Goal: Task Accomplishment & Management: Complete application form

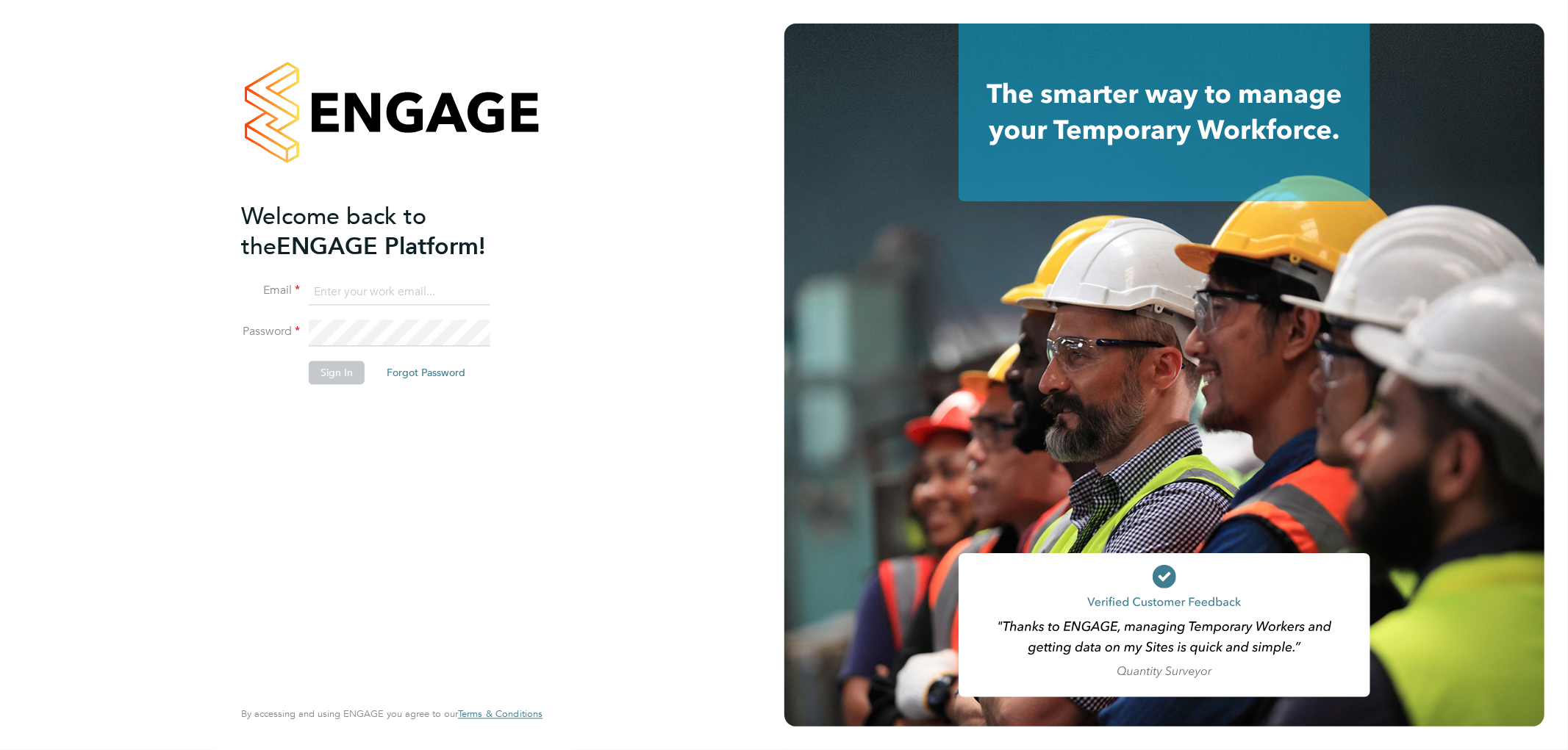
click at [450, 294] on input at bounding box center [399, 292] width 182 height 27
type input "amy.garcia@danielowen.co.uk"
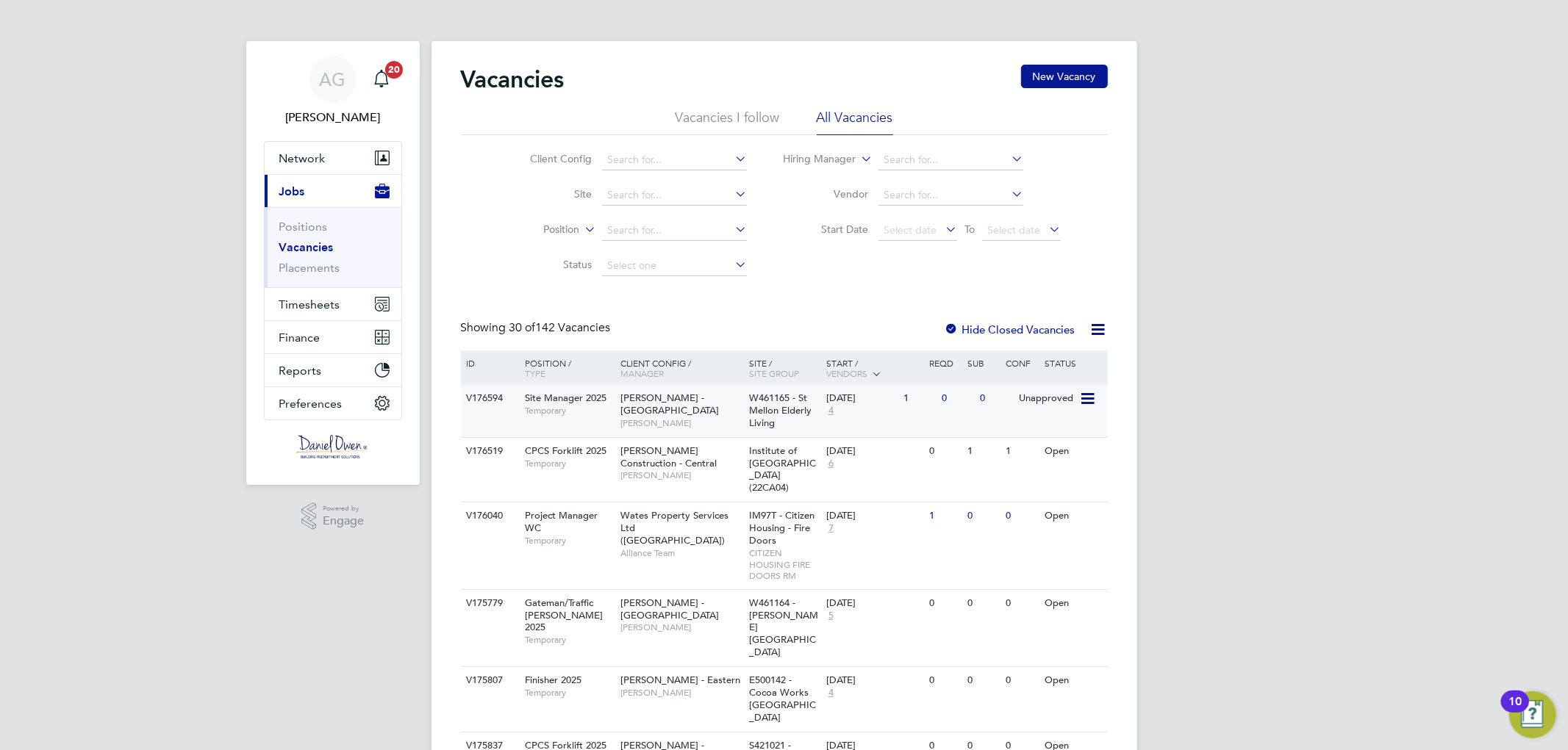
click at [479, 402] on div "V176594" at bounding box center [489, 399] width 52 height 27
click at [493, 404] on div "V176594" at bounding box center [489, 399] width 52 height 27
click at [546, 392] on span "Site Manager 2025" at bounding box center [565, 398] width 81 height 12
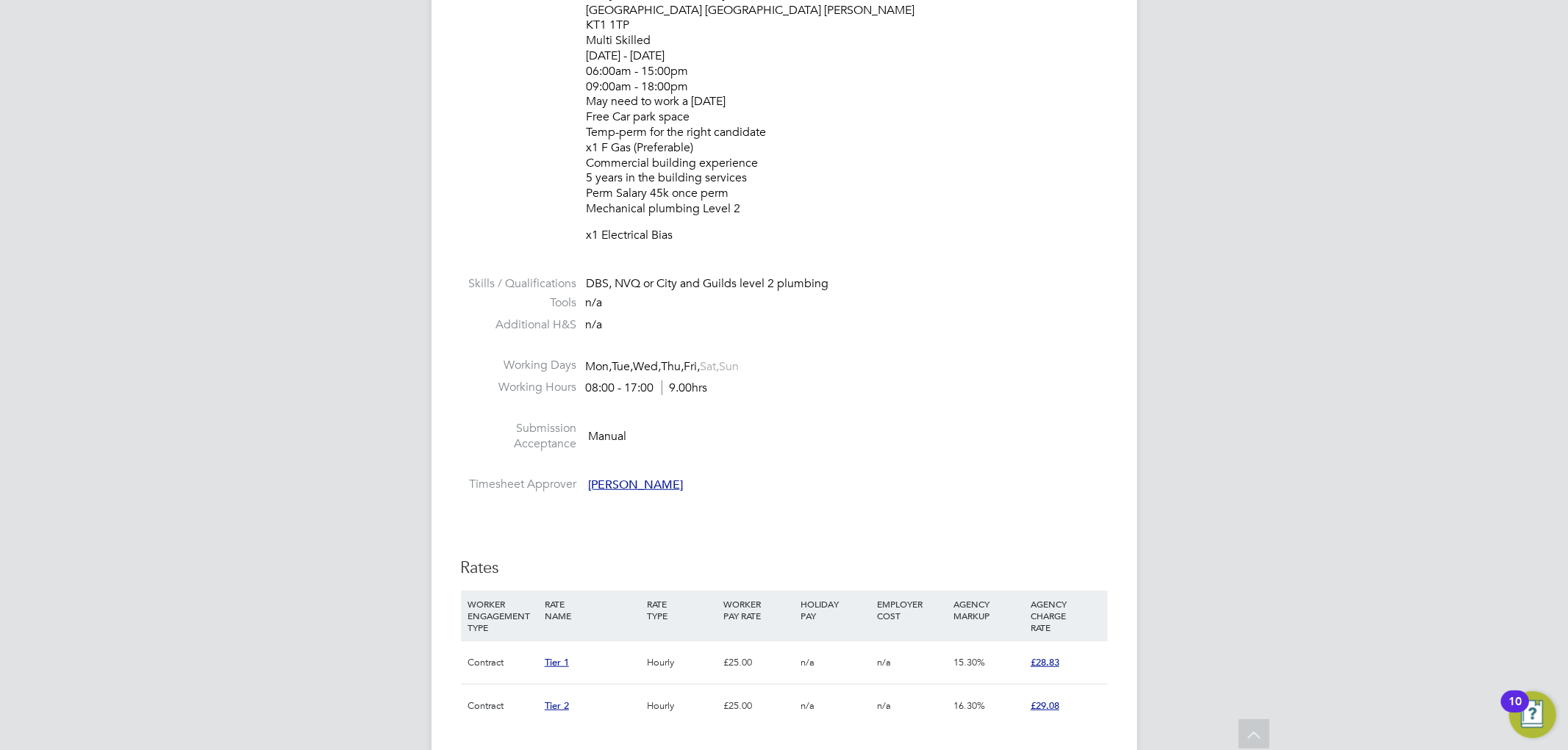
scroll to position [980, 0]
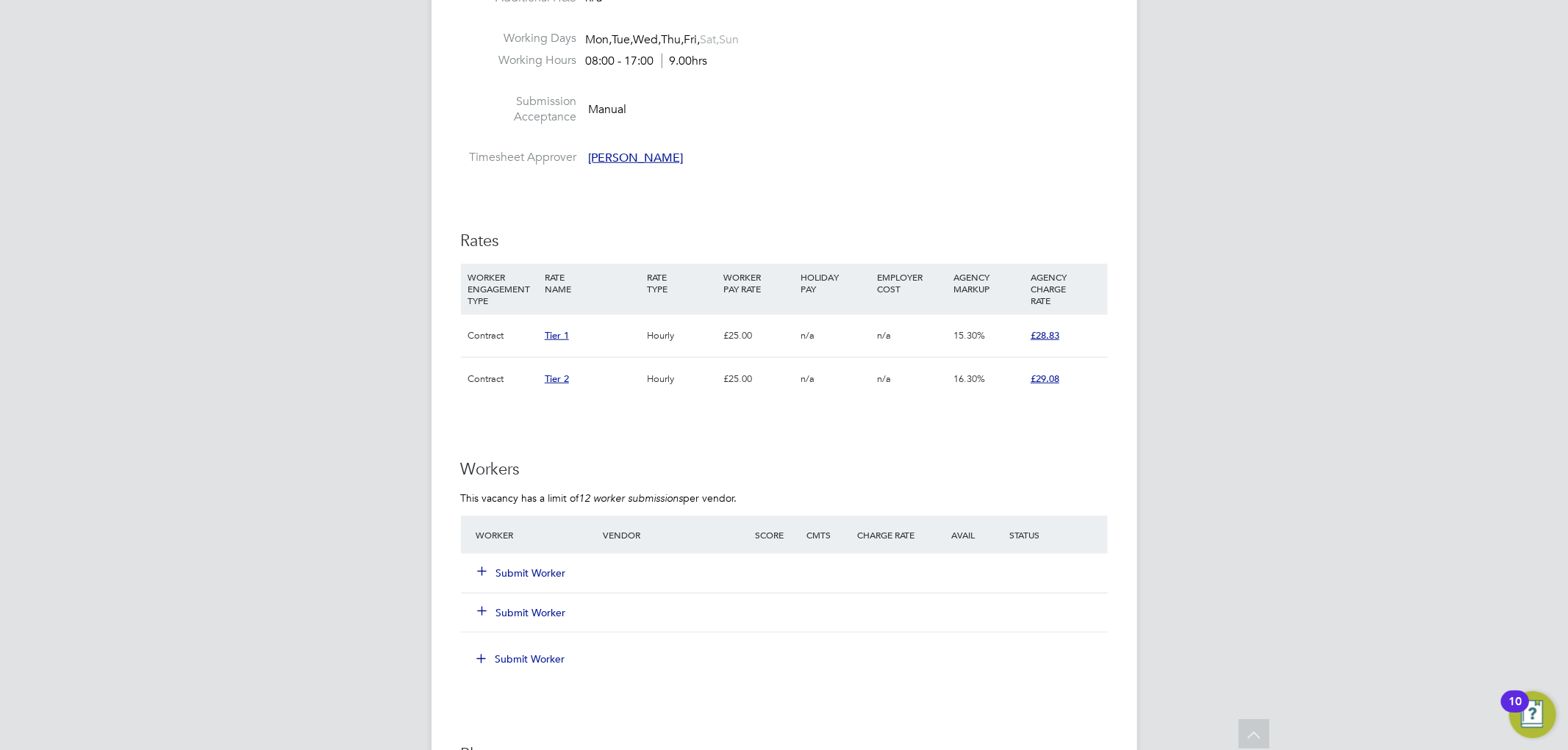
click at [517, 568] on button "Submit Worker" at bounding box center [523, 573] width 88 height 14
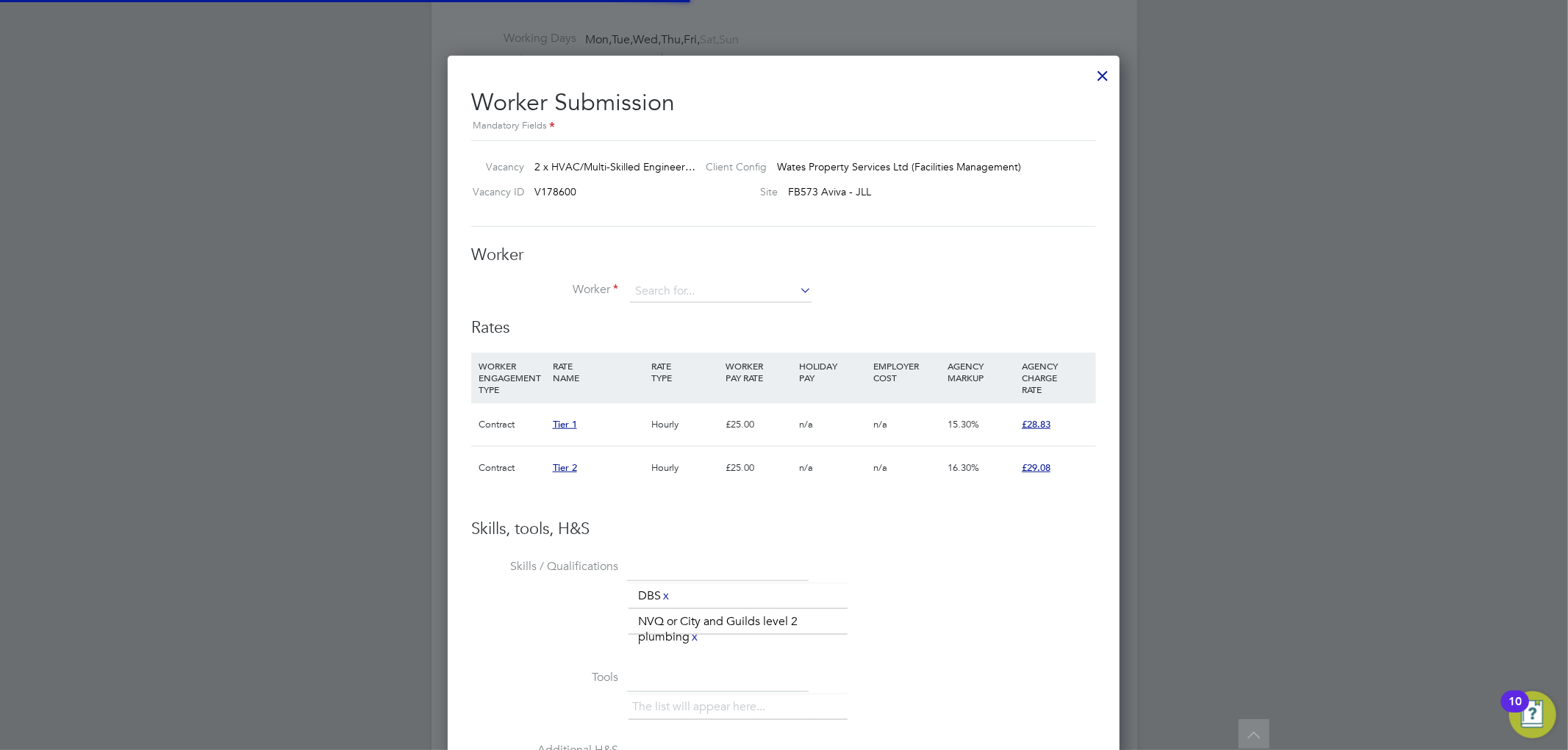
scroll to position [8, 8]
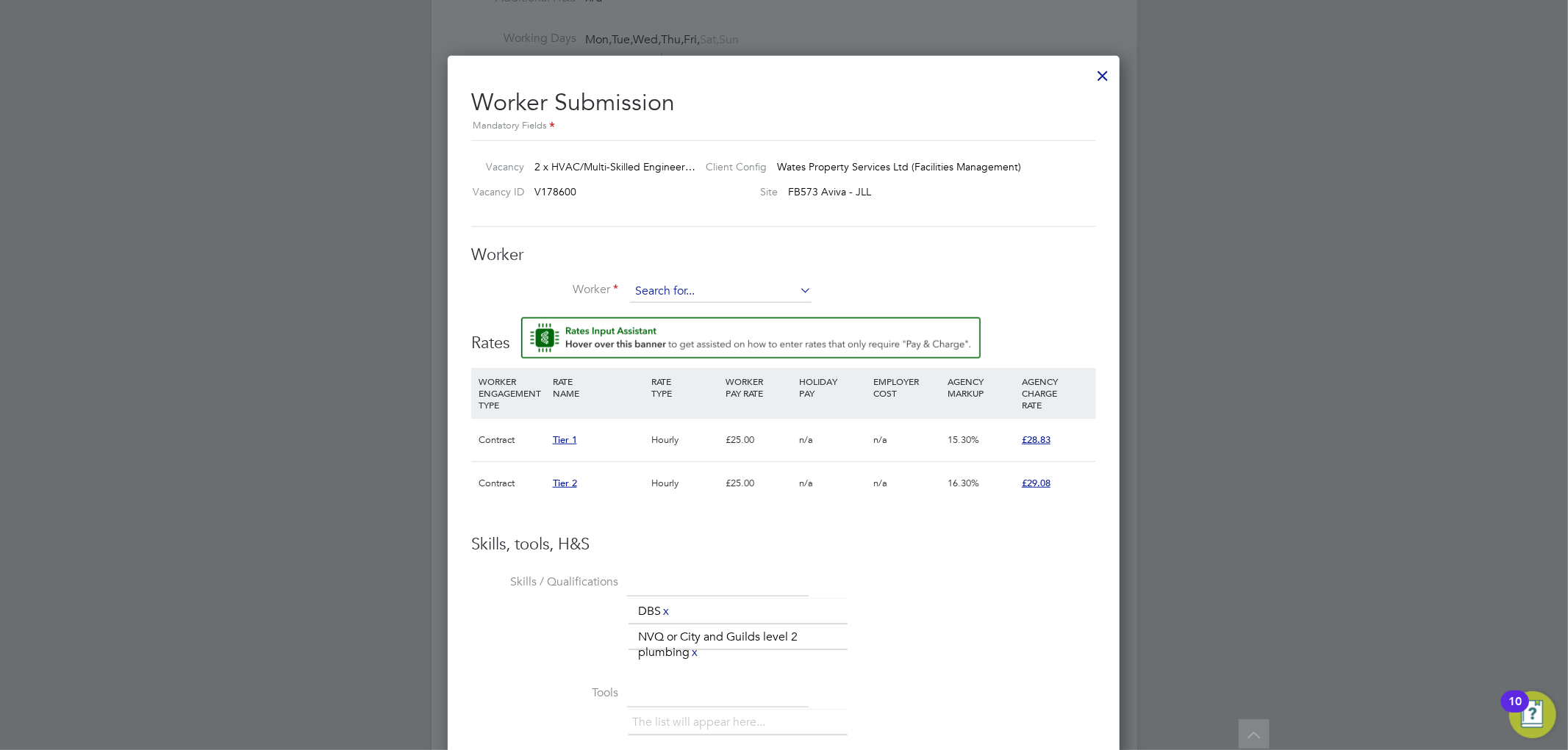
click at [688, 285] on input at bounding box center [720, 291] width 182 height 22
click at [684, 293] on input at bounding box center [720, 291] width 182 height 22
paste input "moh_ah1981@yahoo.co.uk"
type input "moh_ah1981@yahoo.co.uk"
click at [687, 294] on input at bounding box center [720, 291] width 182 height 22
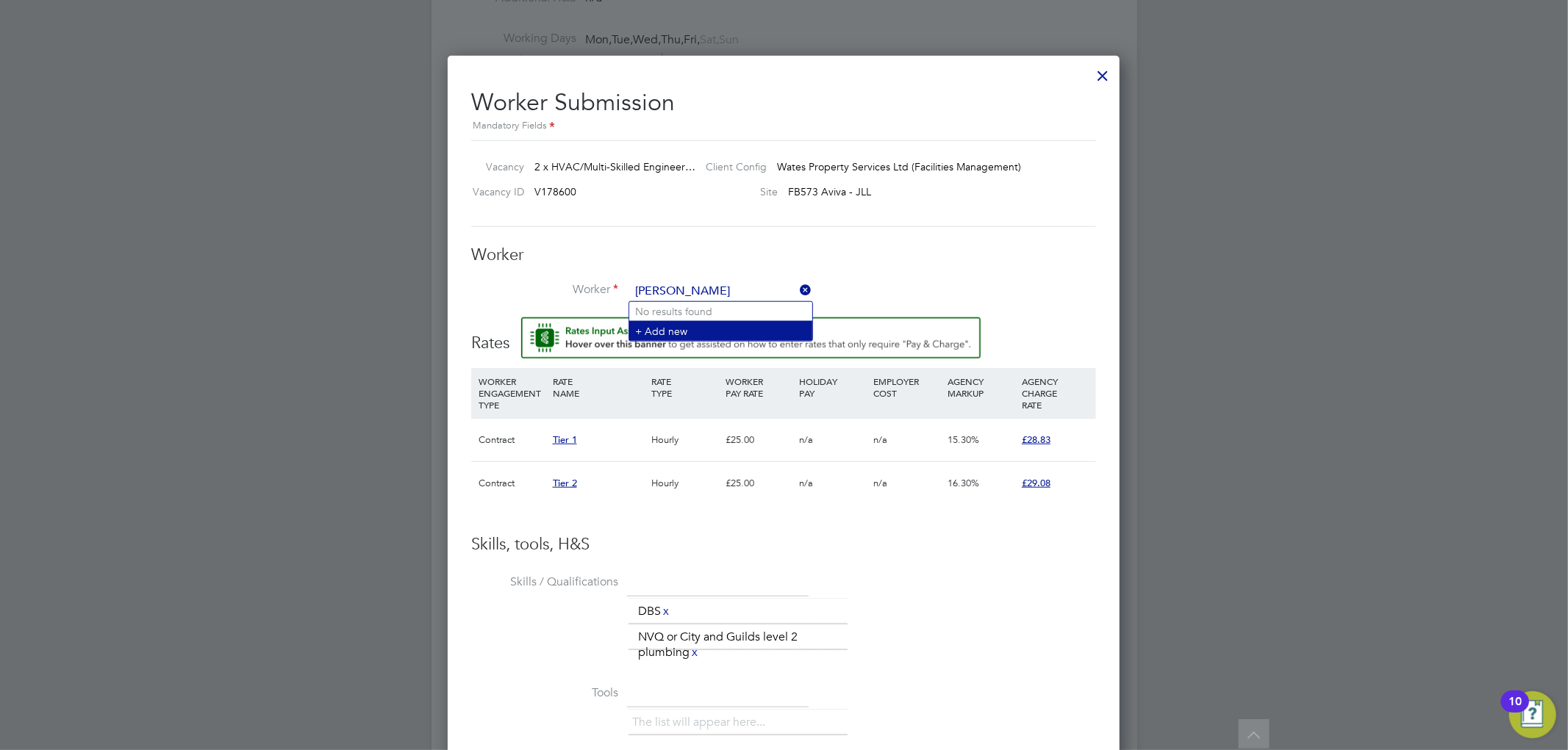
type input "Mohammad Reza"
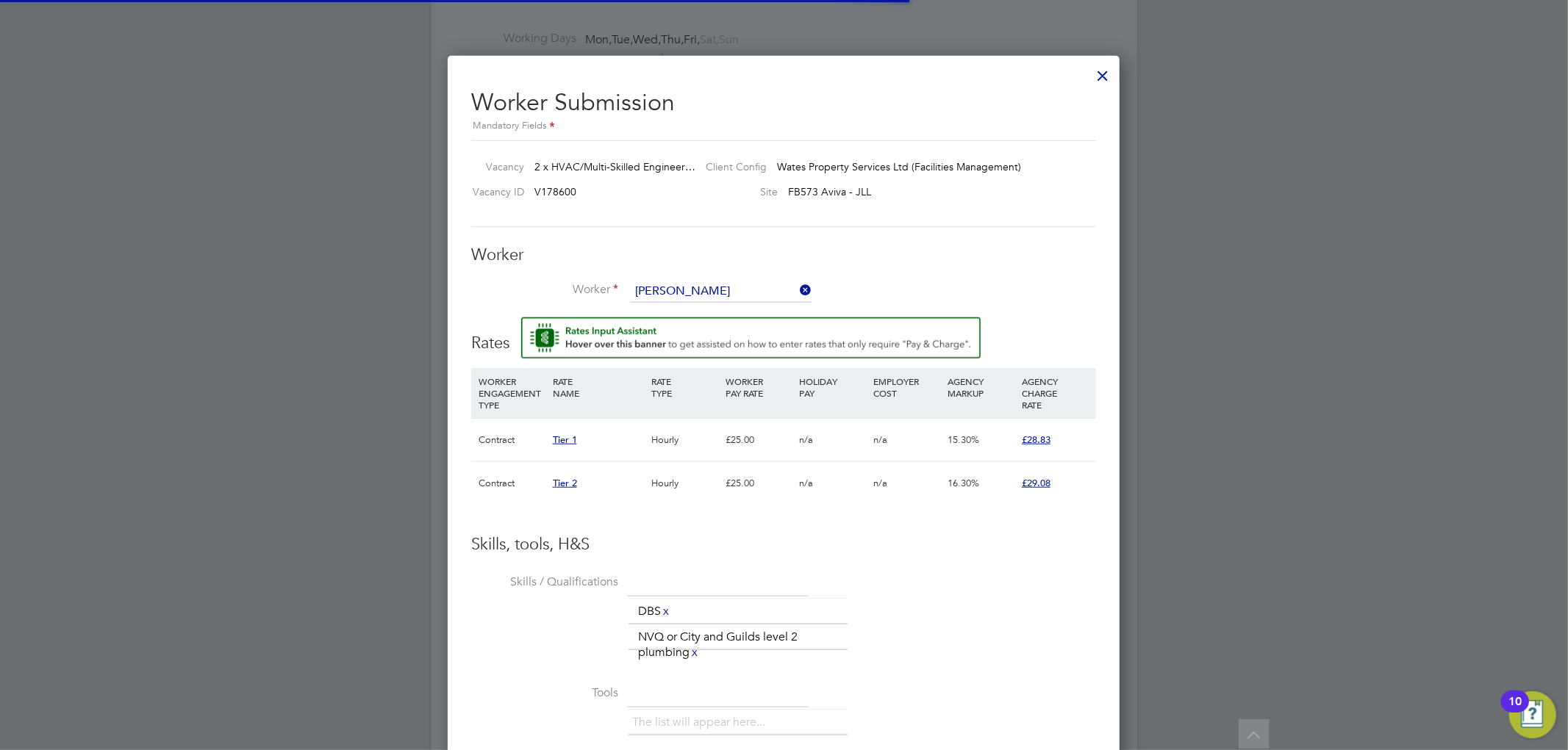
click at [697, 326] on li "+ Add new" at bounding box center [720, 331] width 183 height 20
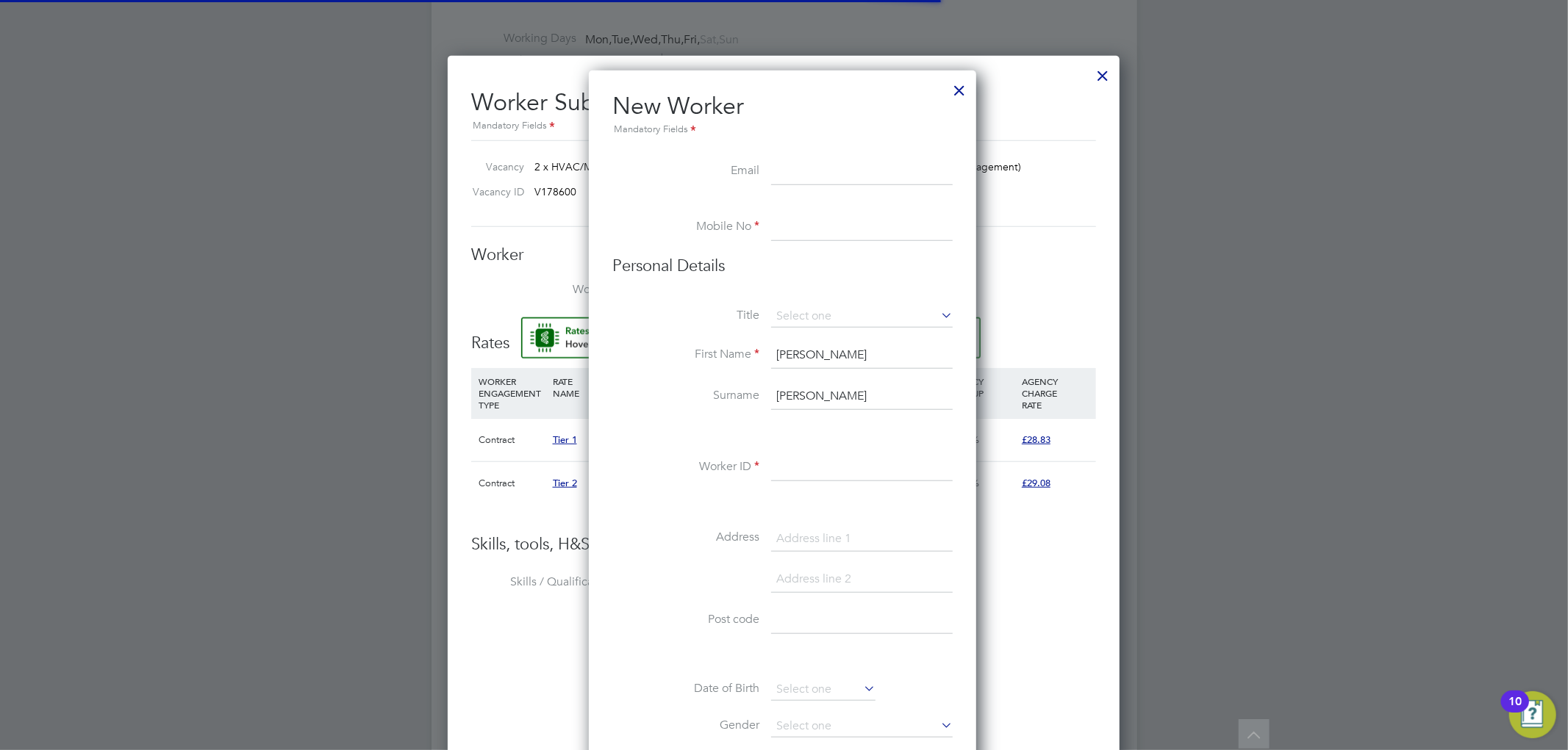
scroll to position [1249, 390]
click at [839, 167] on input at bounding box center [862, 172] width 182 height 27
paste input "moh_ah1981@yahoo.co.uk"
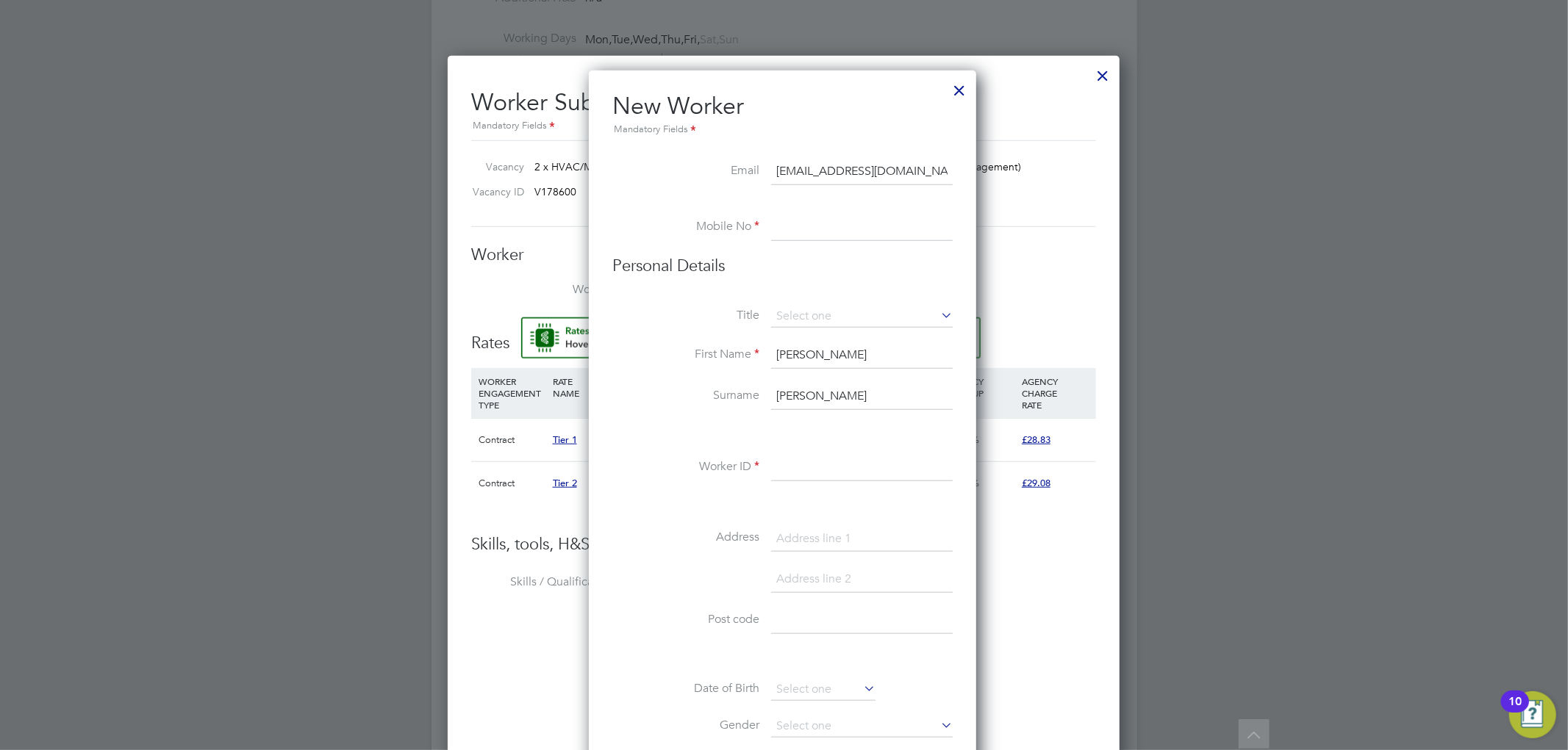
type input "moh_ah1981@yahoo.co.uk"
click at [811, 231] on input at bounding box center [862, 227] width 182 height 27
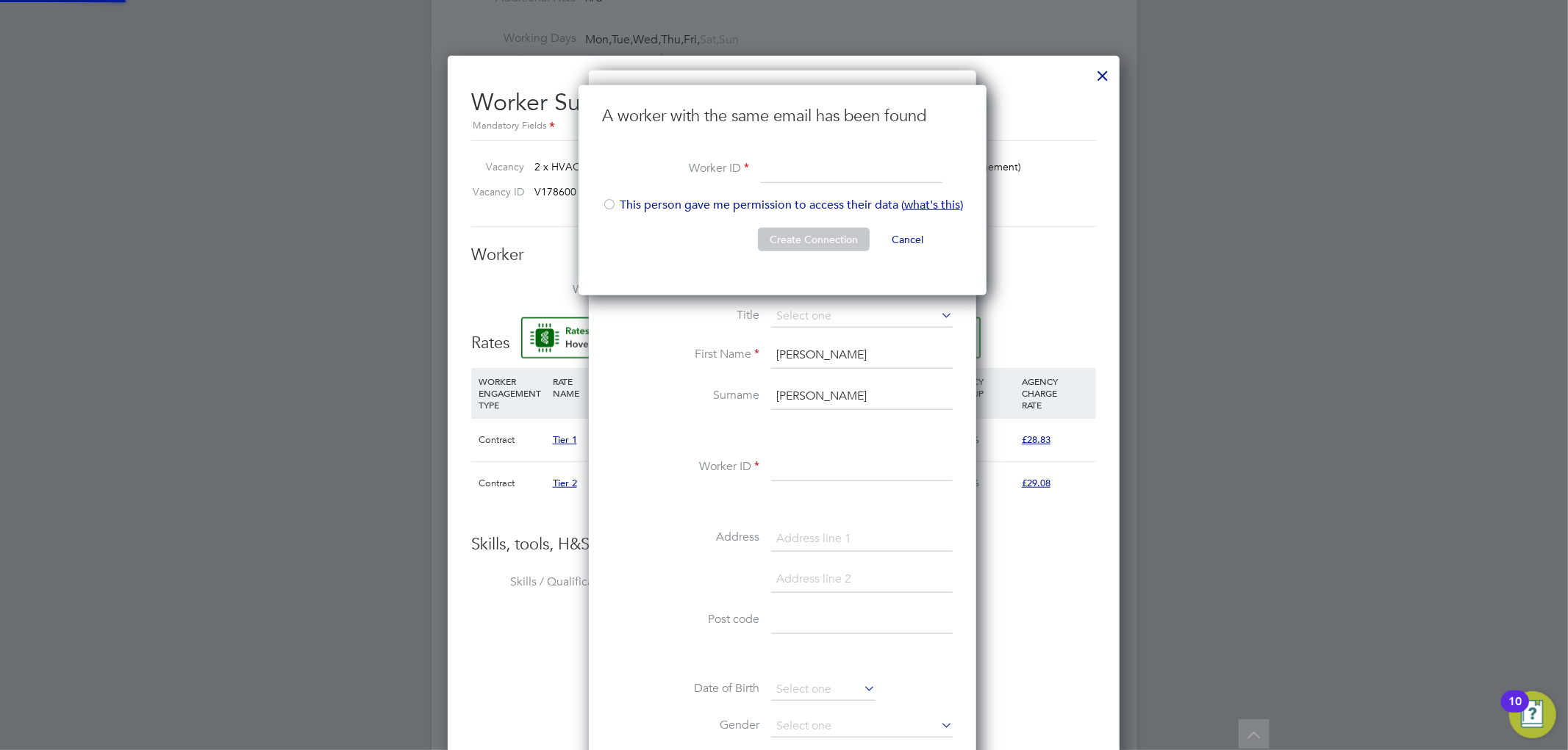
scroll to position [210, 410]
click at [824, 173] on input at bounding box center [851, 170] width 182 height 27
type input "07445691800"
click at [612, 202] on div at bounding box center [609, 205] width 14 height 14
click at [791, 233] on button "Create Connection" at bounding box center [813, 240] width 112 height 24
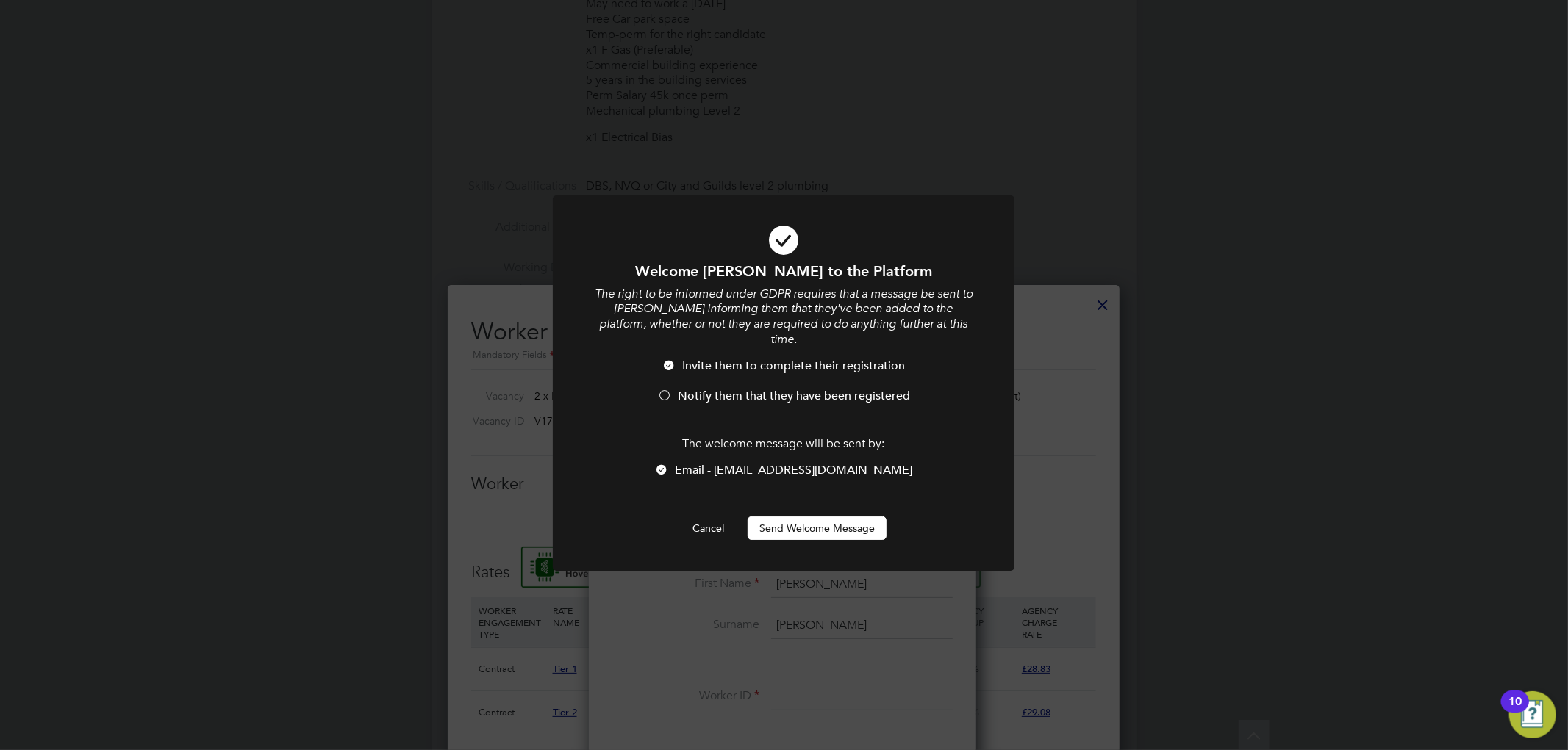
scroll to position [0, 0]
click at [791, 389] on span "Notify them that they have been registered" at bounding box center [794, 396] width 232 height 14
click at [802, 516] on button "Send Welcome Message" at bounding box center [817, 528] width 139 height 24
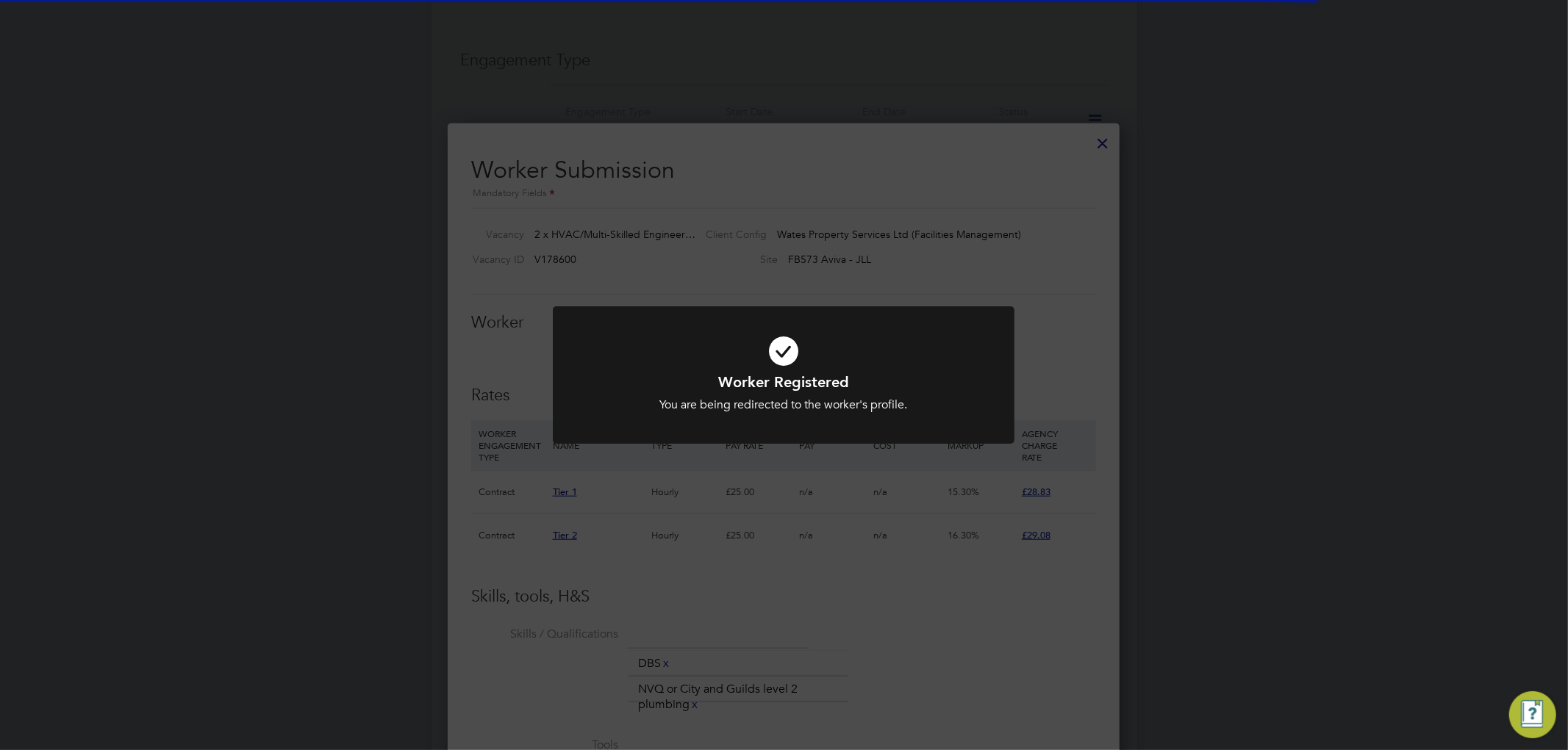
scroll to position [980, 0]
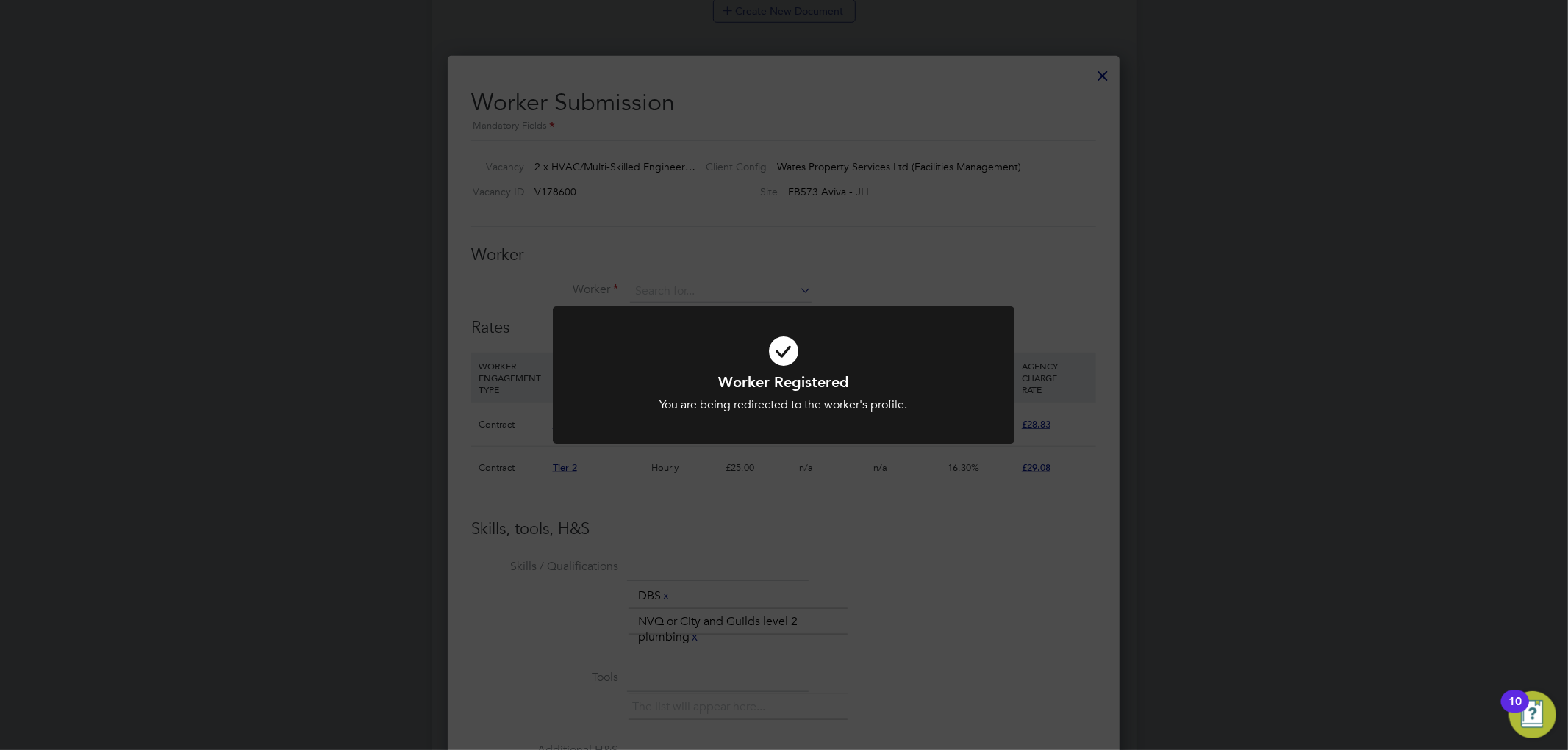
click at [739, 253] on div "Worker Registered You are being redirected to the worker's profile. Cancel Okay" at bounding box center [784, 375] width 1568 height 750
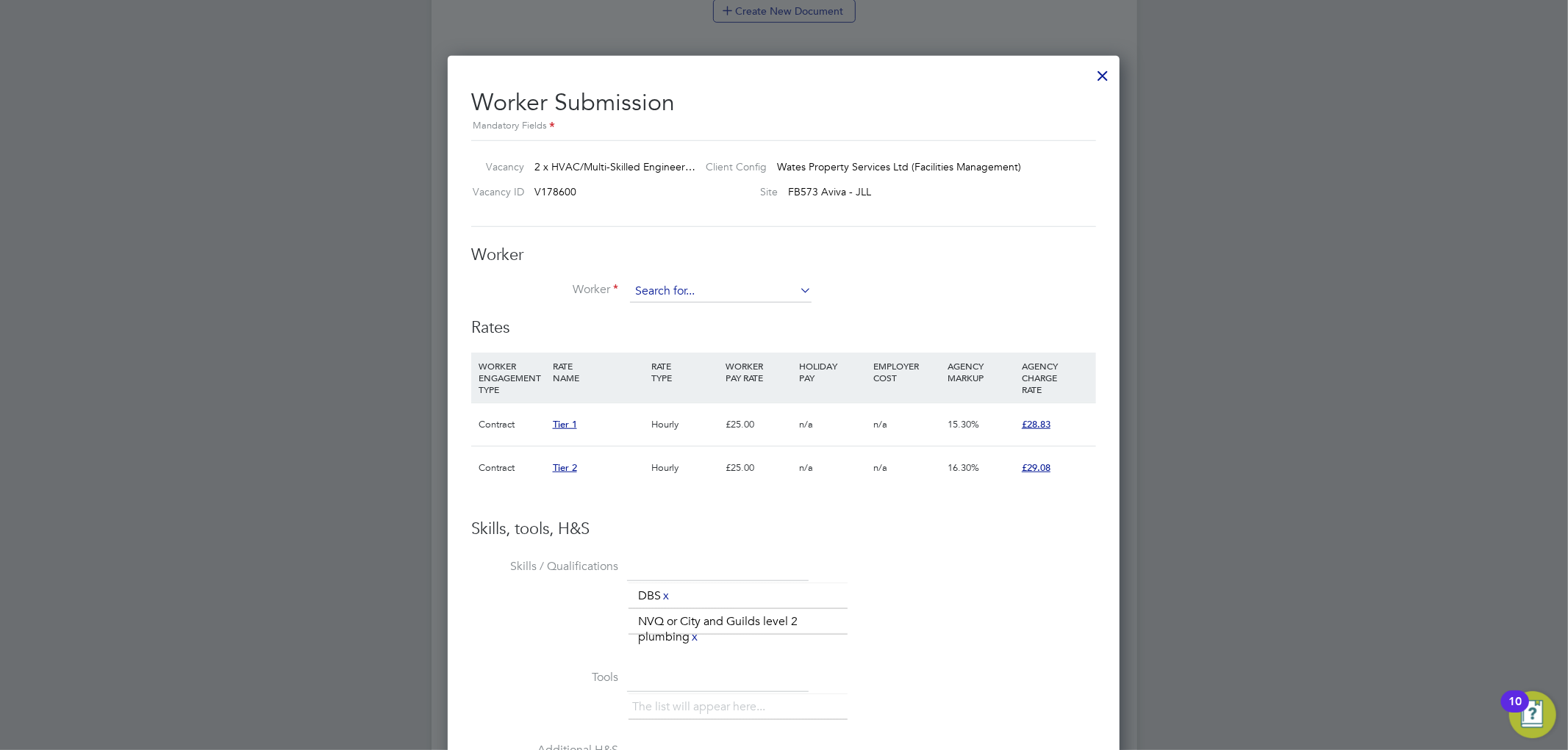
click at [692, 288] on input at bounding box center [720, 291] width 182 height 22
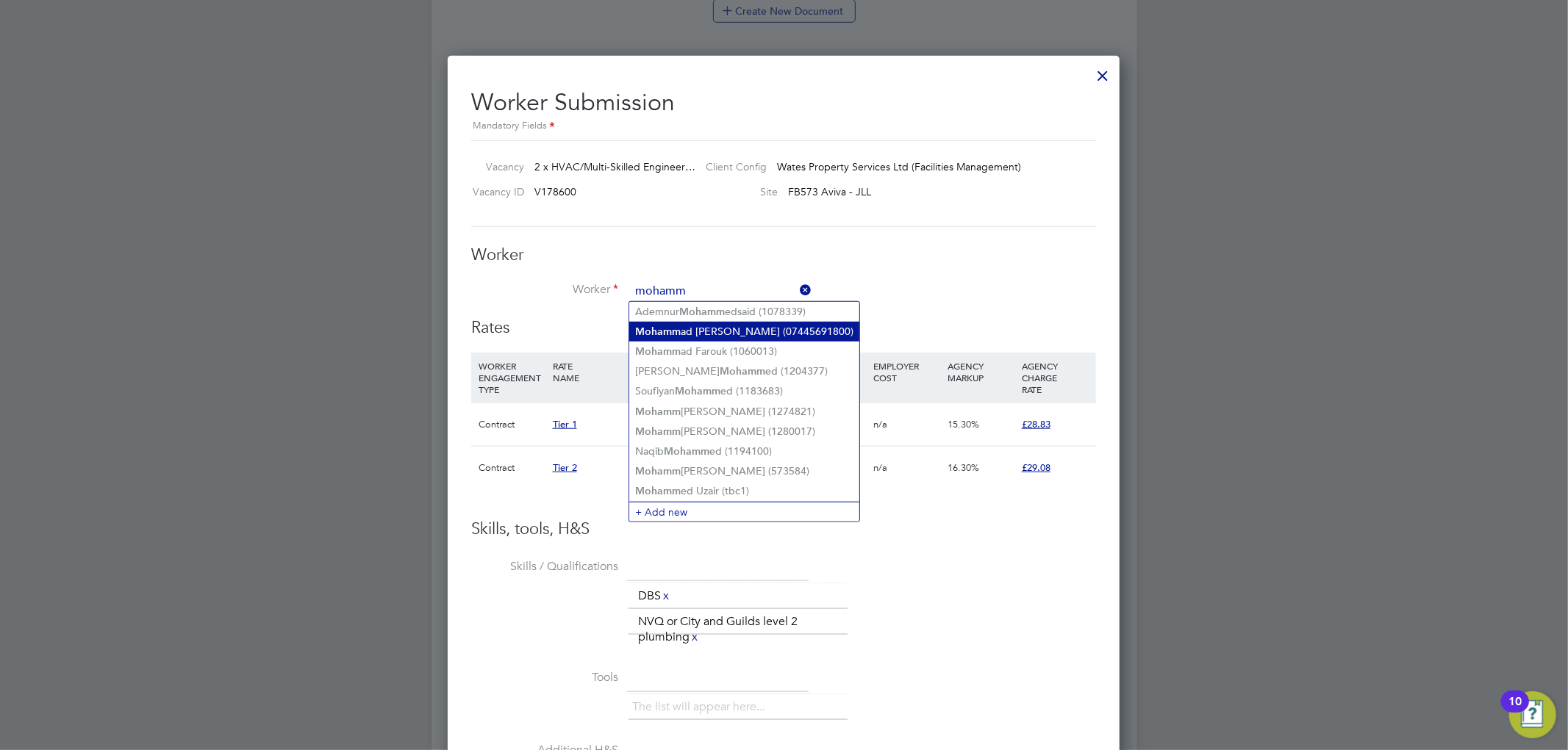
click at [760, 333] on li "Mohamm ad Reza Ahmadi (07445691800)" at bounding box center [744, 332] width 230 height 20
type input "Mohammad Reza Ahmadi (07445691800)"
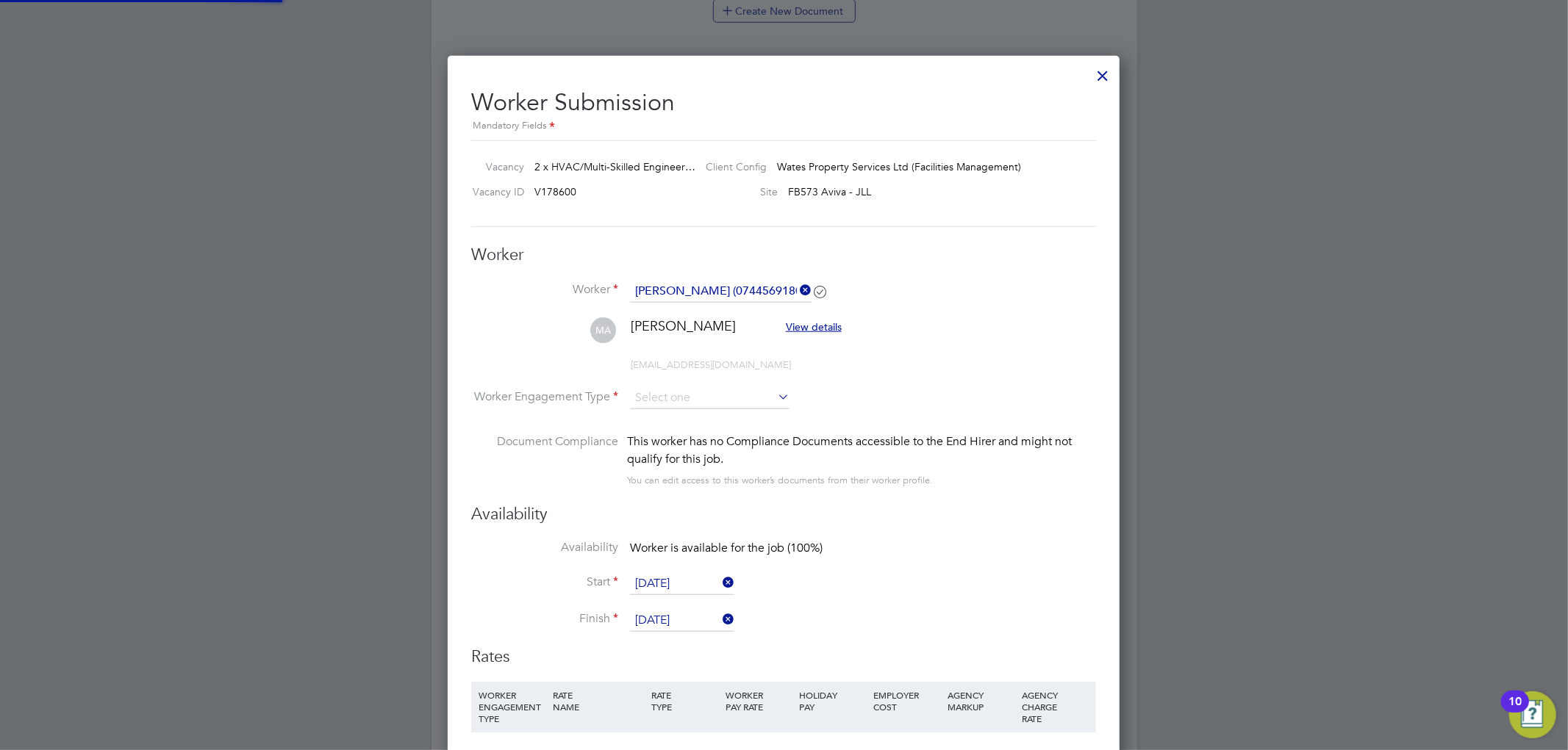
scroll to position [1301, 673]
click at [725, 402] on input at bounding box center [710, 398] width 160 height 22
click at [725, 431] on li "PAYE" at bounding box center [710, 437] width 161 height 19
type input "PAYE"
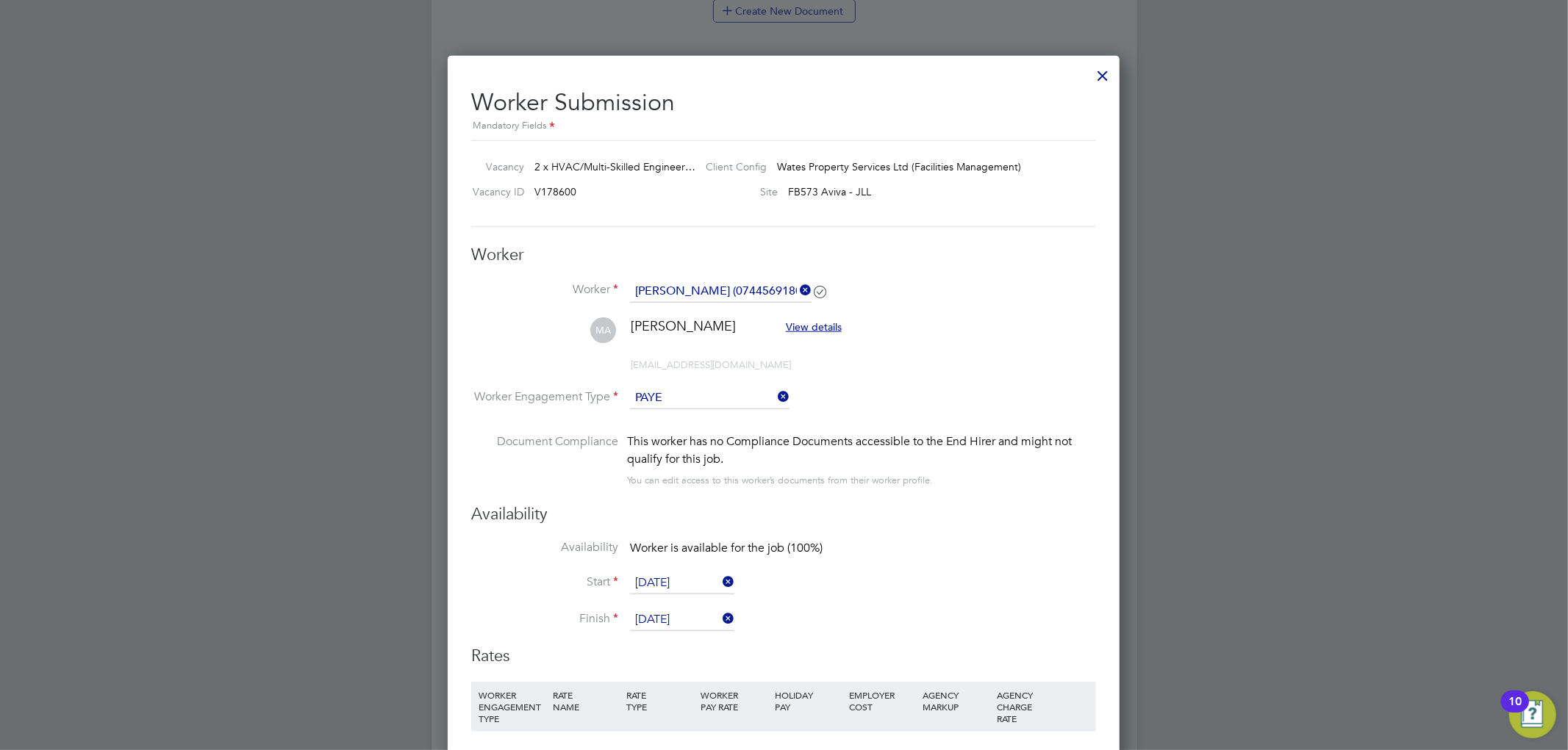
click at [857, 419] on li "Worker Engagement Type PAYE" at bounding box center [783, 410] width 625 height 46
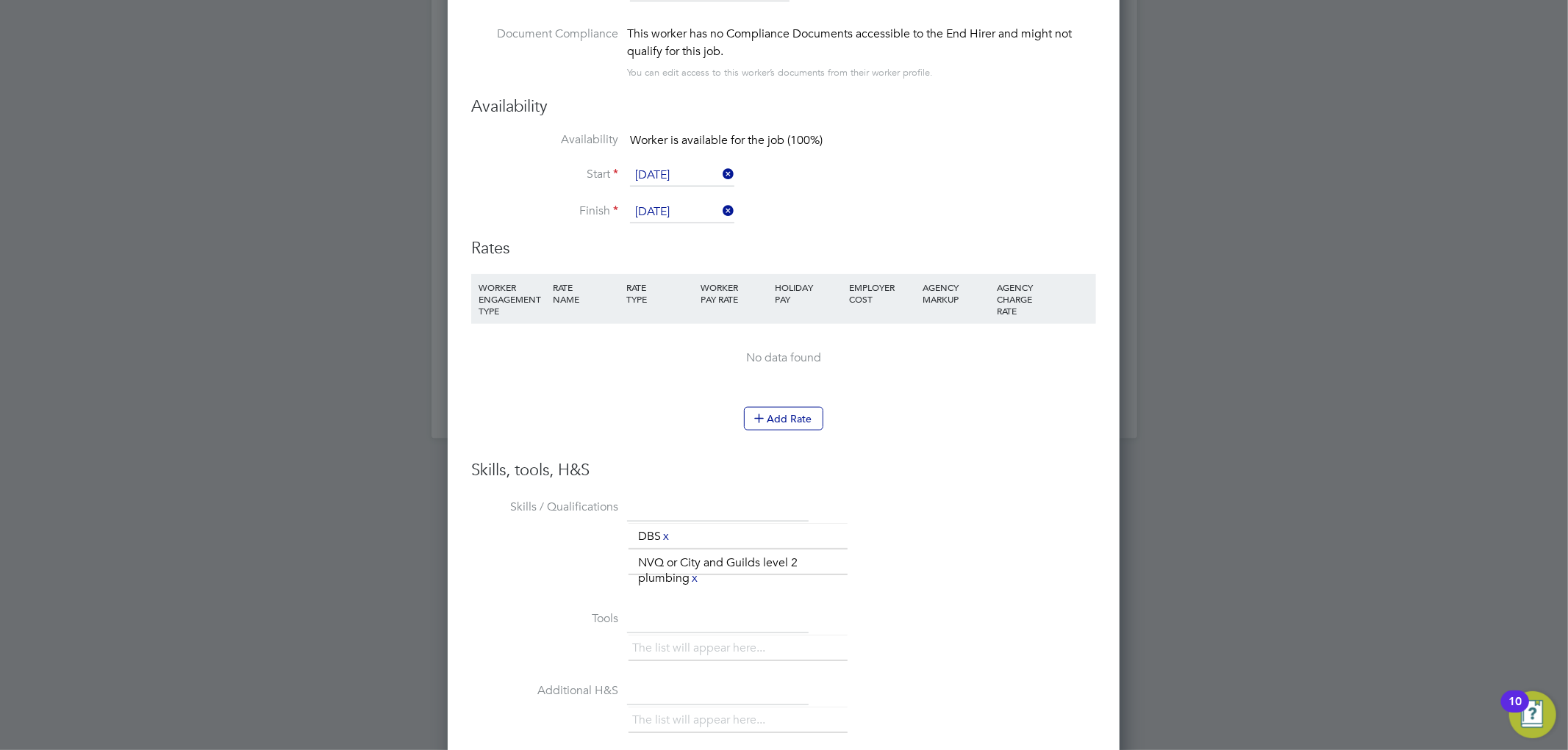
scroll to position [1470, 0]
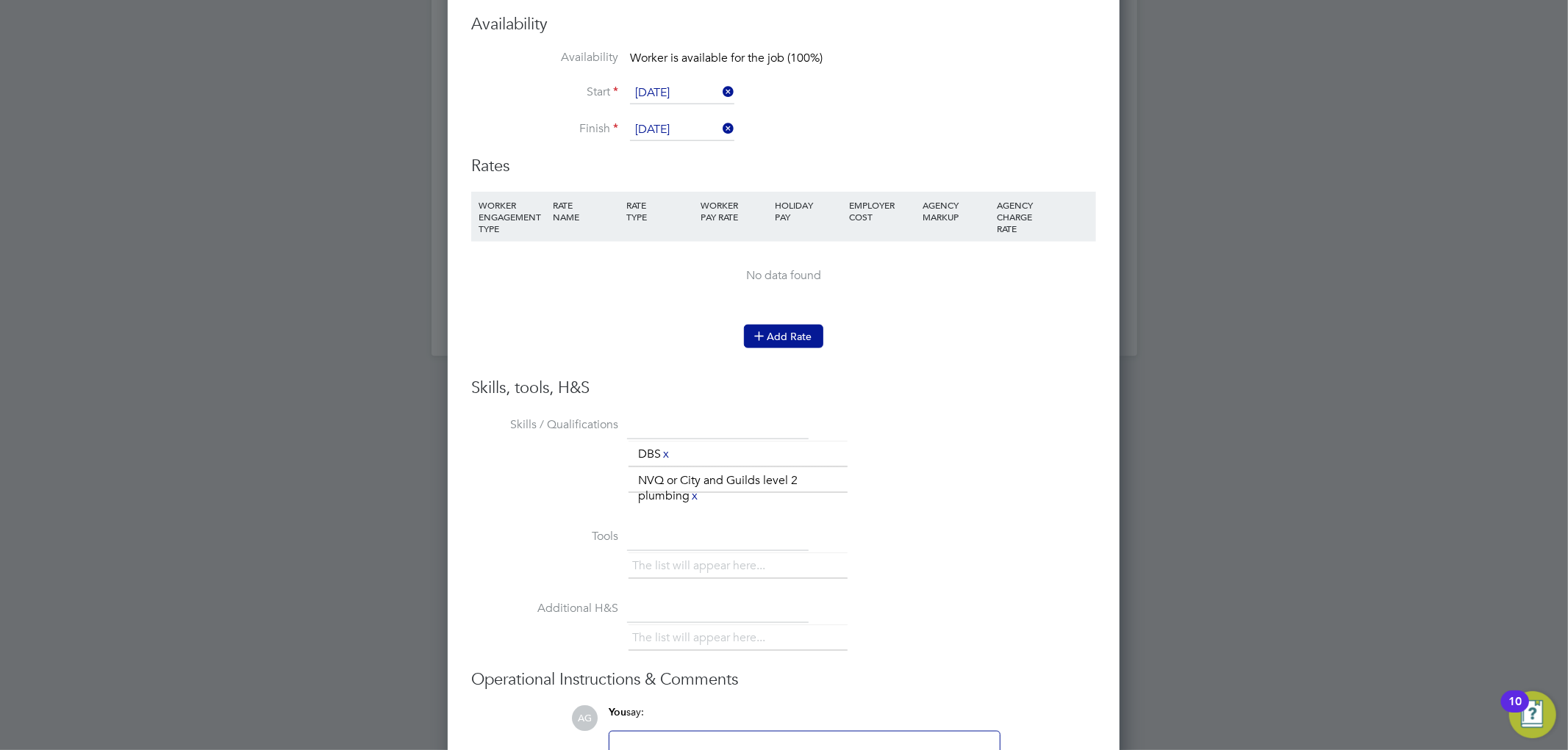
click at [759, 335] on icon at bounding box center [759, 335] width 11 height 11
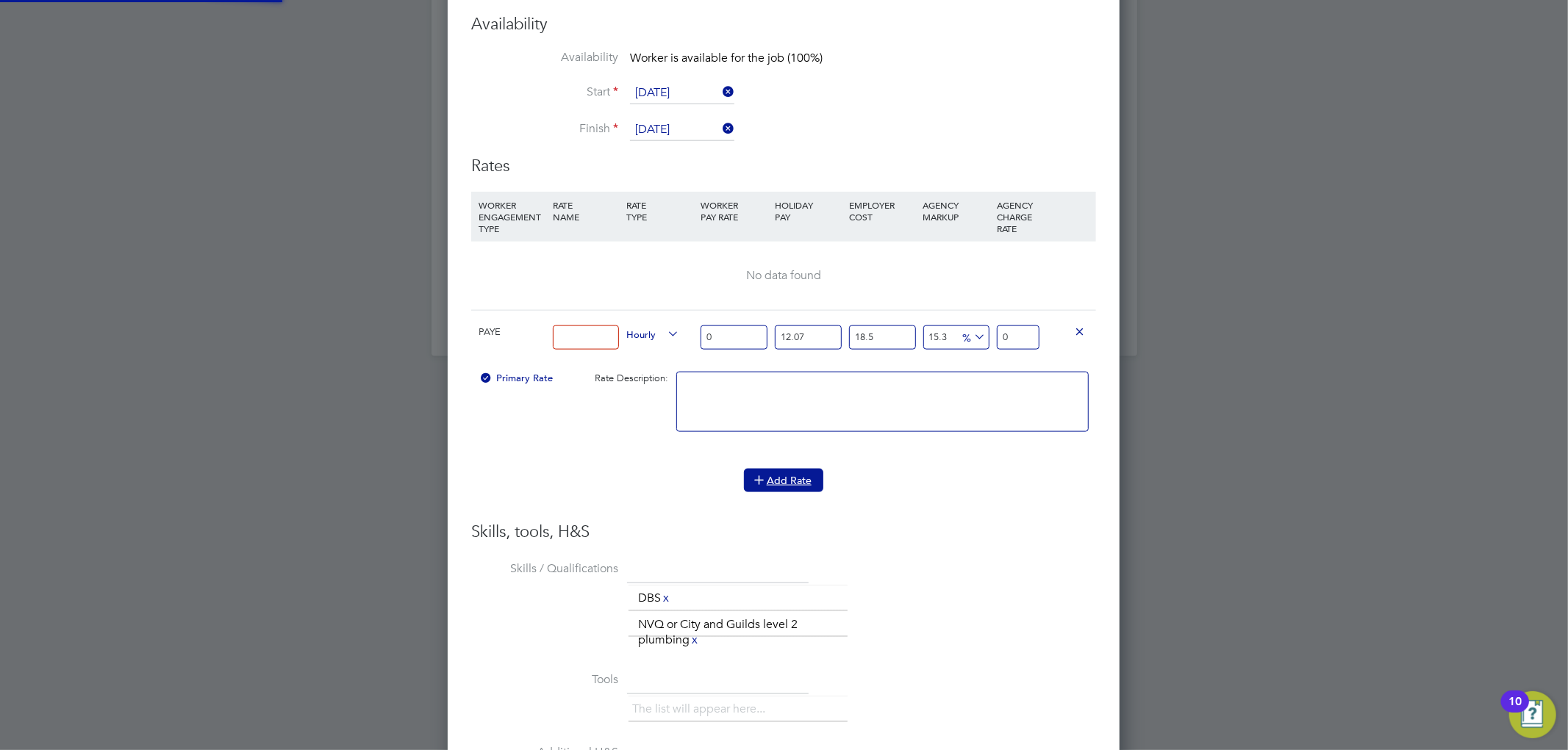
scroll to position [1397, 673]
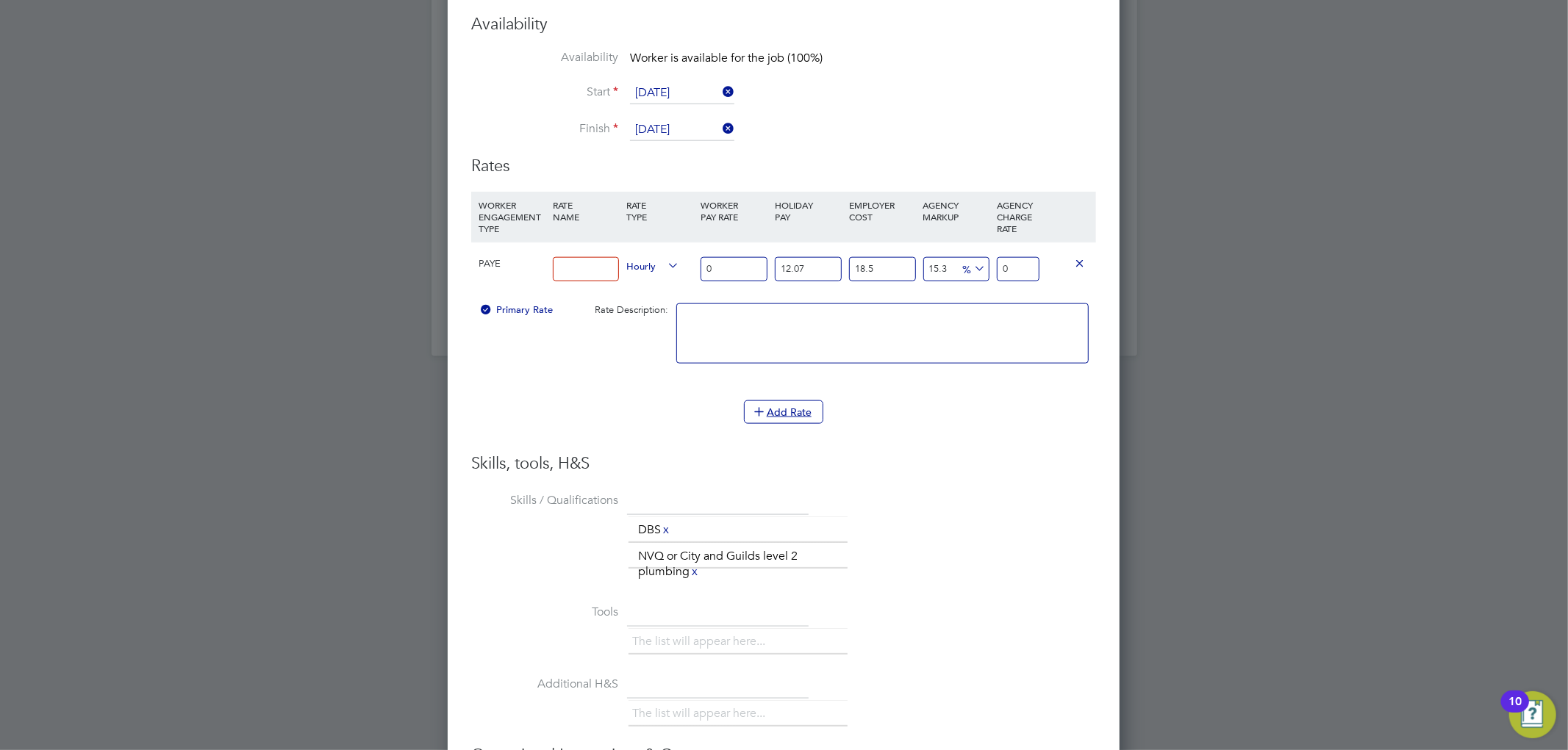
click at [585, 262] on input at bounding box center [587, 269] width 67 height 24
type input "Tier 2"
drag, startPoint x: 739, startPoint y: 262, endPoint x: 626, endPoint y: 277, distance: 114.0
click at [626, 277] on div "PAYE Tier 2 Hourly 0 12.07 n/a 18.5 n/a 15.3 0 % 0" at bounding box center [783, 269] width 625 height 54
type input "2"
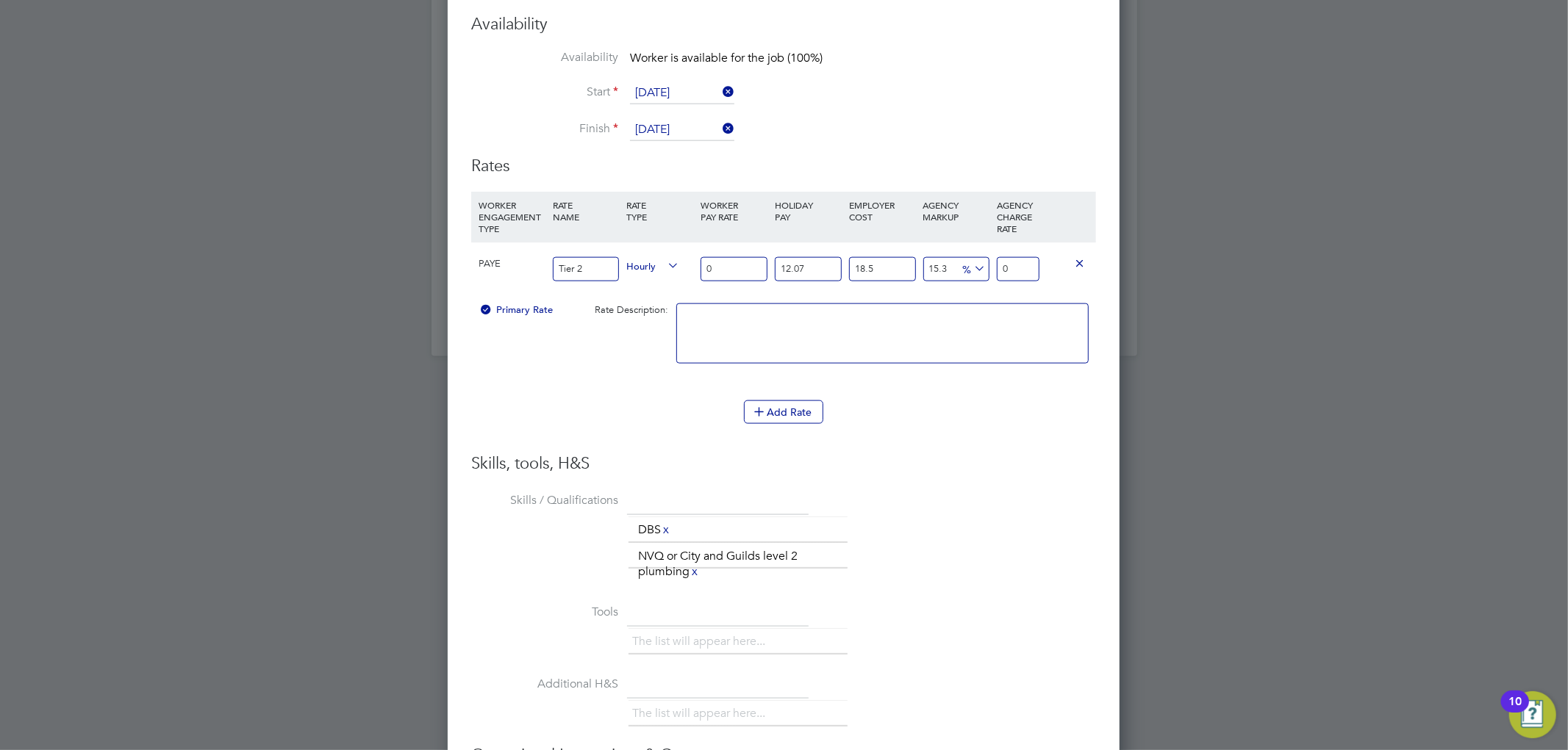
type input "3.062436027"
type input "28"
type input "42.874104378"
type input "28"
click at [979, 459] on h3 "Skills, tools, H&S" at bounding box center [783, 464] width 625 height 21
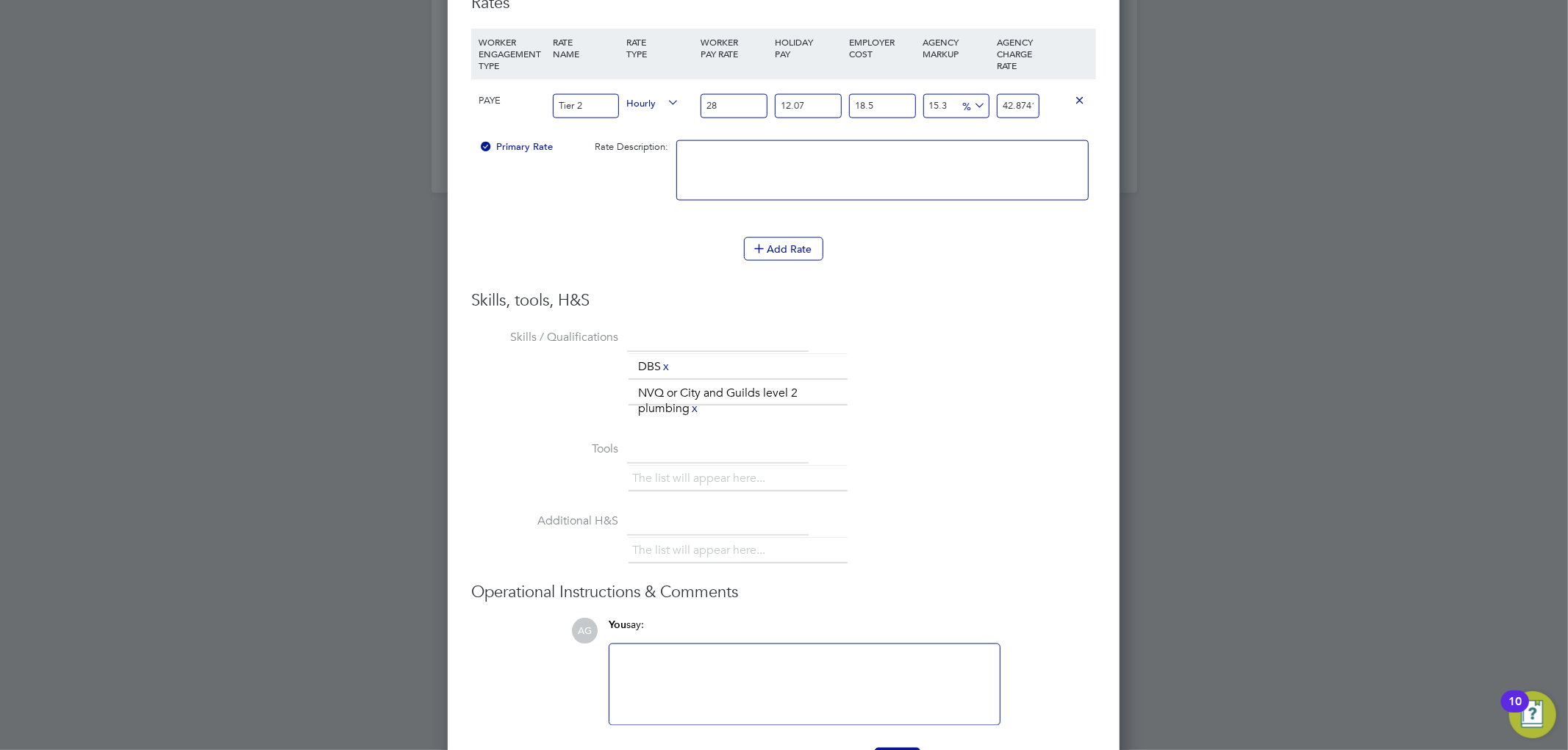
scroll to position [1682, 0]
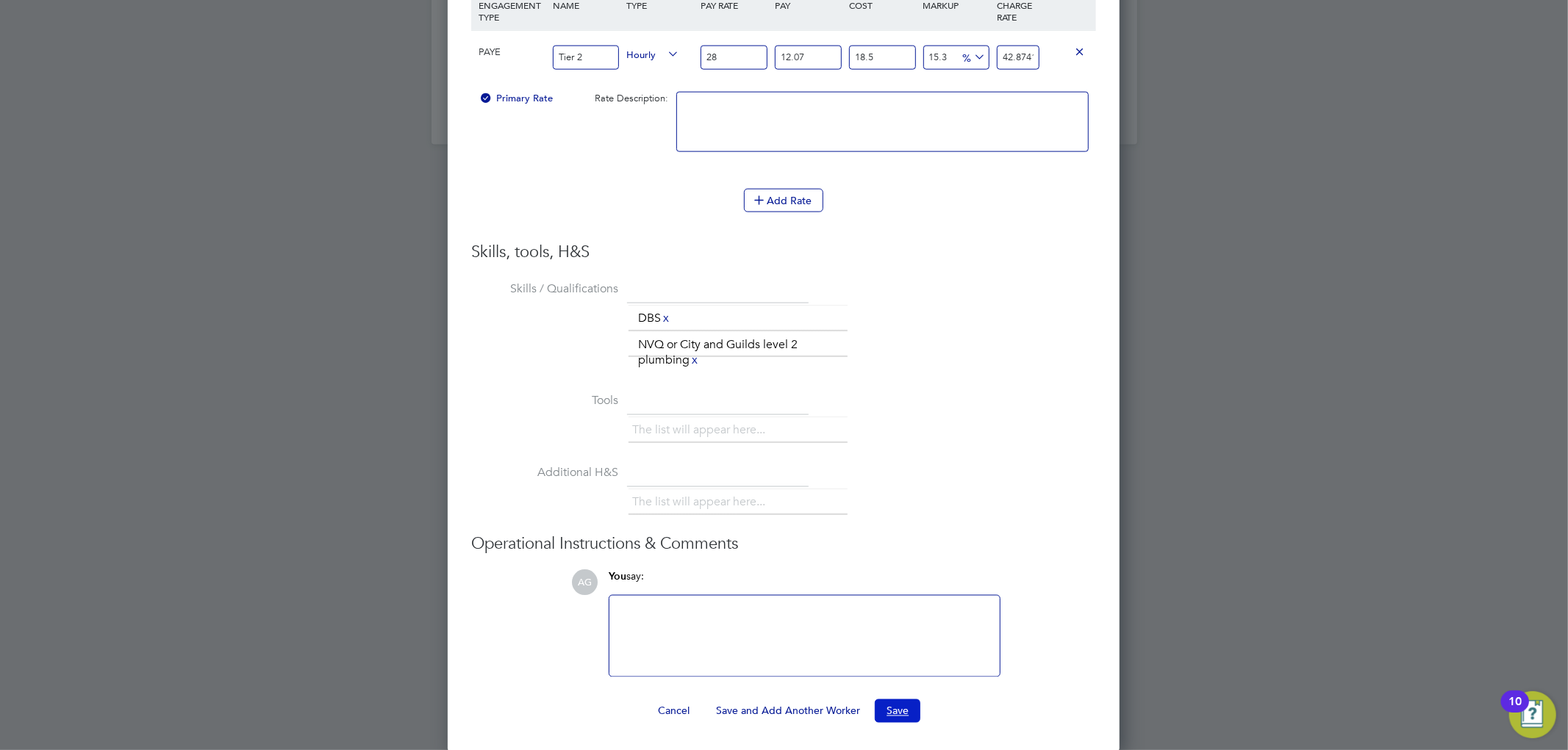
click at [895, 709] on button "Save" at bounding box center [898, 711] width 46 height 24
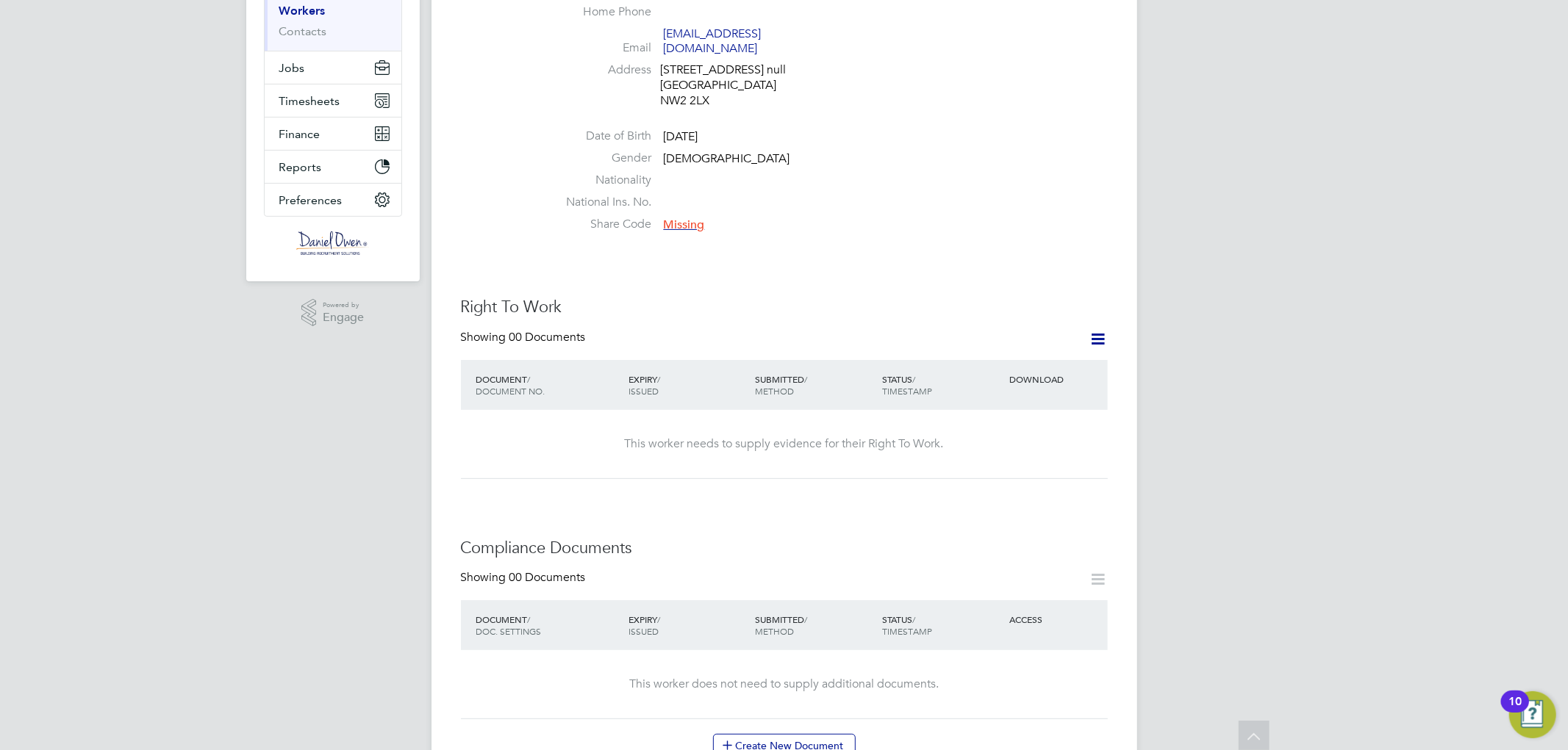
scroll to position [0, 0]
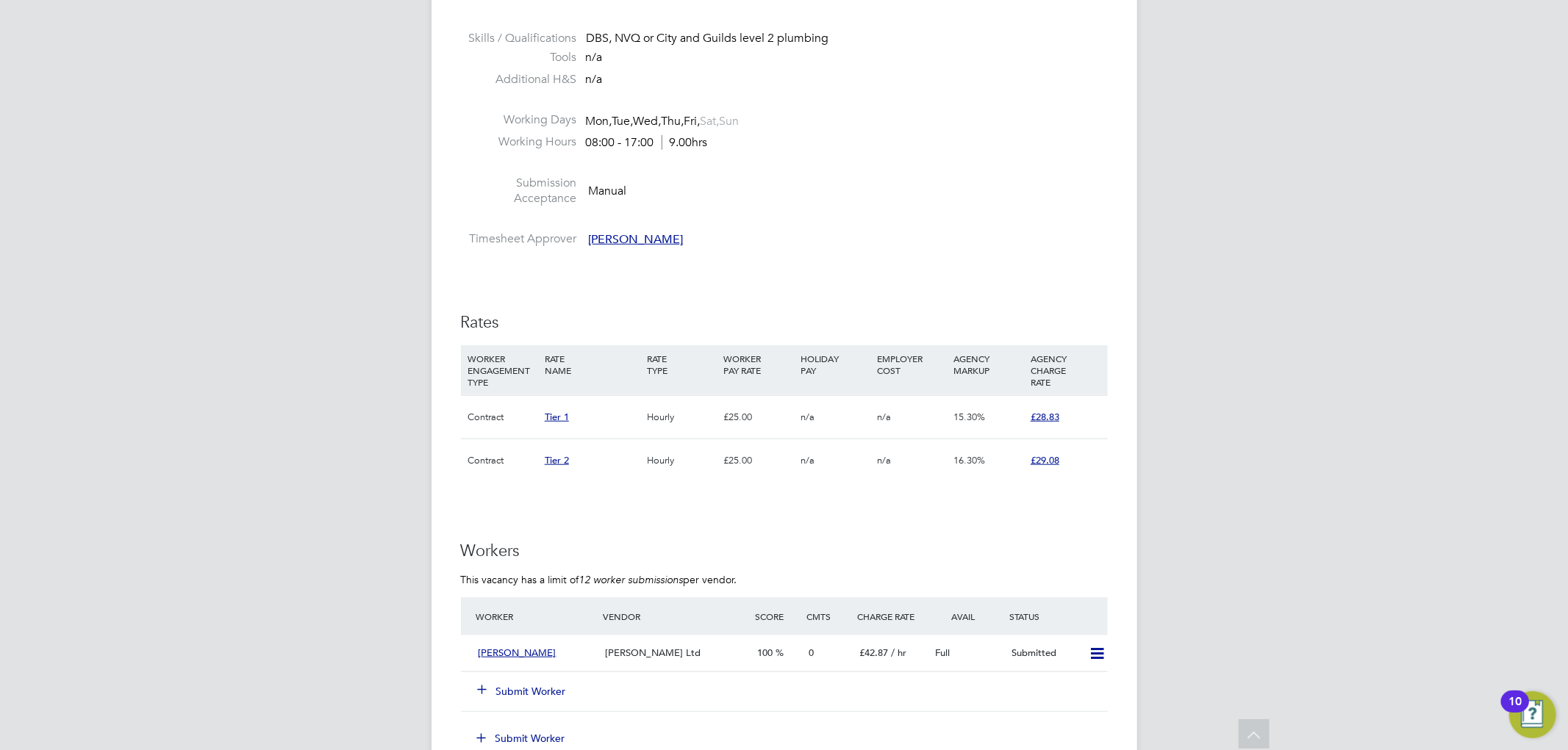
scroll to position [1225, 0]
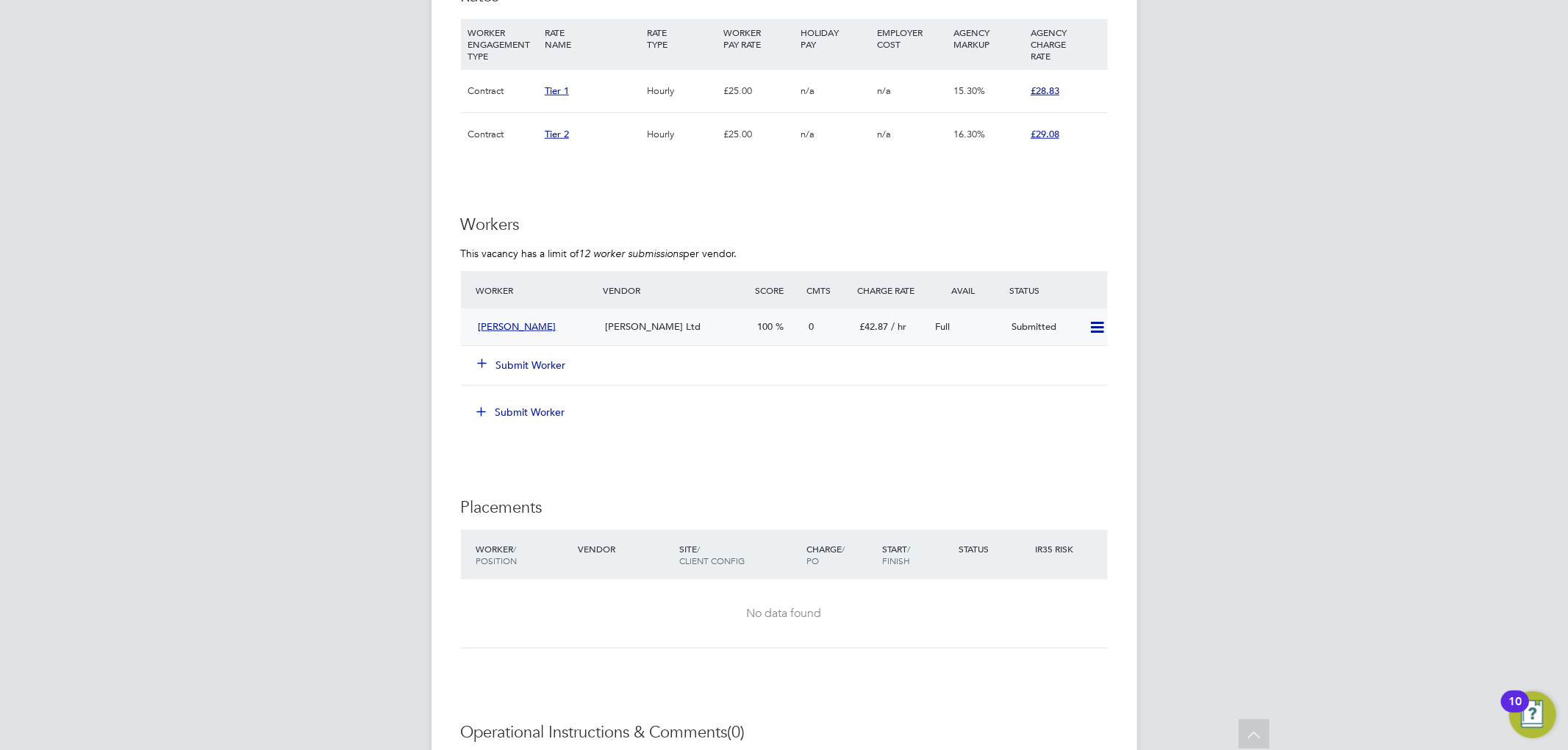
click at [703, 323] on div "[PERSON_NAME] Ltd" at bounding box center [675, 327] width 152 height 24
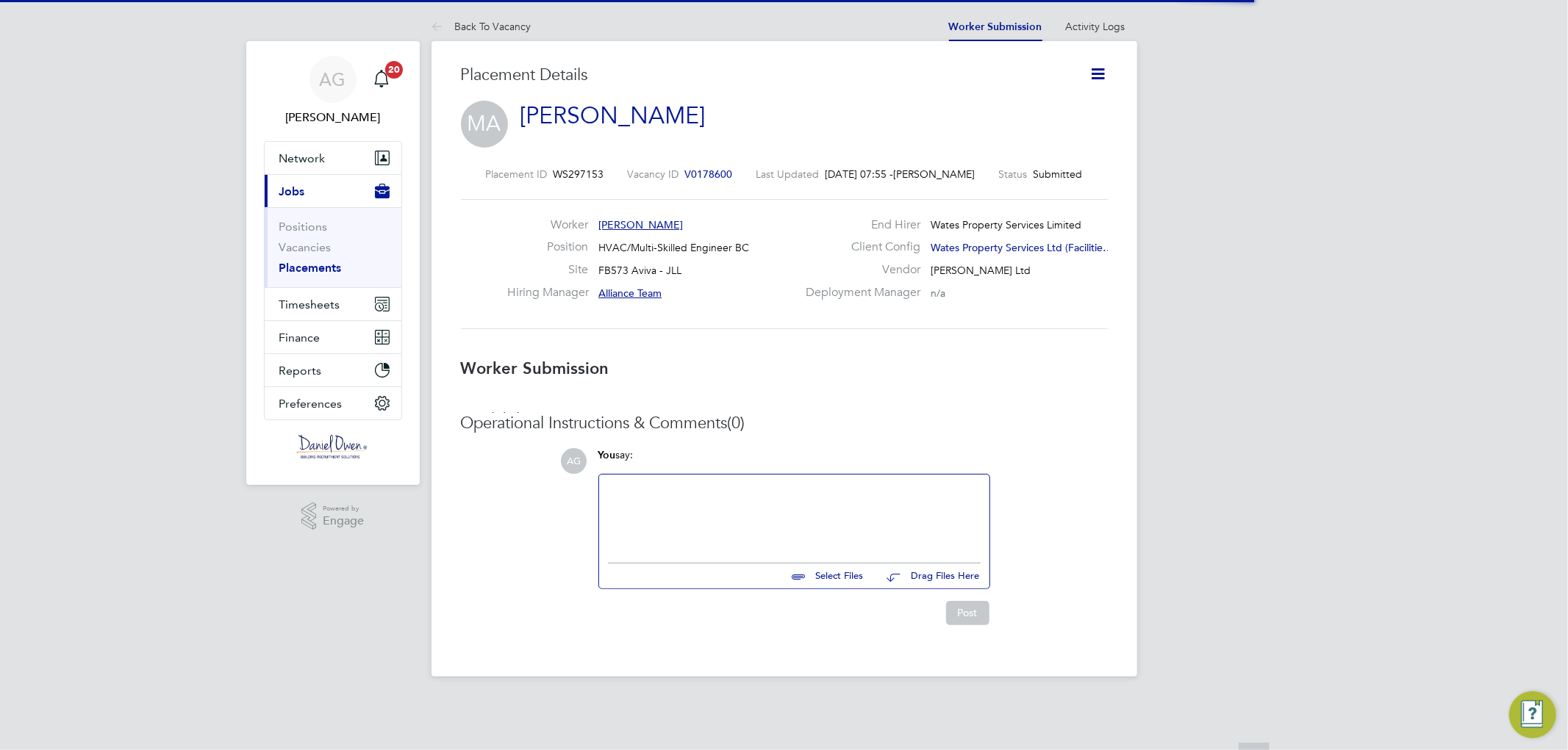
scroll to position [8, 8]
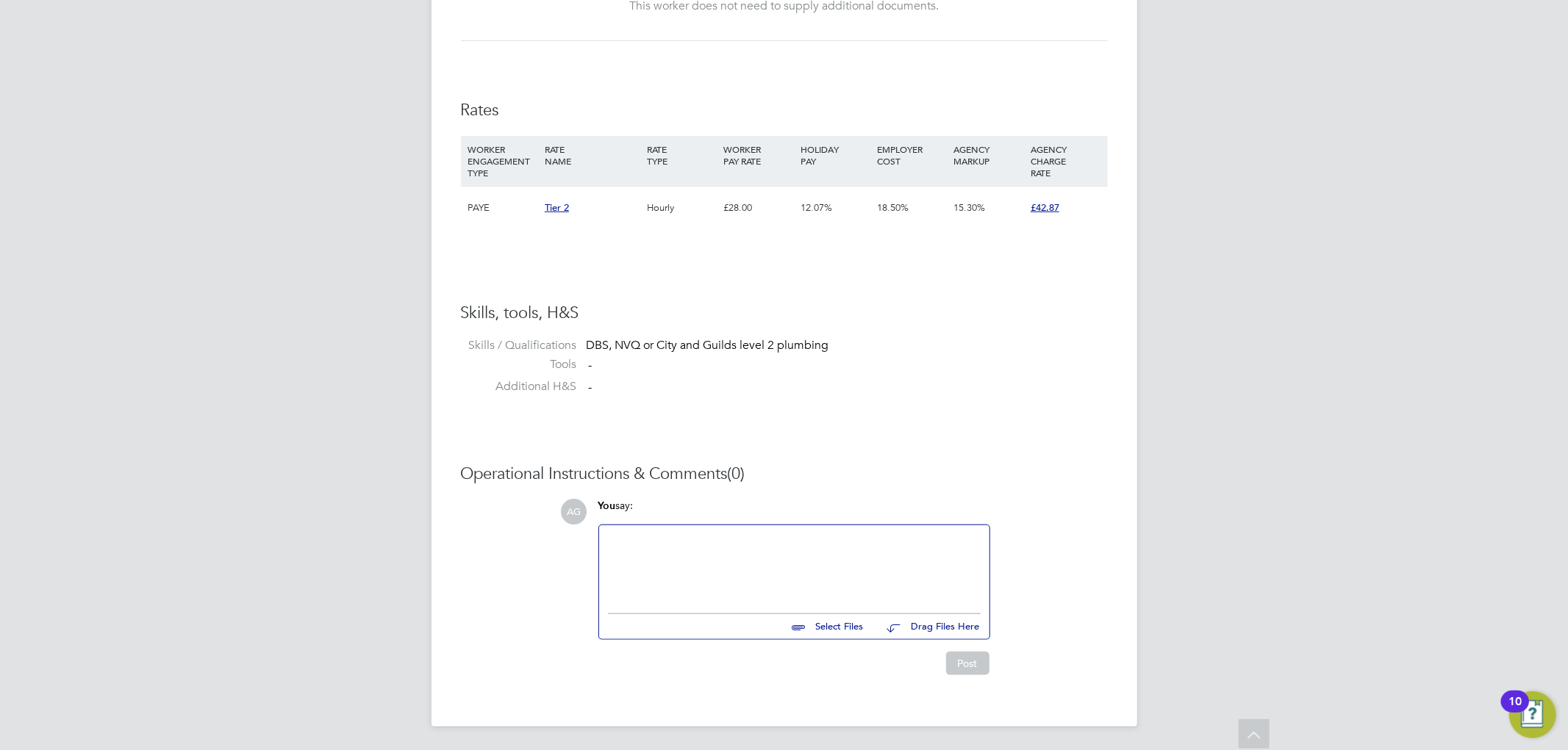
click at [820, 622] on input "file" at bounding box center [870, 624] width 221 height 21
type input "C:\fakepath\Mohammad Ahmadi CV.docx"
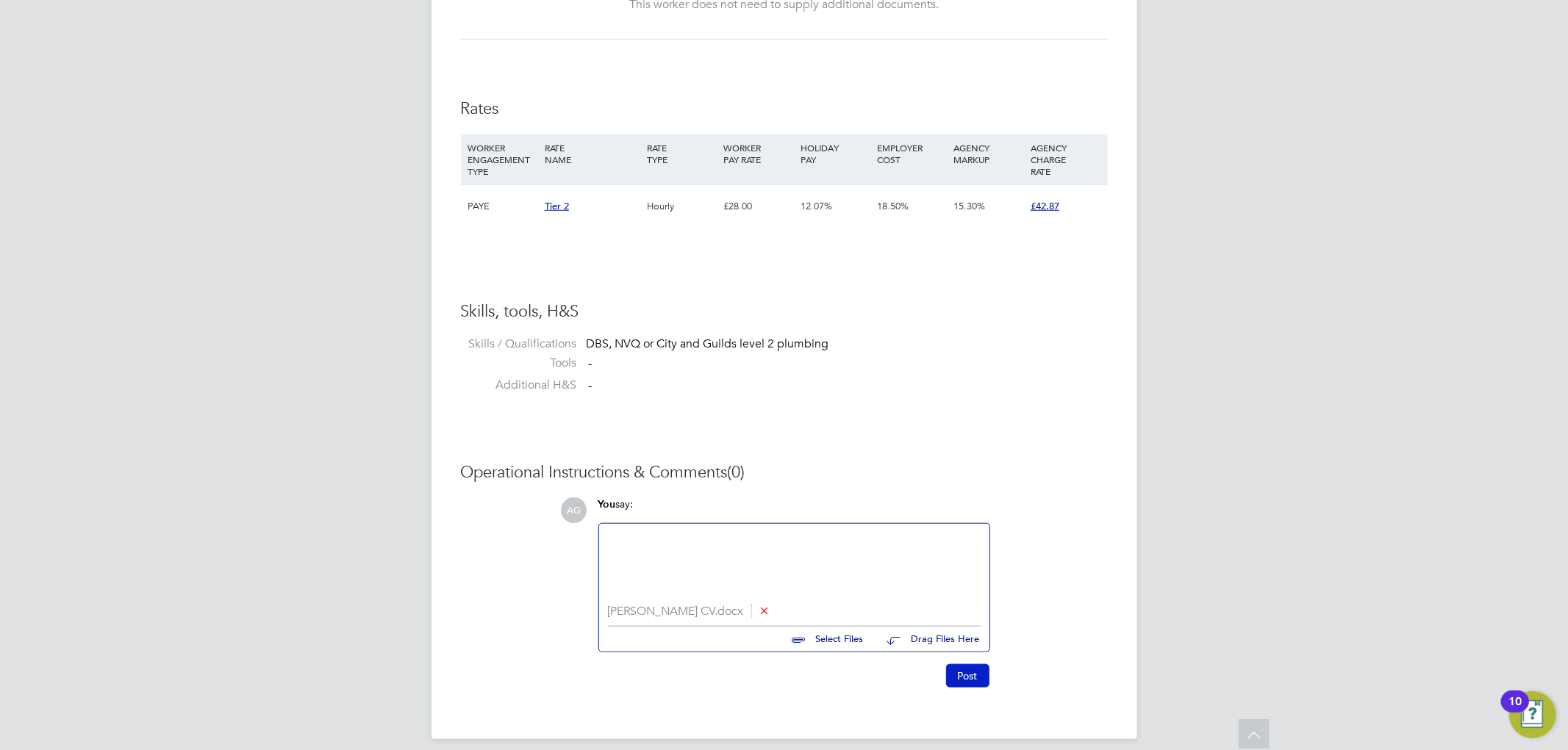
click at [968, 670] on button "Post" at bounding box center [967, 675] width 43 height 24
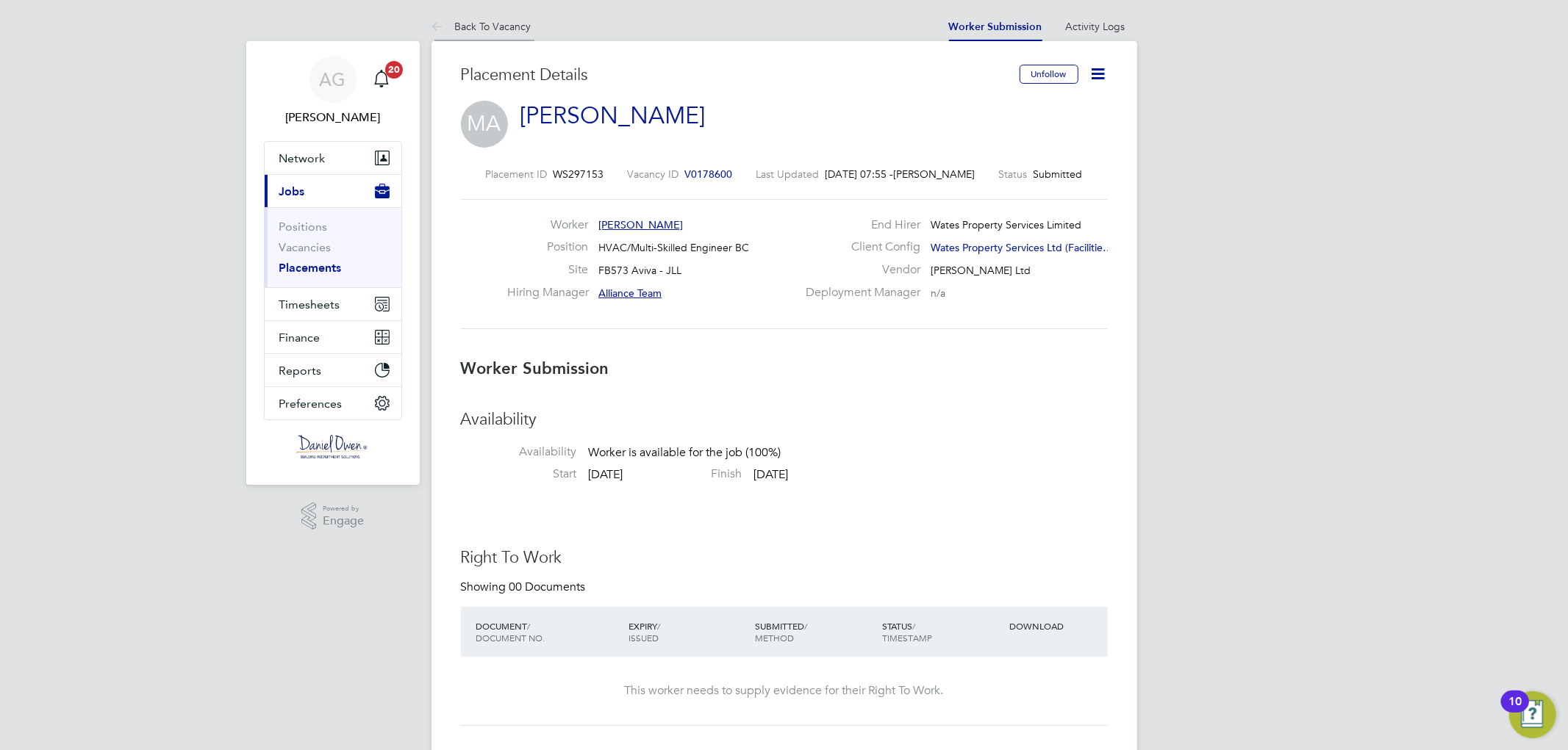
click at [494, 25] on link "Back To Vacancy" at bounding box center [481, 26] width 100 height 13
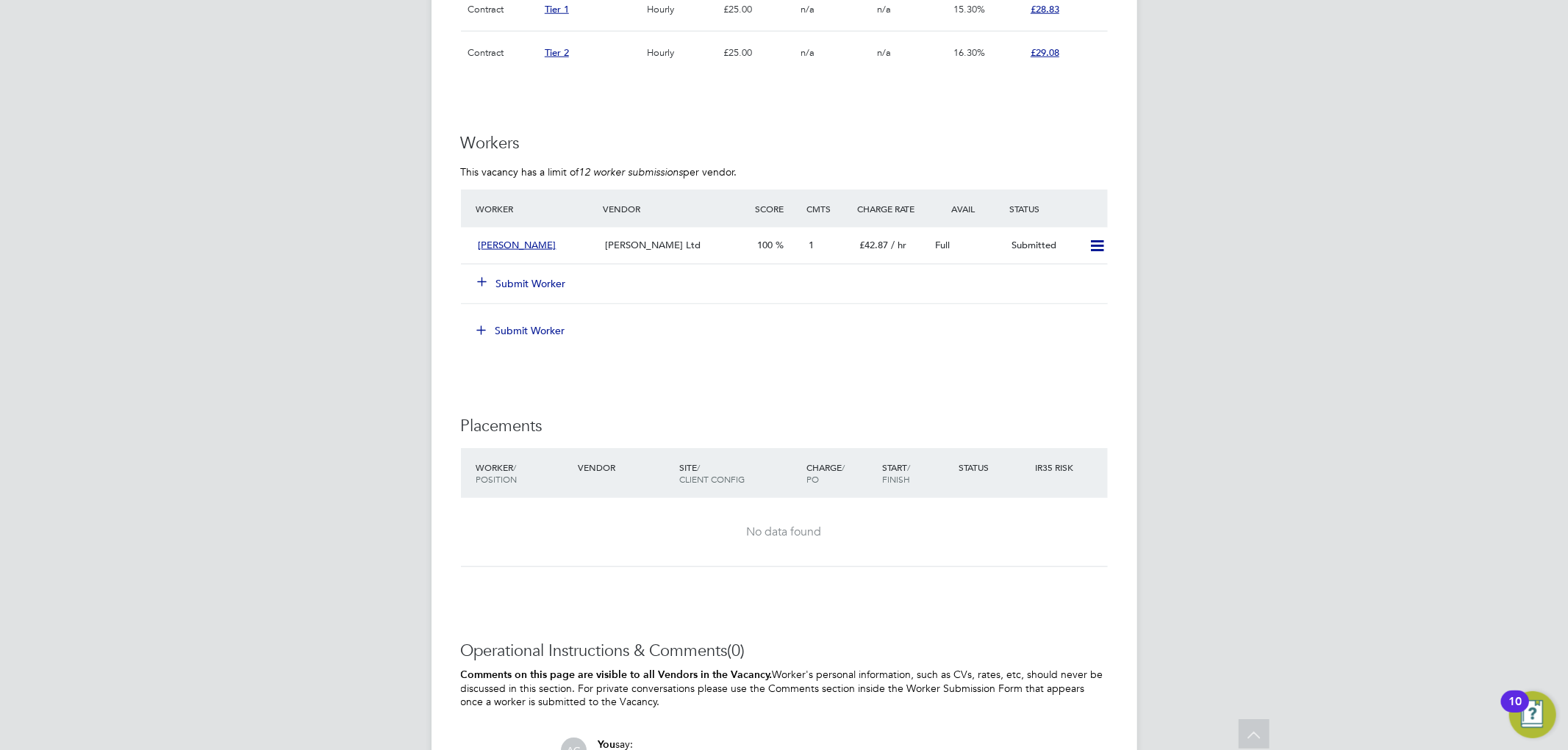
click at [594, 278] on div "Submit Worker" at bounding box center [549, 284] width 152 height 27
click at [480, 283] on icon at bounding box center [482, 281] width 11 height 11
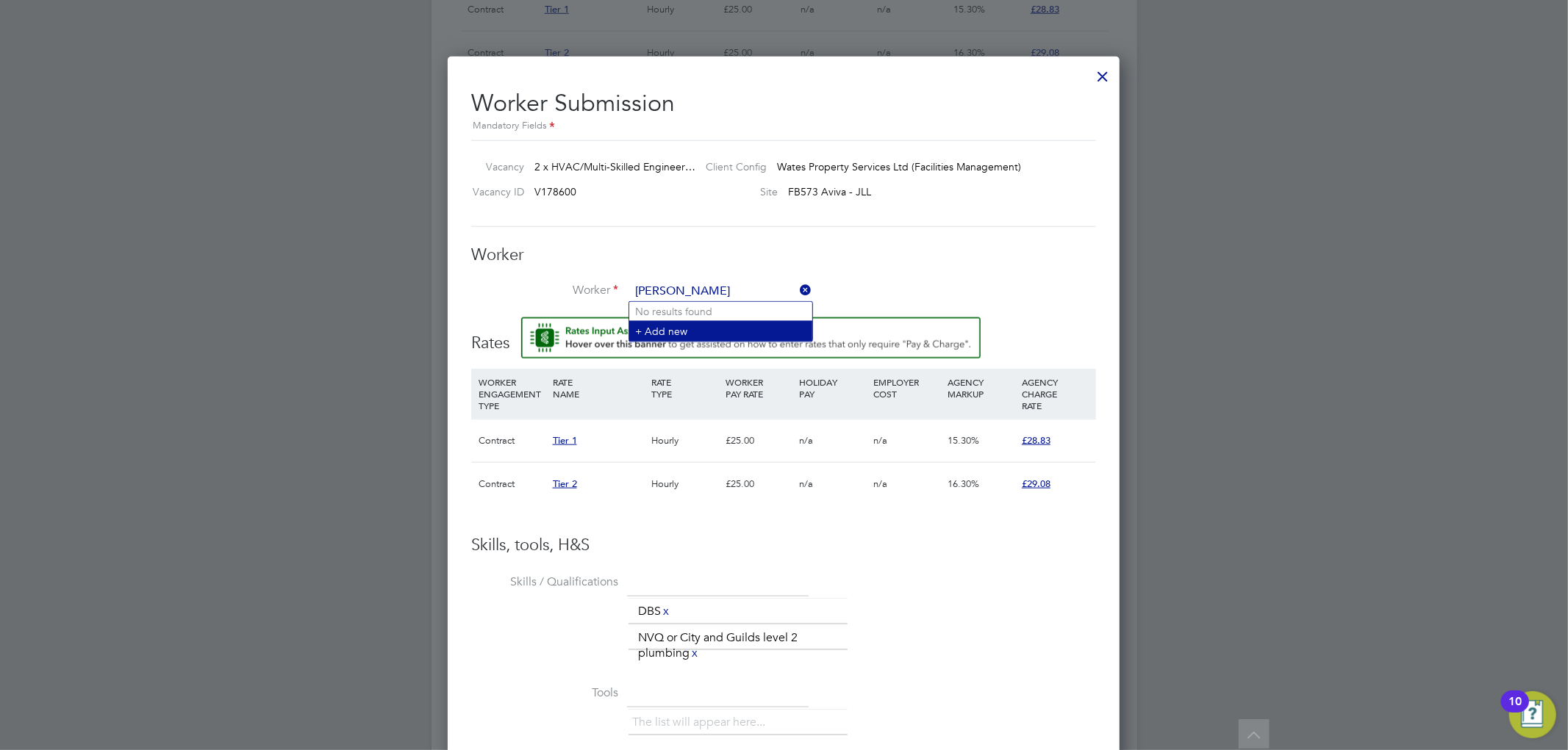
type input "[PERSON_NAME]"
click at [692, 332] on li "+ Add new" at bounding box center [720, 331] width 183 height 20
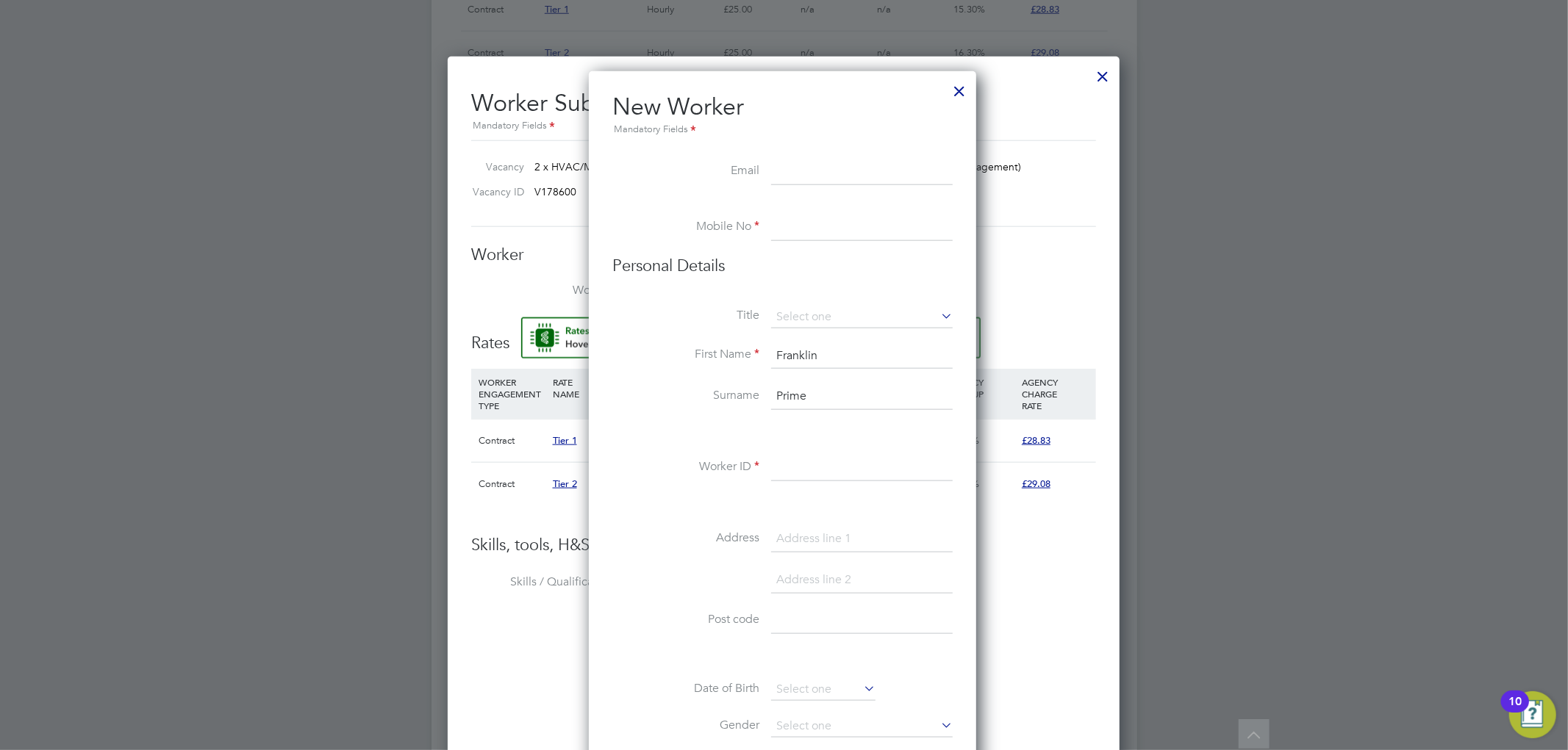
click at [789, 165] on input at bounding box center [862, 172] width 182 height 27
paste input "[EMAIL_ADDRESS][DOMAIN_NAME]"
type input "[EMAIL_ADDRESS][DOMAIN_NAME]"
click at [781, 229] on input at bounding box center [862, 227] width 182 height 27
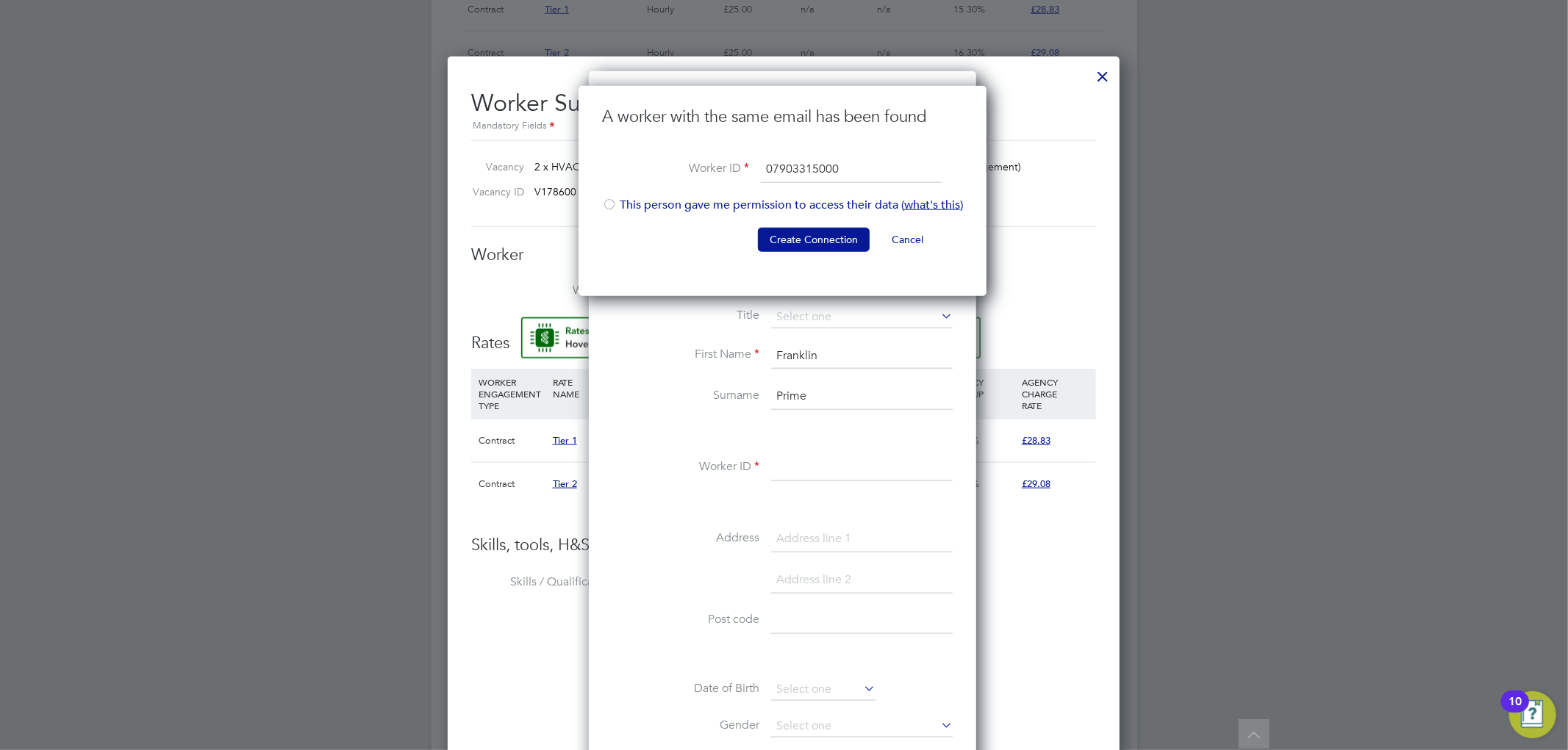
type input "07903315000"
click at [614, 202] on div at bounding box center [609, 205] width 14 height 14
click at [777, 244] on button "Create Connection" at bounding box center [813, 240] width 112 height 24
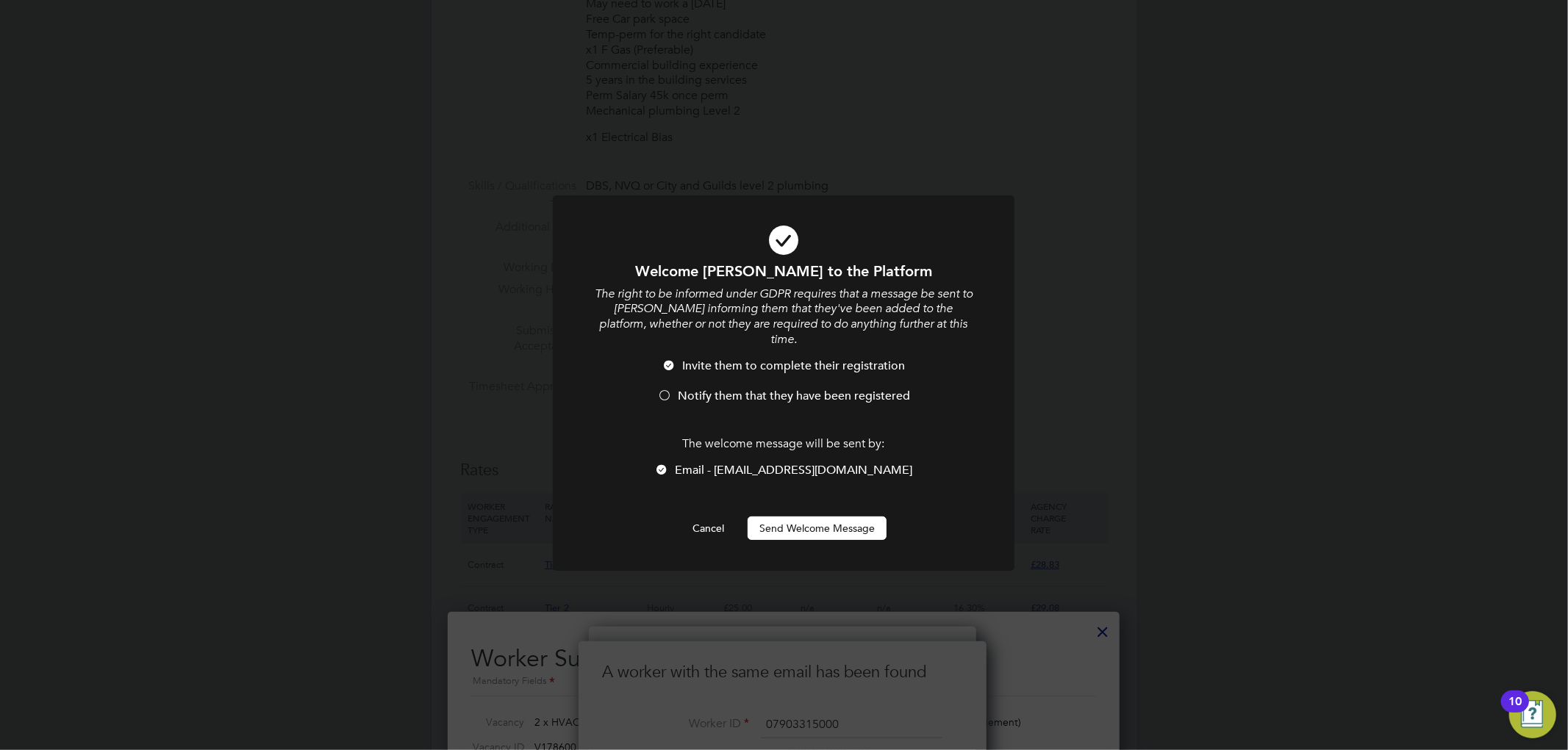
click at [750, 389] on span "Notify them that they have been registered" at bounding box center [794, 396] width 232 height 14
click at [765, 463] on span "Email - feprime@googlemail.com" at bounding box center [794, 470] width 237 height 14
click at [781, 516] on button "Send Welcome Message" at bounding box center [817, 528] width 139 height 24
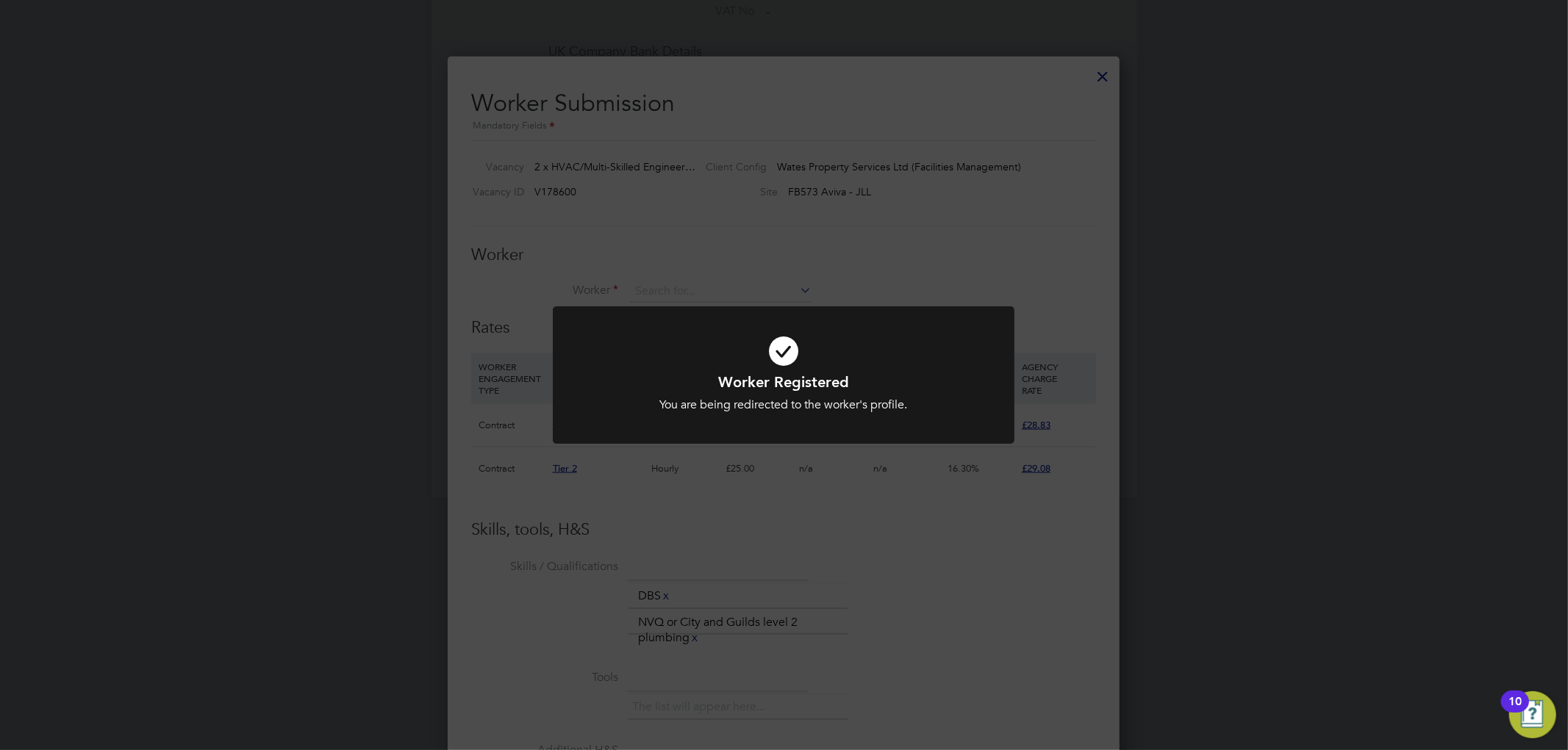
click at [539, 246] on div "Worker Registered You are being redirected to the worker's profile. Cancel Okay" at bounding box center [784, 375] width 1568 height 750
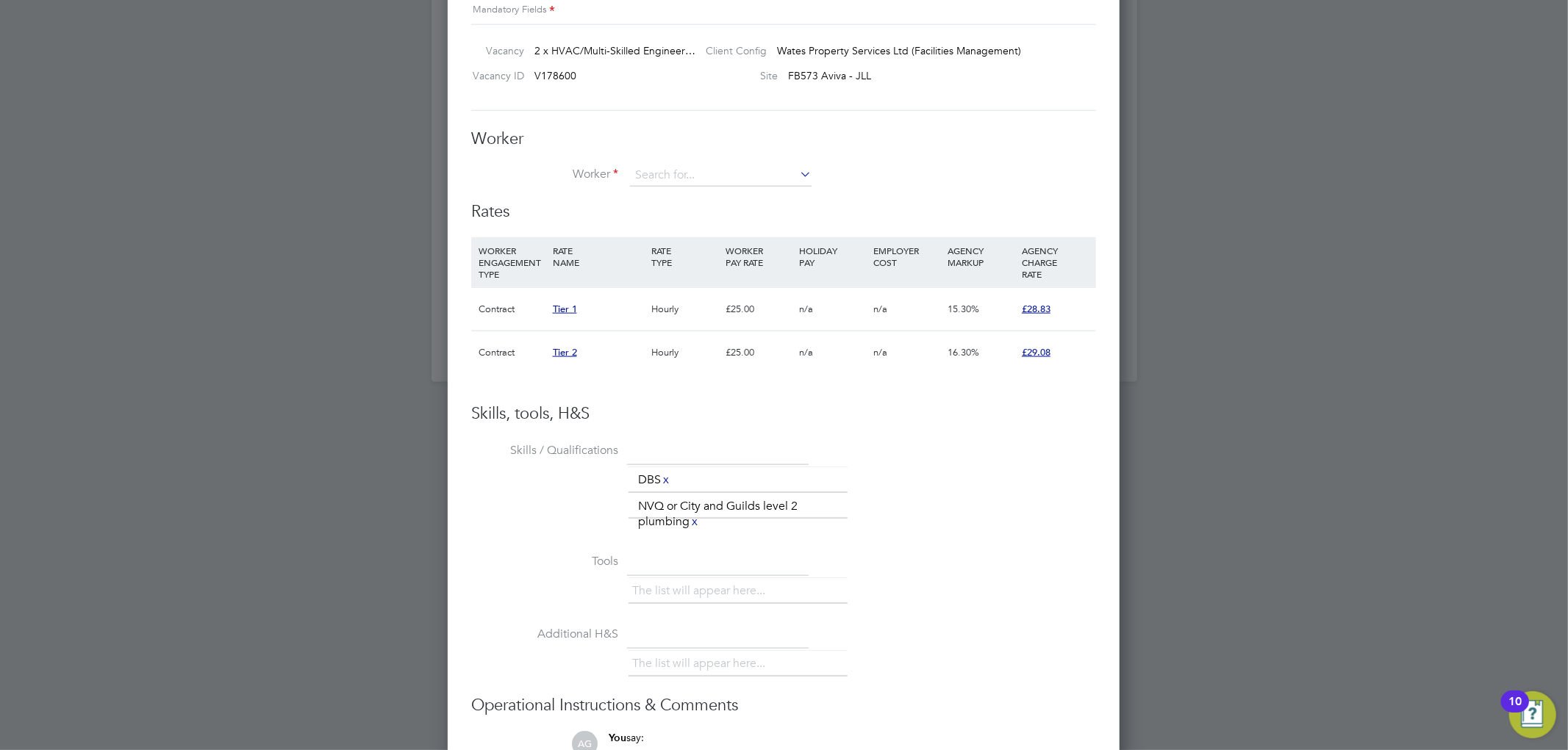
scroll to position [1259, 0]
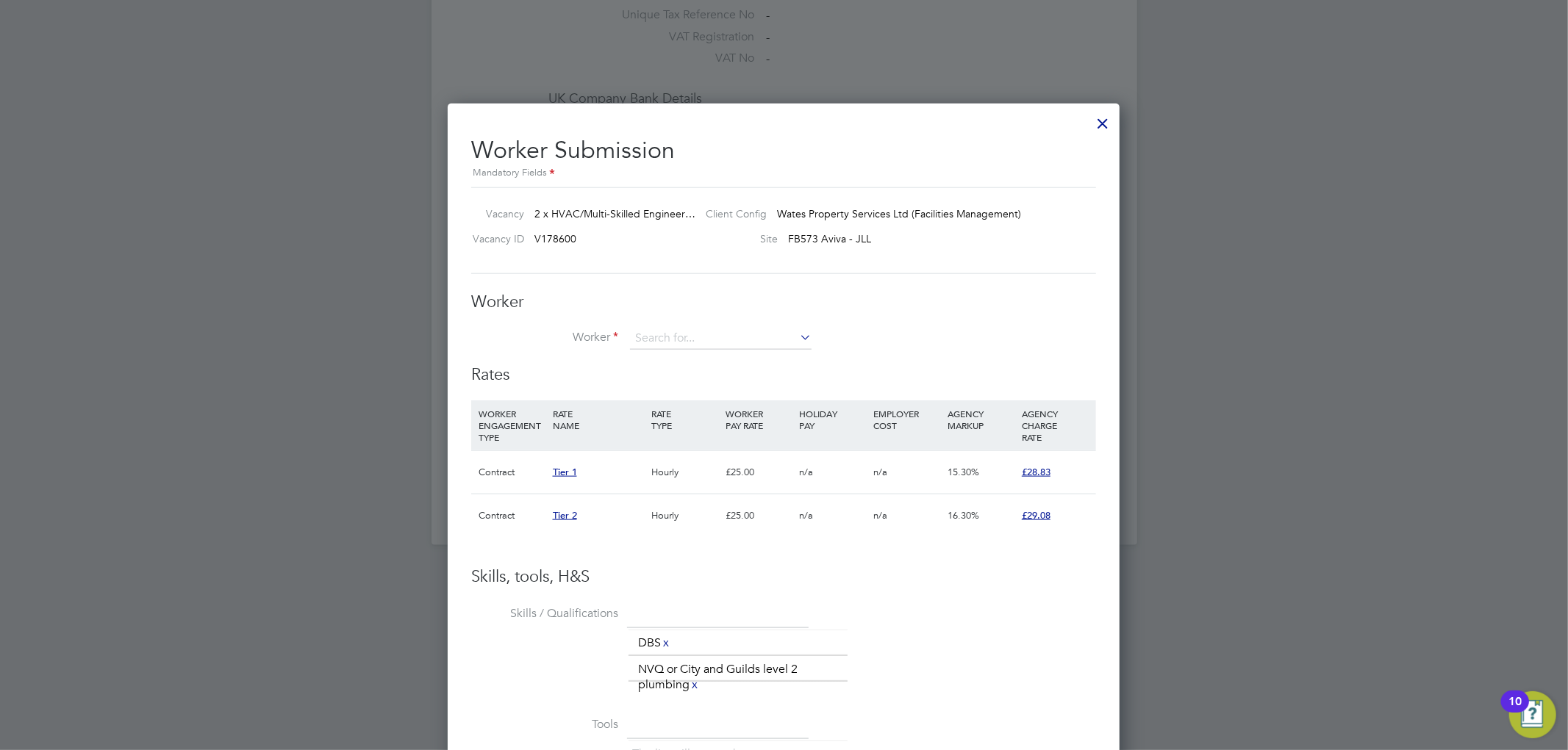
click at [1097, 122] on div at bounding box center [1102, 119] width 27 height 27
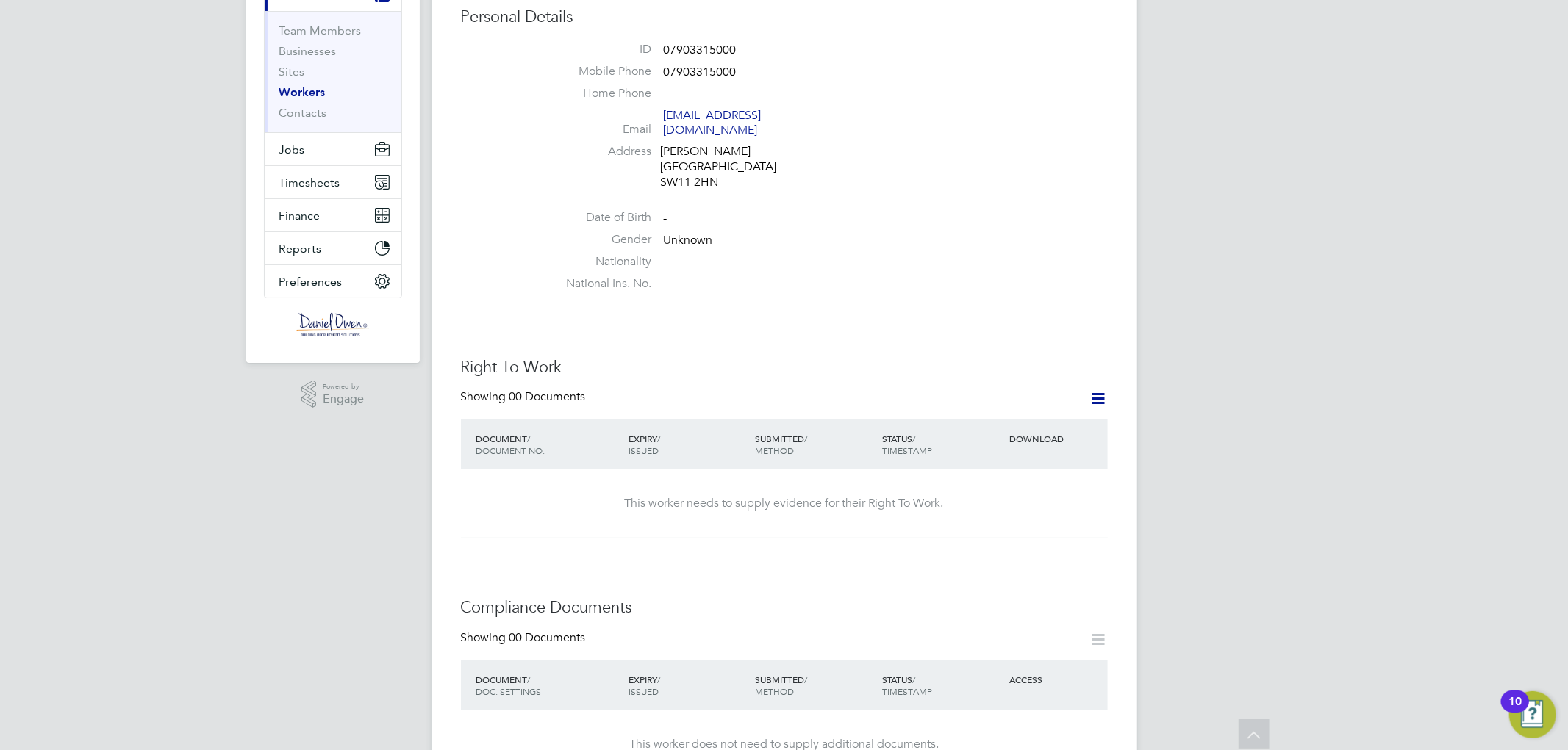
scroll to position [0, 0]
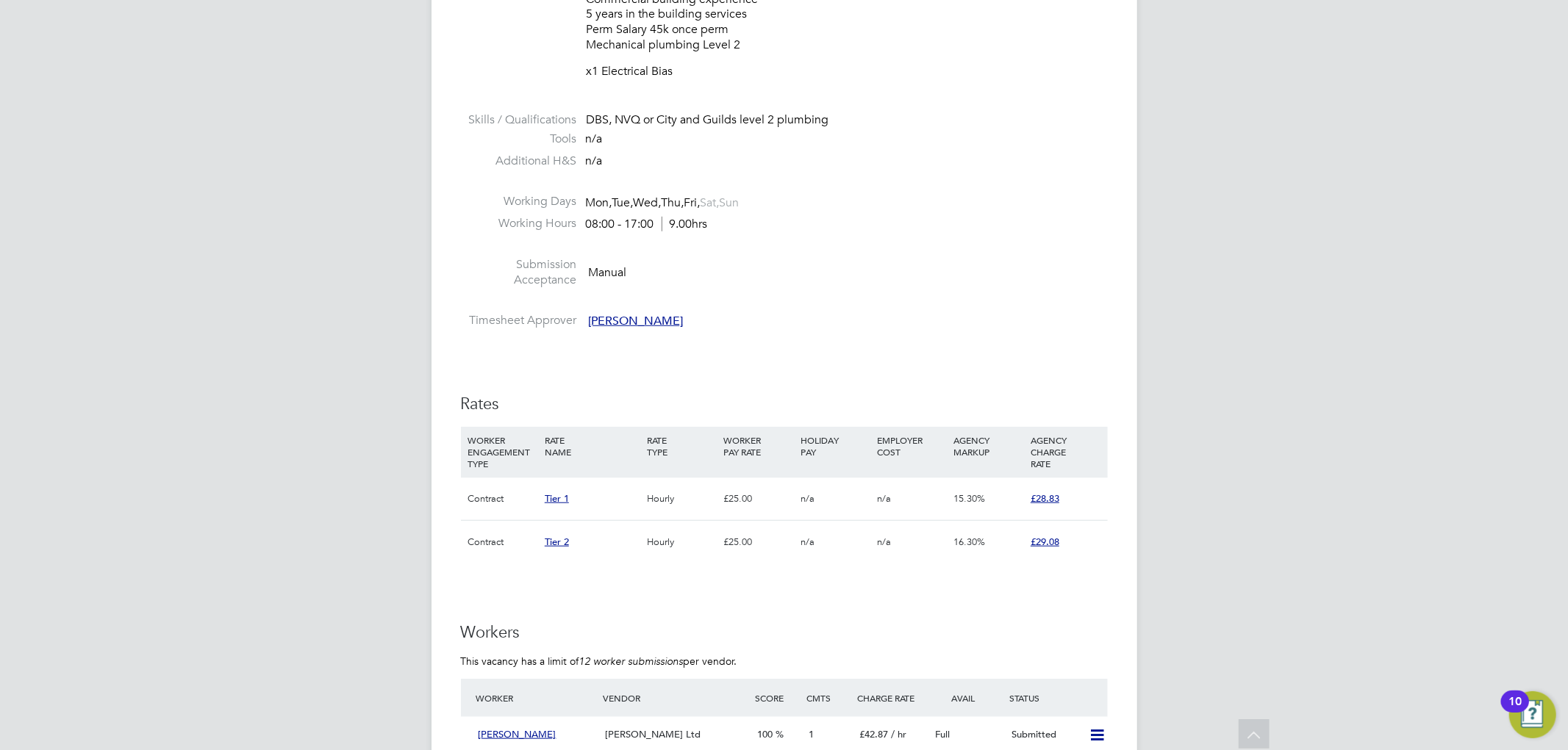
scroll to position [1306, 0]
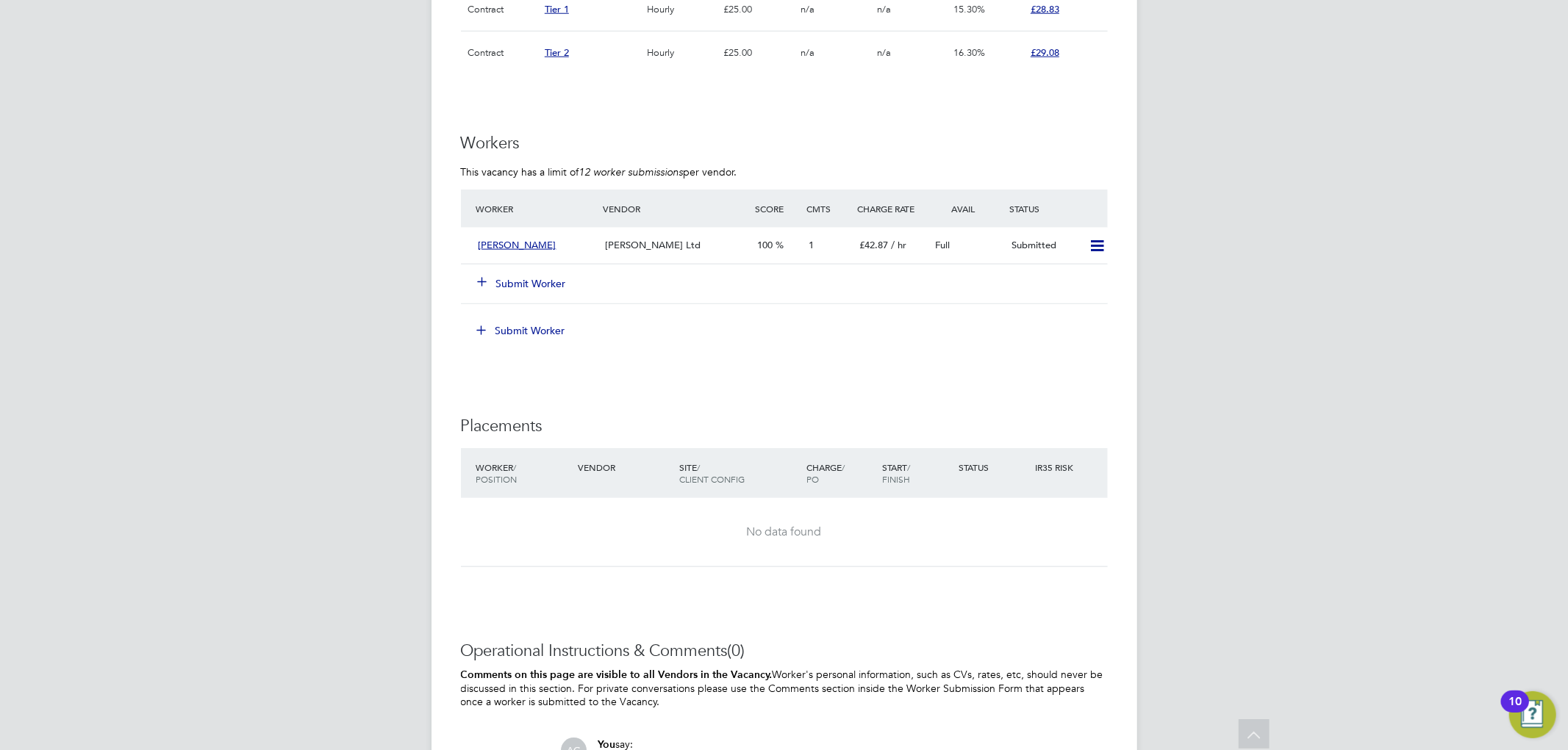
click at [539, 289] on button "Submit Worker" at bounding box center [523, 283] width 88 height 14
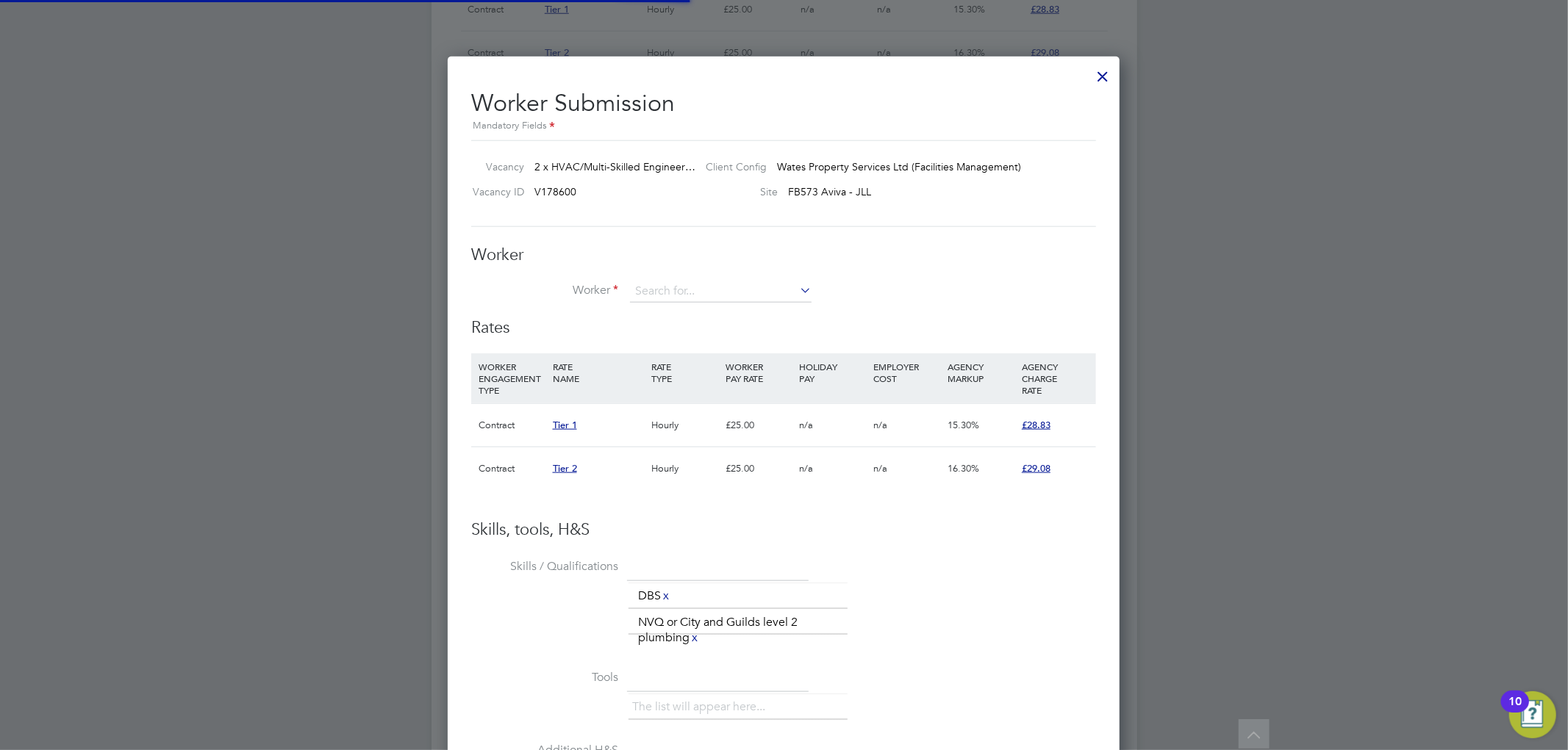
scroll to position [22, 382]
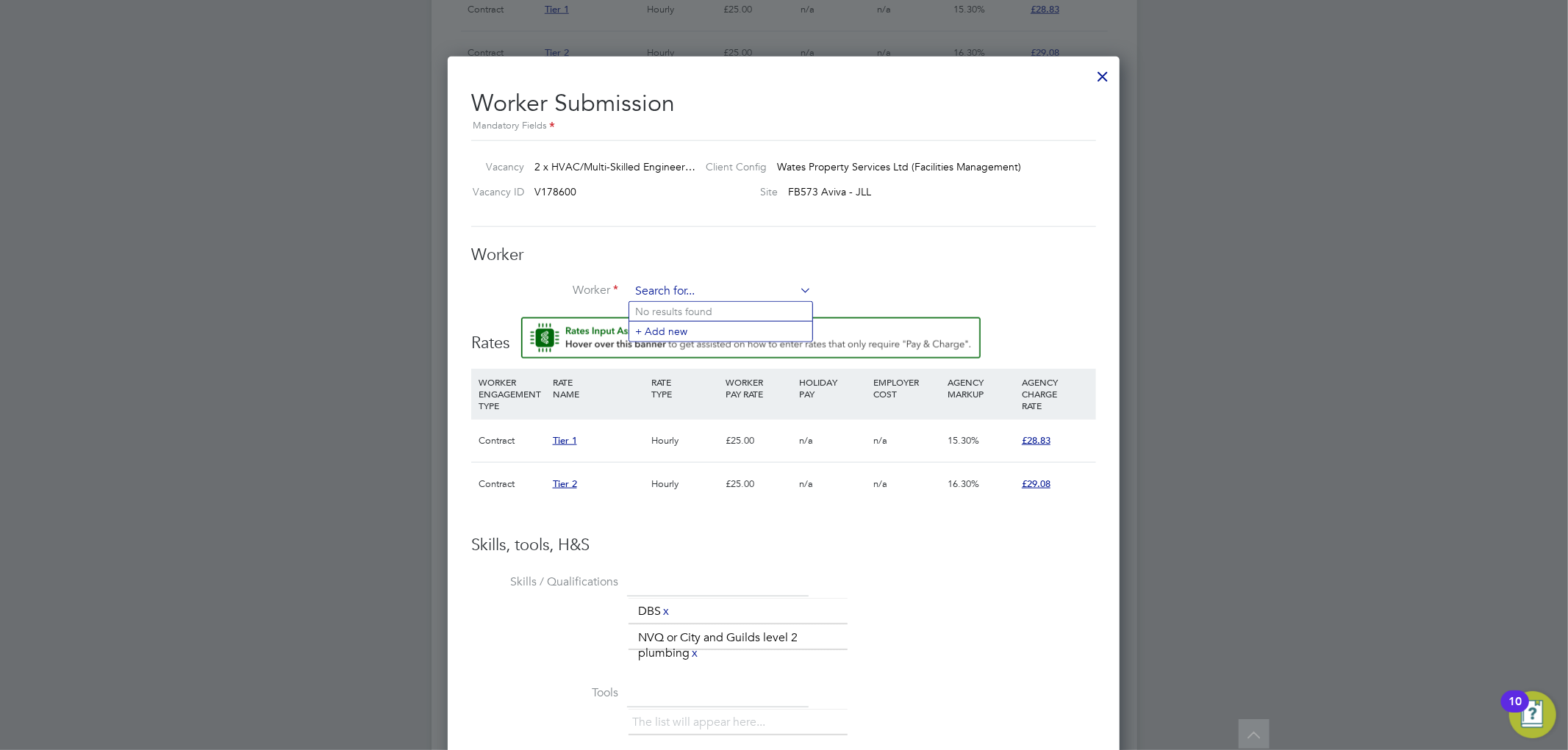
click at [681, 289] on input at bounding box center [720, 291] width 182 height 22
click at [678, 291] on input "FranklinPrime" at bounding box center [720, 291] width 182 height 22
click at [697, 306] on b "Prime" at bounding box center [691, 312] width 28 height 12
type input "Franklin Prime (07903315000)"
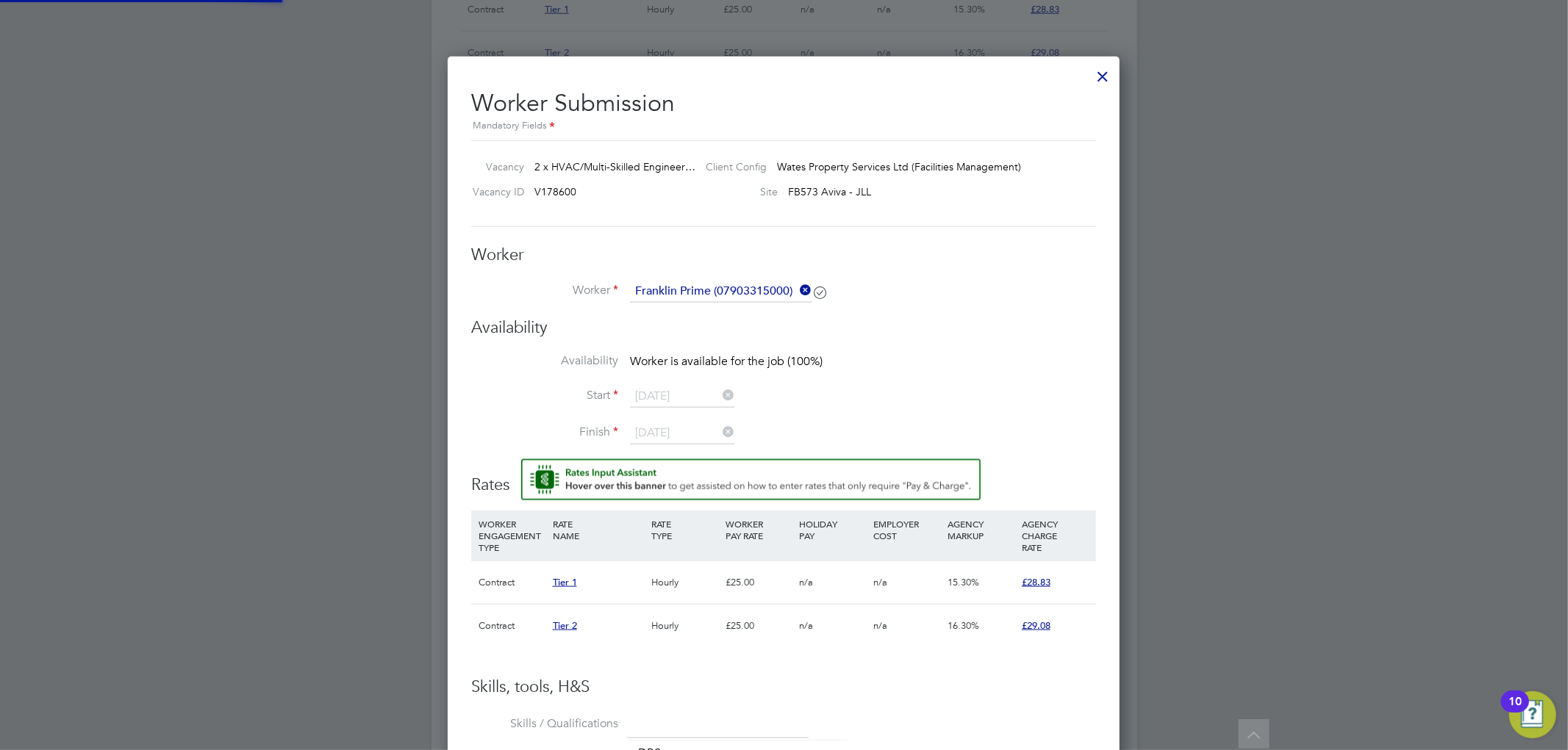
type input "[DATE]"
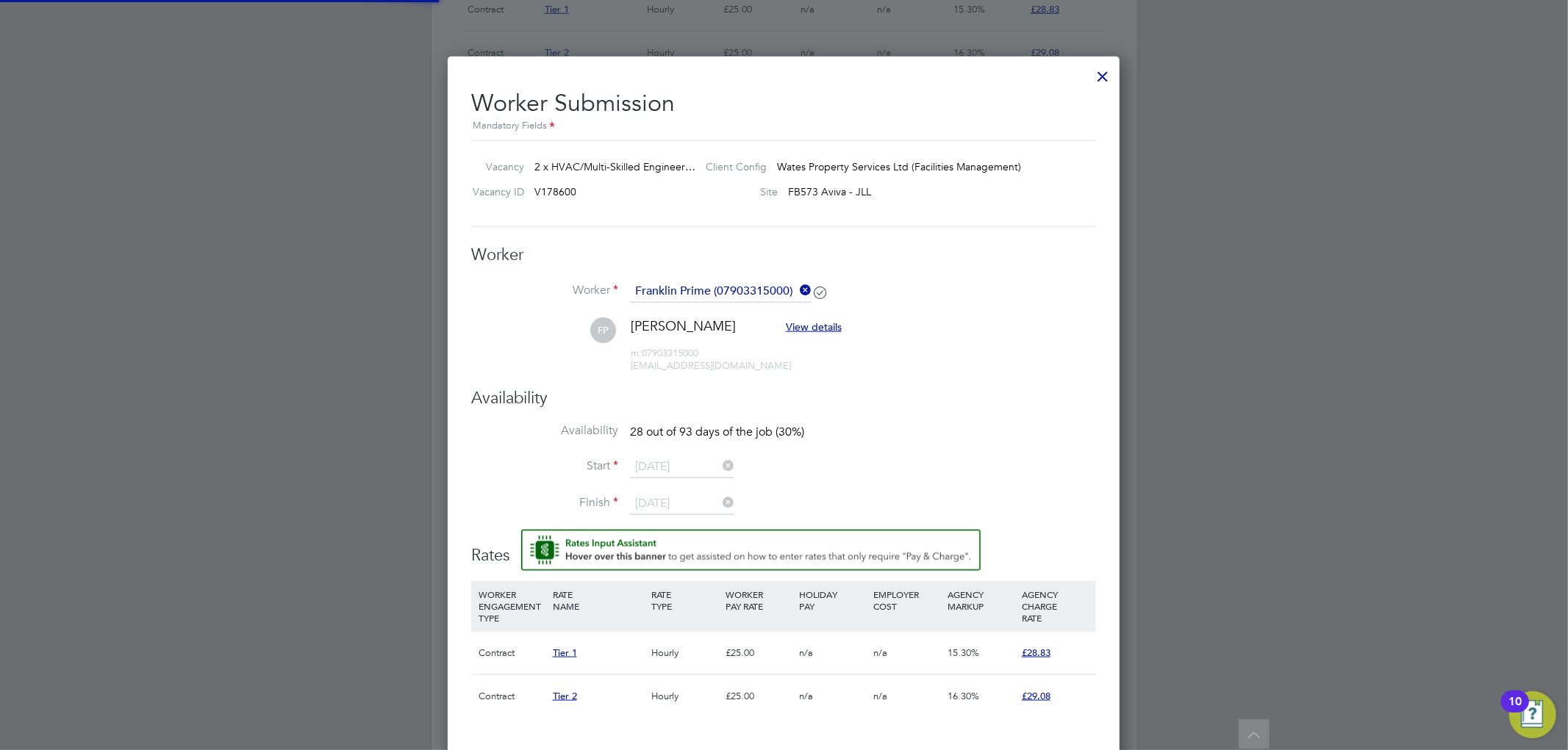
click at [875, 310] on li "Worker Franklin Prime (07903315000)" at bounding box center [783, 299] width 625 height 37
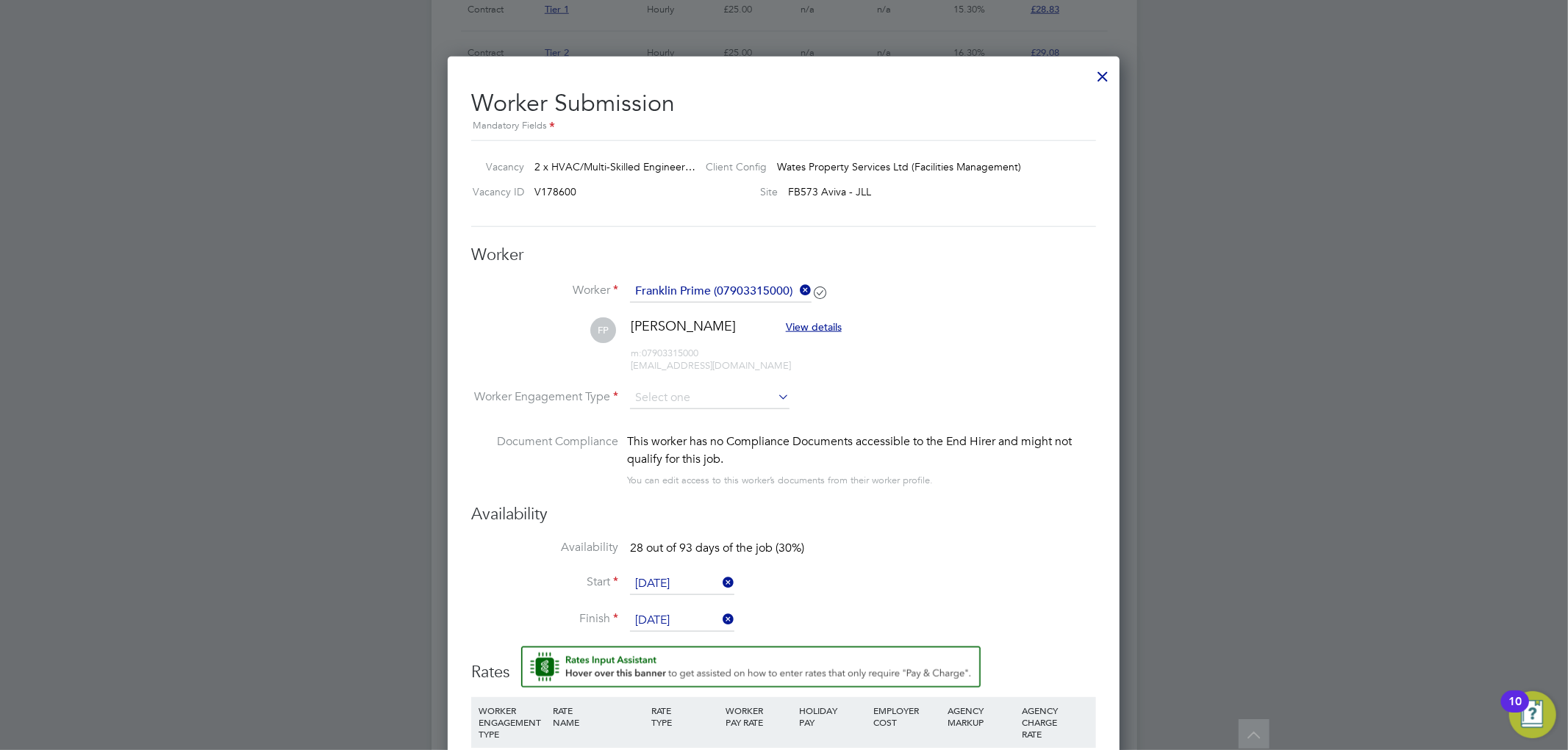
click at [707, 415] on li "Worker Engagement Type" at bounding box center [783, 410] width 625 height 46
click at [724, 400] on input at bounding box center [710, 398] width 160 height 22
click at [702, 441] on li "PAYE" at bounding box center [710, 437] width 161 height 19
type input "PAYE"
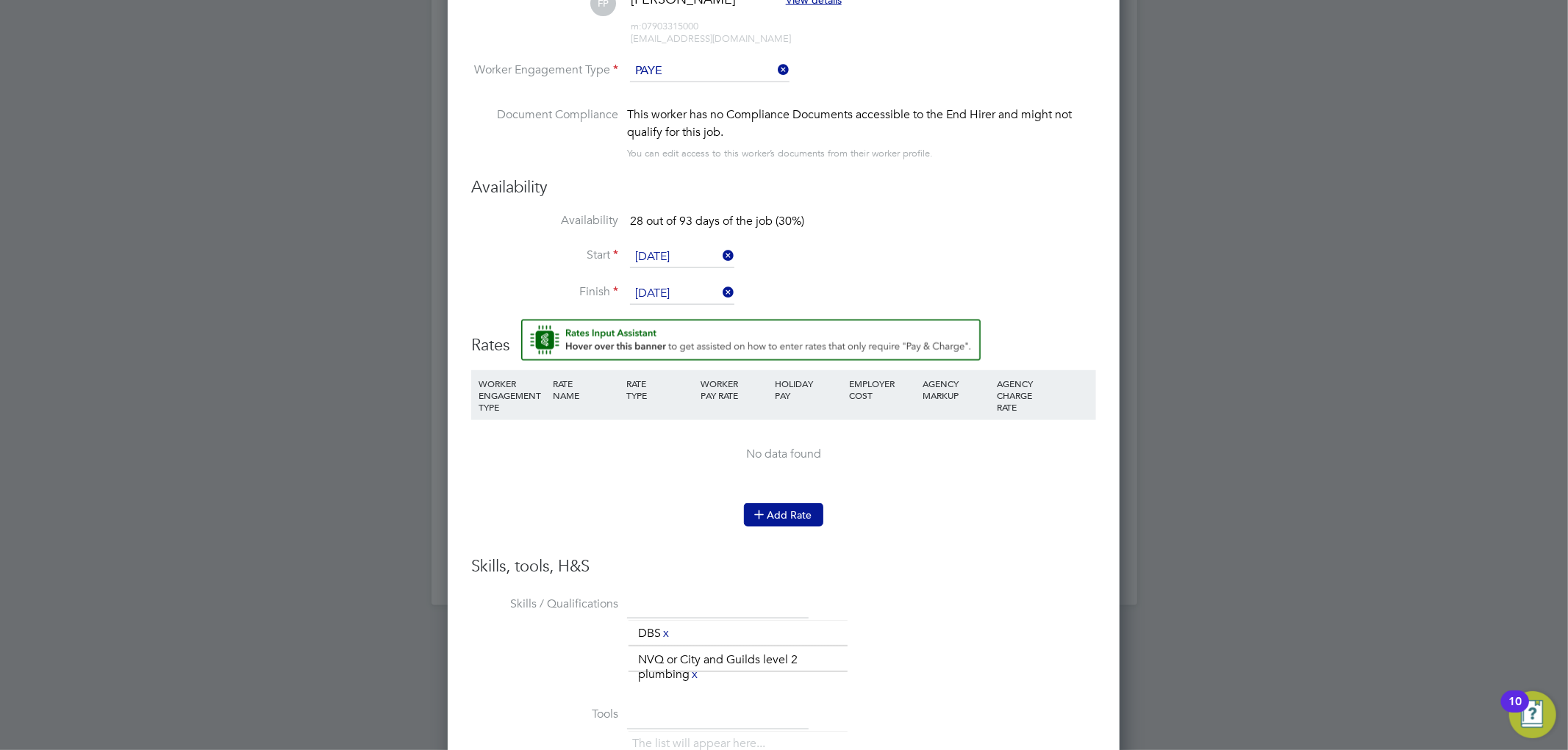
click at [762, 516] on icon at bounding box center [759, 514] width 11 height 11
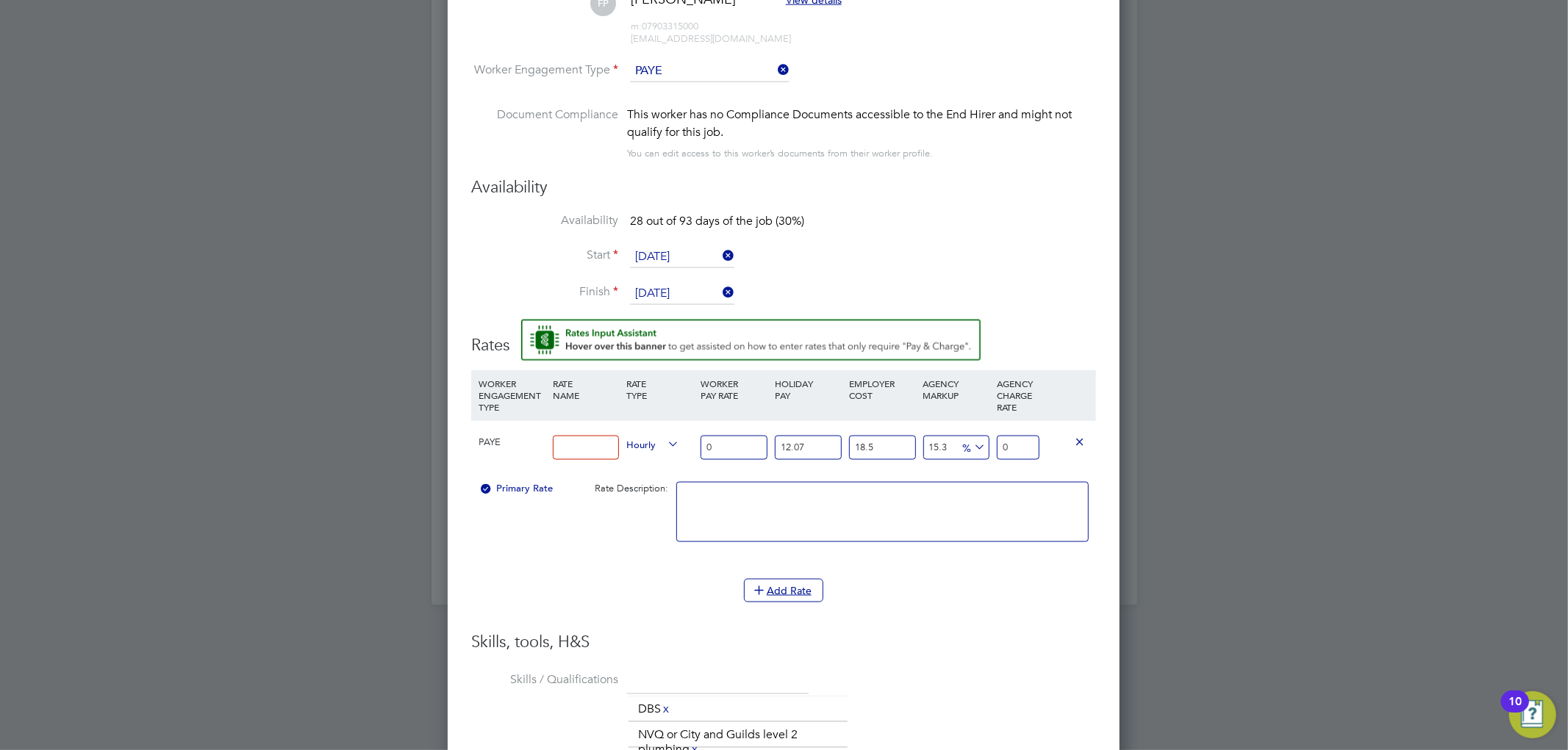
click at [571, 445] on input at bounding box center [587, 448] width 67 height 24
type input "Tier 2"
type input "2"
type input "3.062436027"
type input "28"
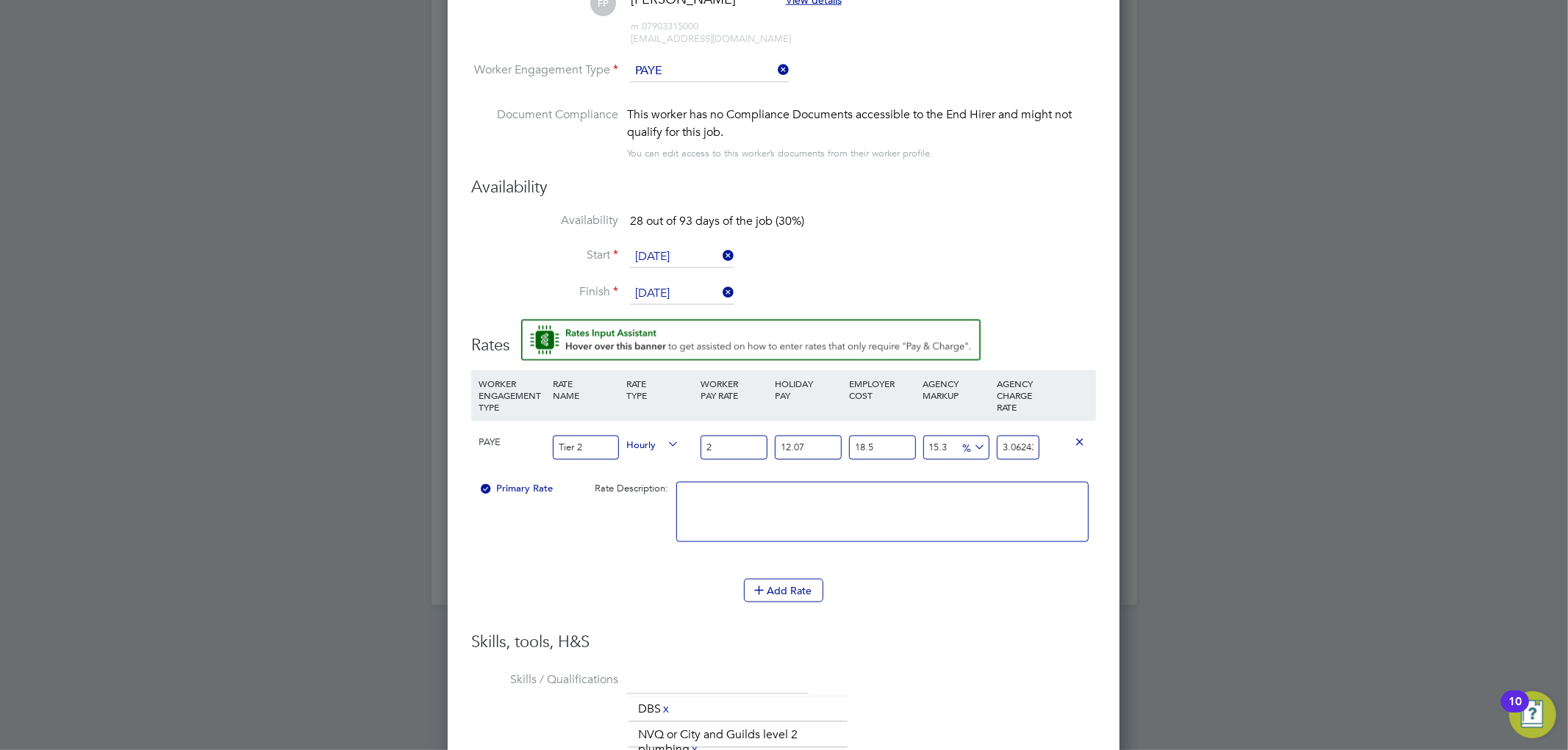
type input "42.874104378"
type input "28"
click at [1115, 237] on div "Worker Submission Mandatory Fields Vacancy 2 x HVAC/Multi-Skilled Engineer… Cli…" at bounding box center [783, 436] width 672 height 1414
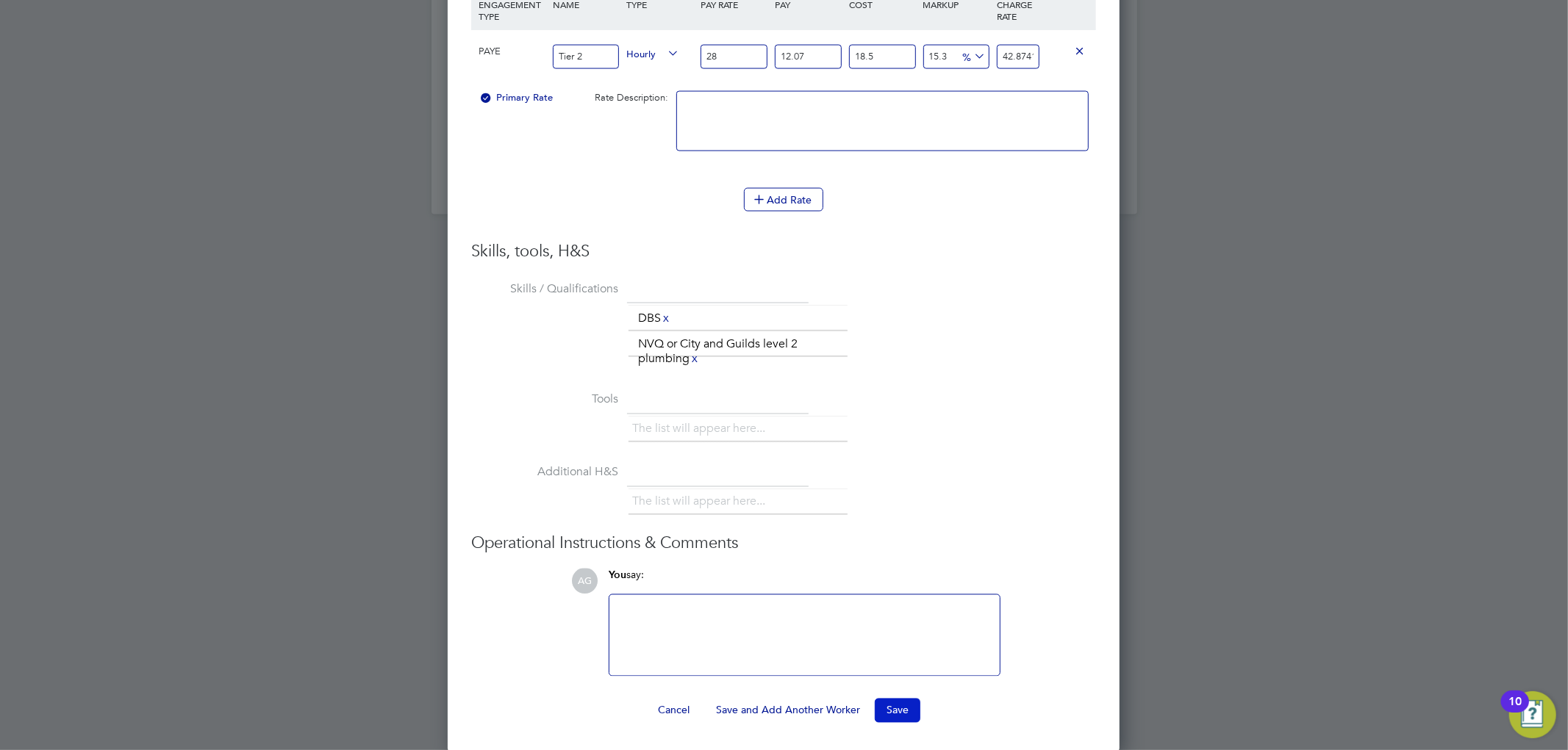
click at [908, 702] on button "Save" at bounding box center [898, 710] width 46 height 24
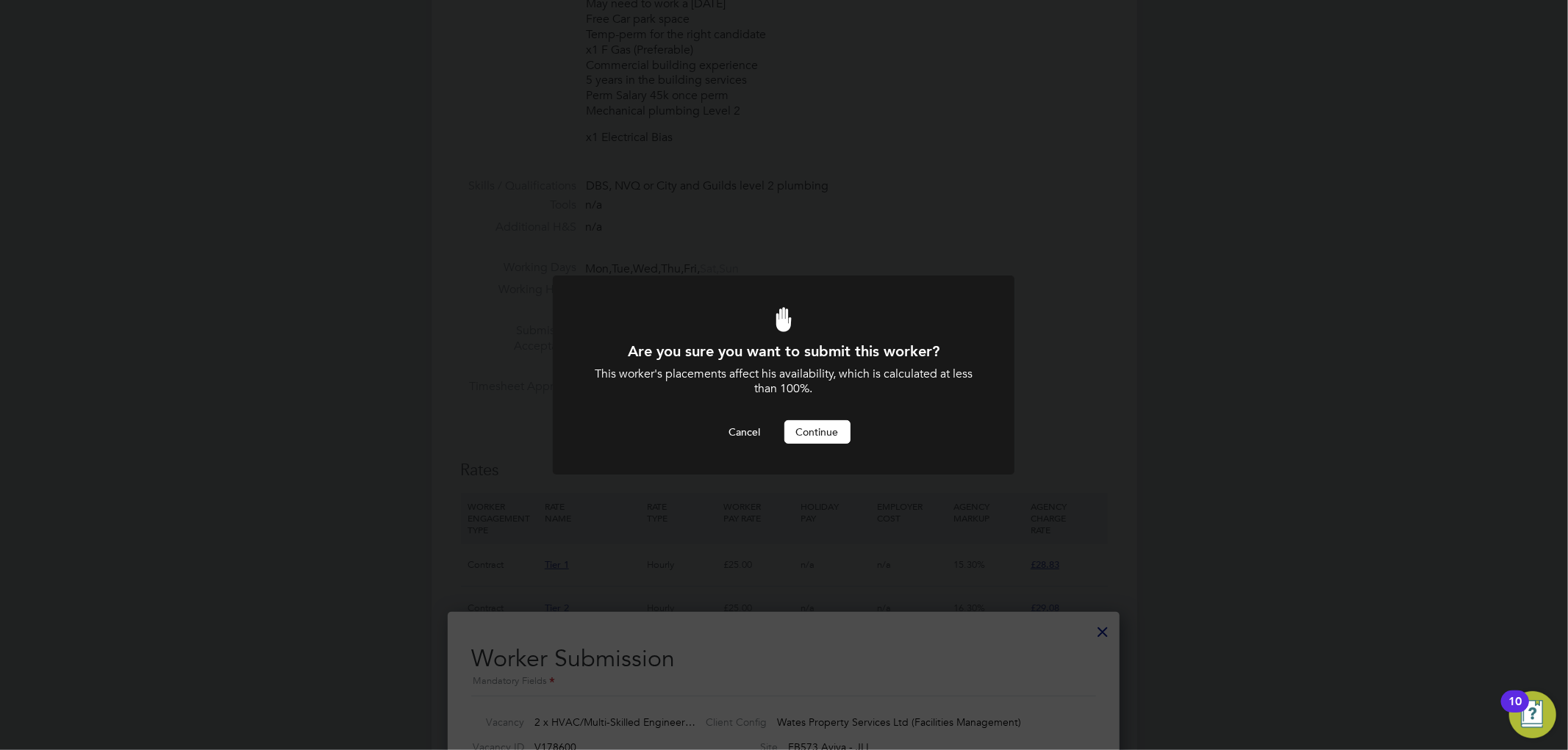
click at [829, 429] on button "Continue" at bounding box center [817, 432] width 66 height 24
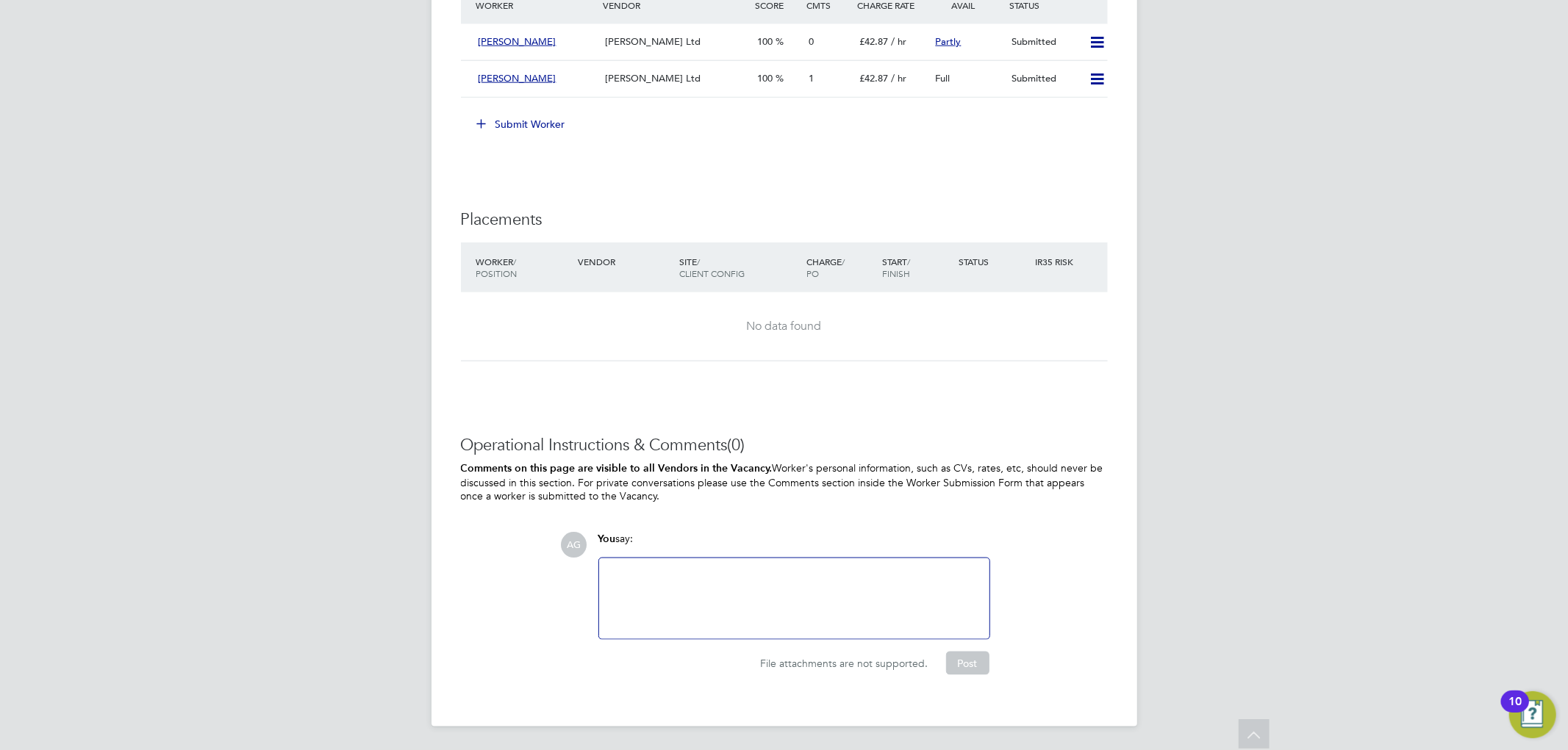
click at [537, 126] on button "Submit Worker" at bounding box center [522, 124] width 110 height 24
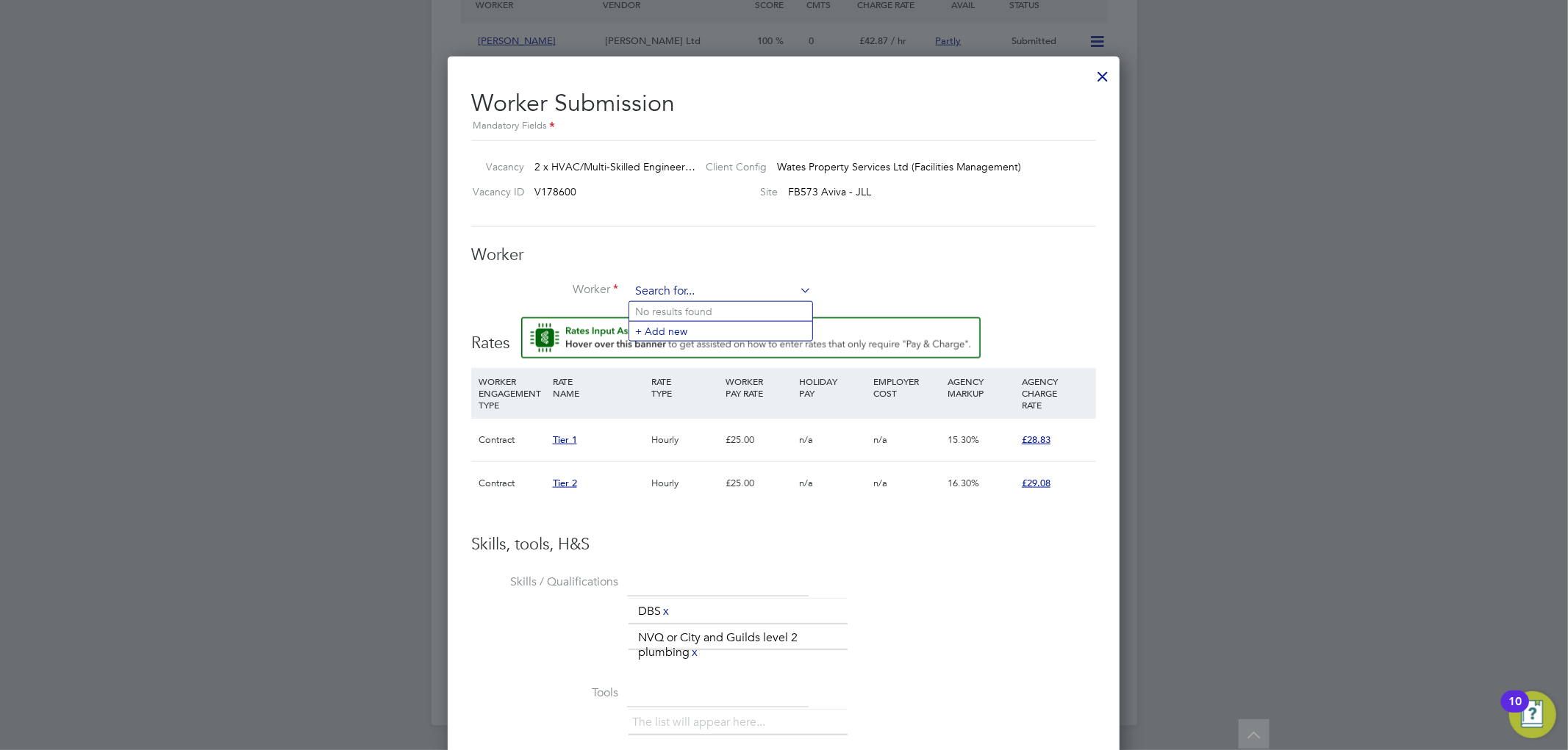
click at [706, 290] on input at bounding box center [720, 291] width 182 height 22
type input "[PERSON_NAME]"
click at [698, 326] on li "+ Add new" at bounding box center [720, 331] width 183 height 20
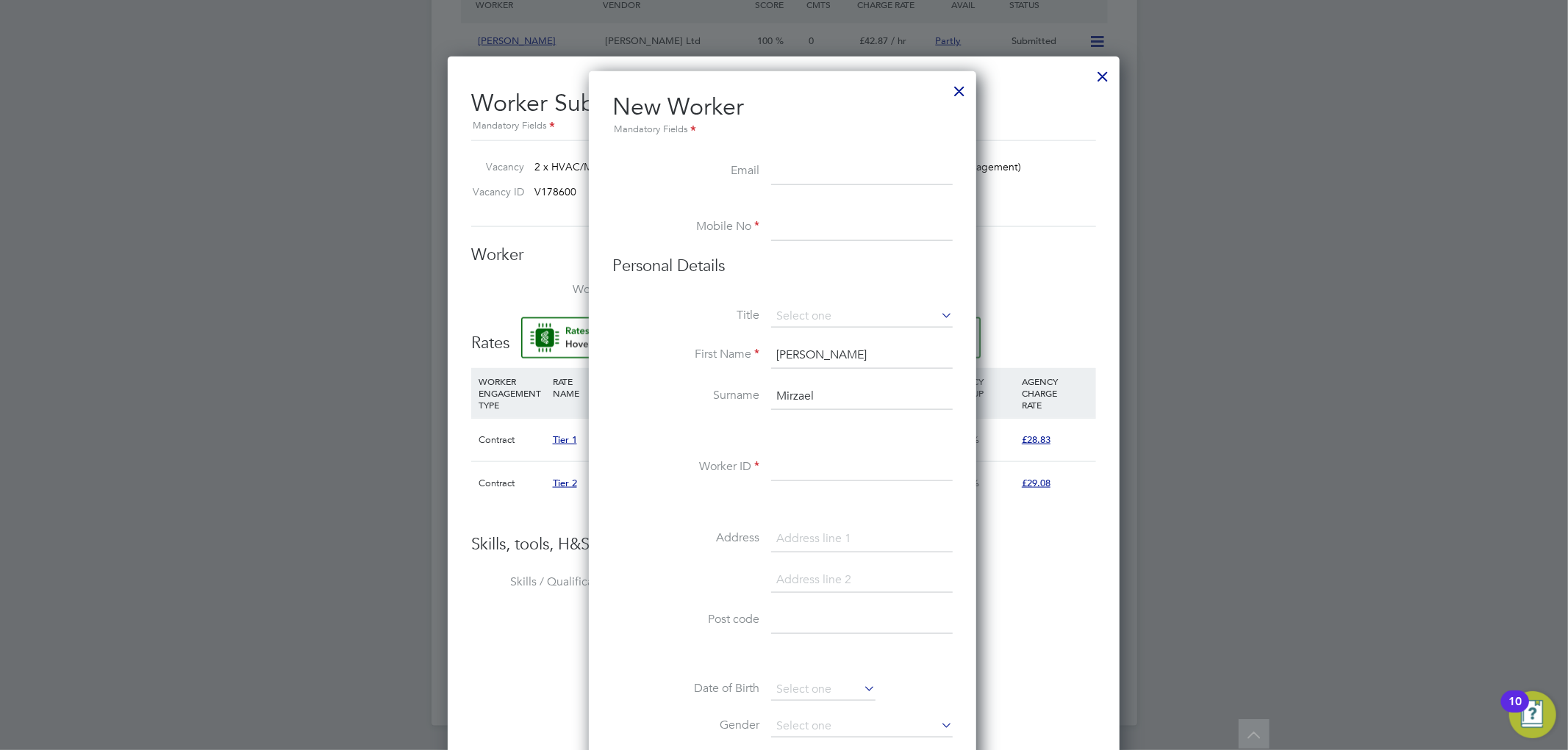
click at [781, 179] on input at bounding box center [862, 172] width 182 height 27
click at [858, 167] on input at bounding box center [862, 172] width 182 height 27
paste input "[EMAIL_ADDRESS][DOMAIN_NAME]"
type input "[EMAIL_ADDRESS][DOMAIN_NAME]"
click at [813, 218] on input at bounding box center [862, 227] width 182 height 27
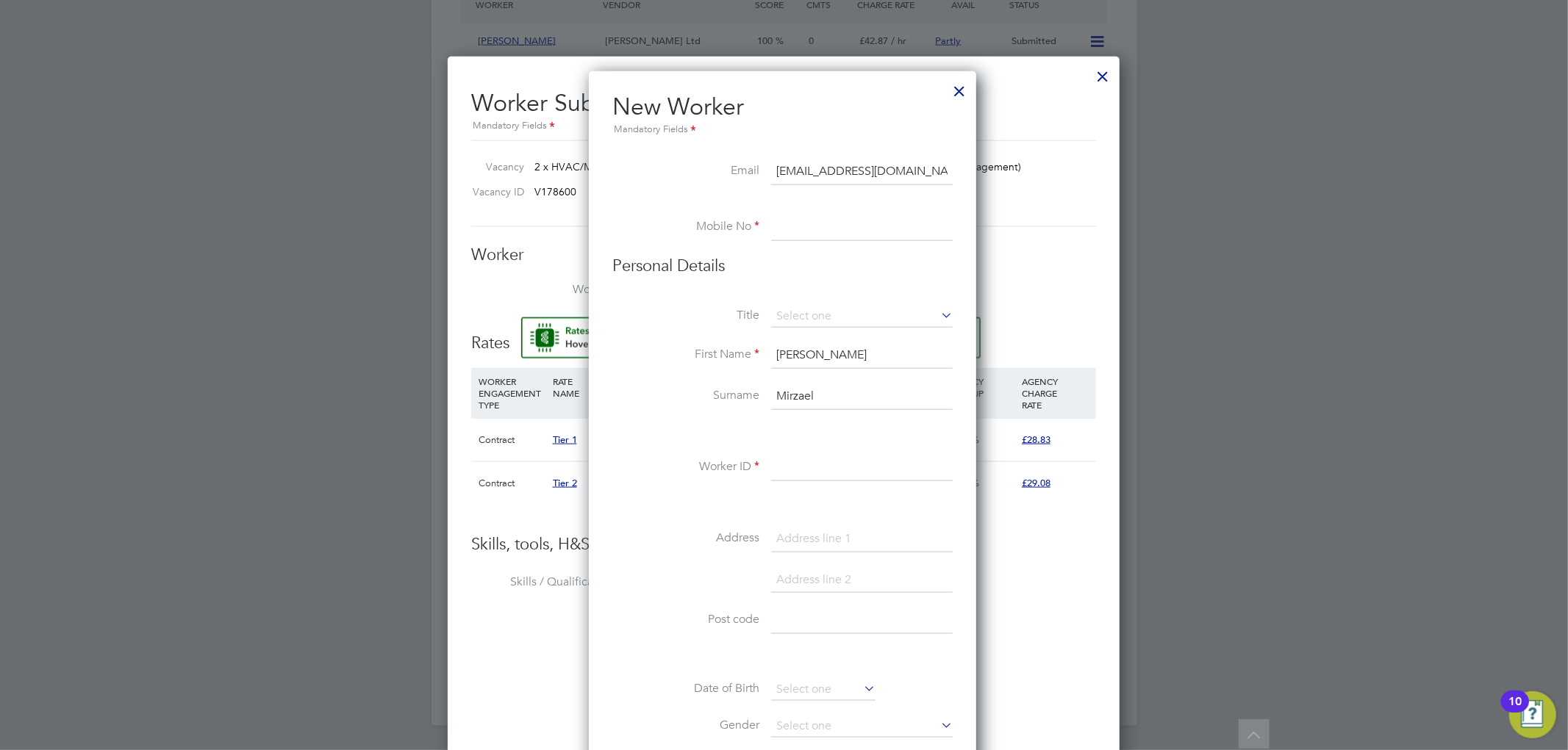
click at [857, 235] on input at bounding box center [862, 227] width 182 height 27
type input "07491263012"
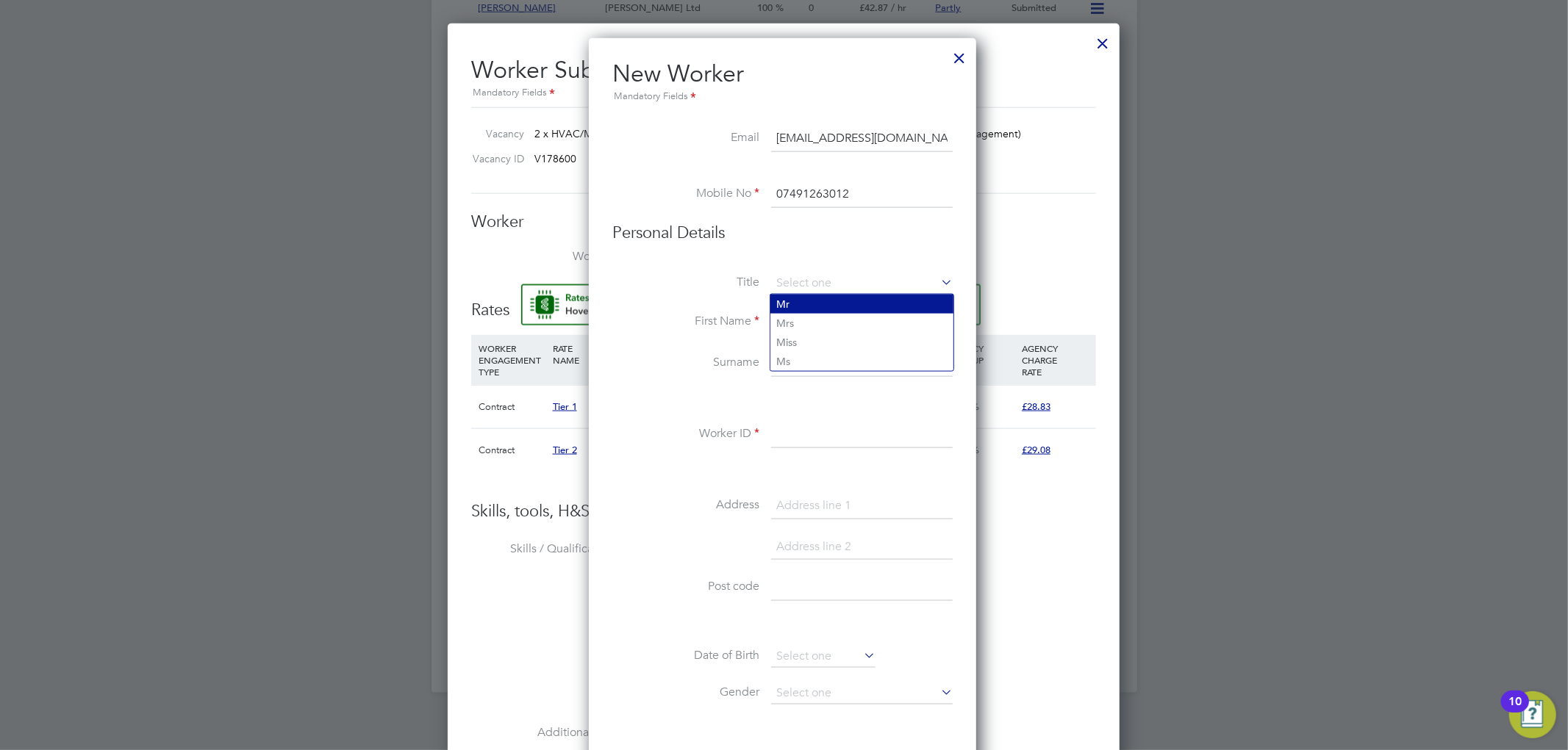
type input "Mr"
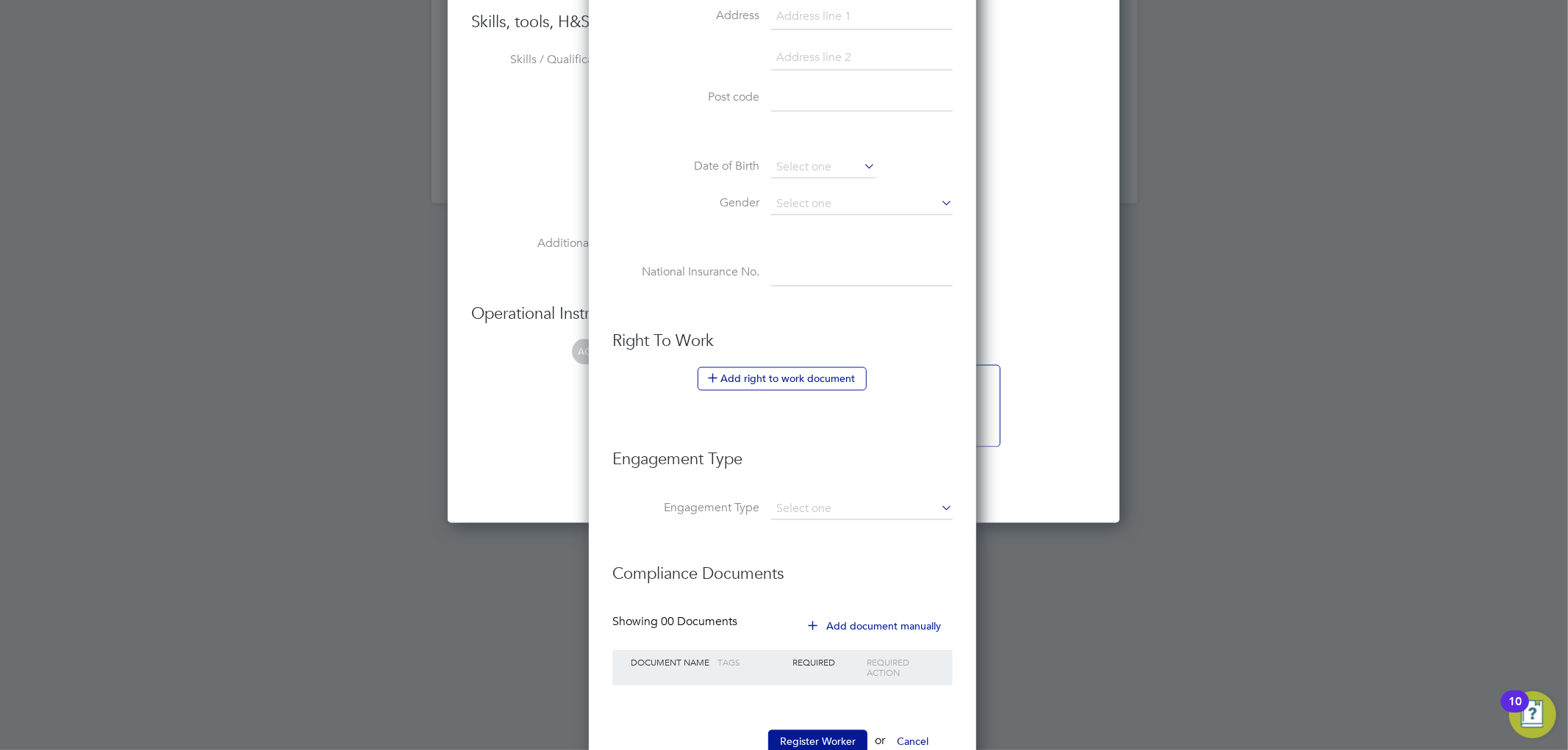
scroll to position [2080, 0]
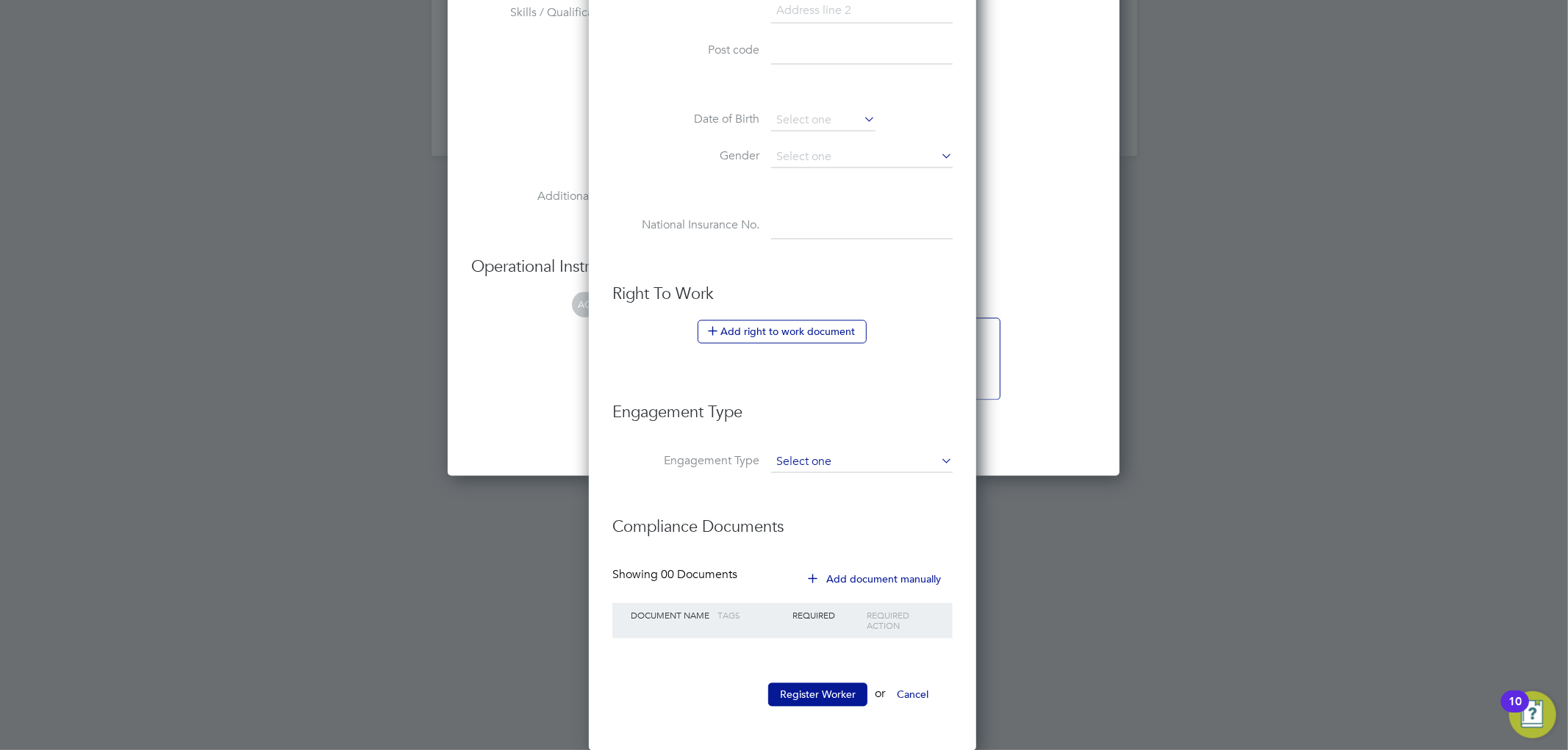
type input "1530259"
click at [815, 456] on input at bounding box center [862, 462] width 182 height 21
click at [884, 401] on h3 "Engagement Type" at bounding box center [782, 405] width 340 height 36
click at [825, 687] on button "Register Worker" at bounding box center [818, 695] width 99 height 24
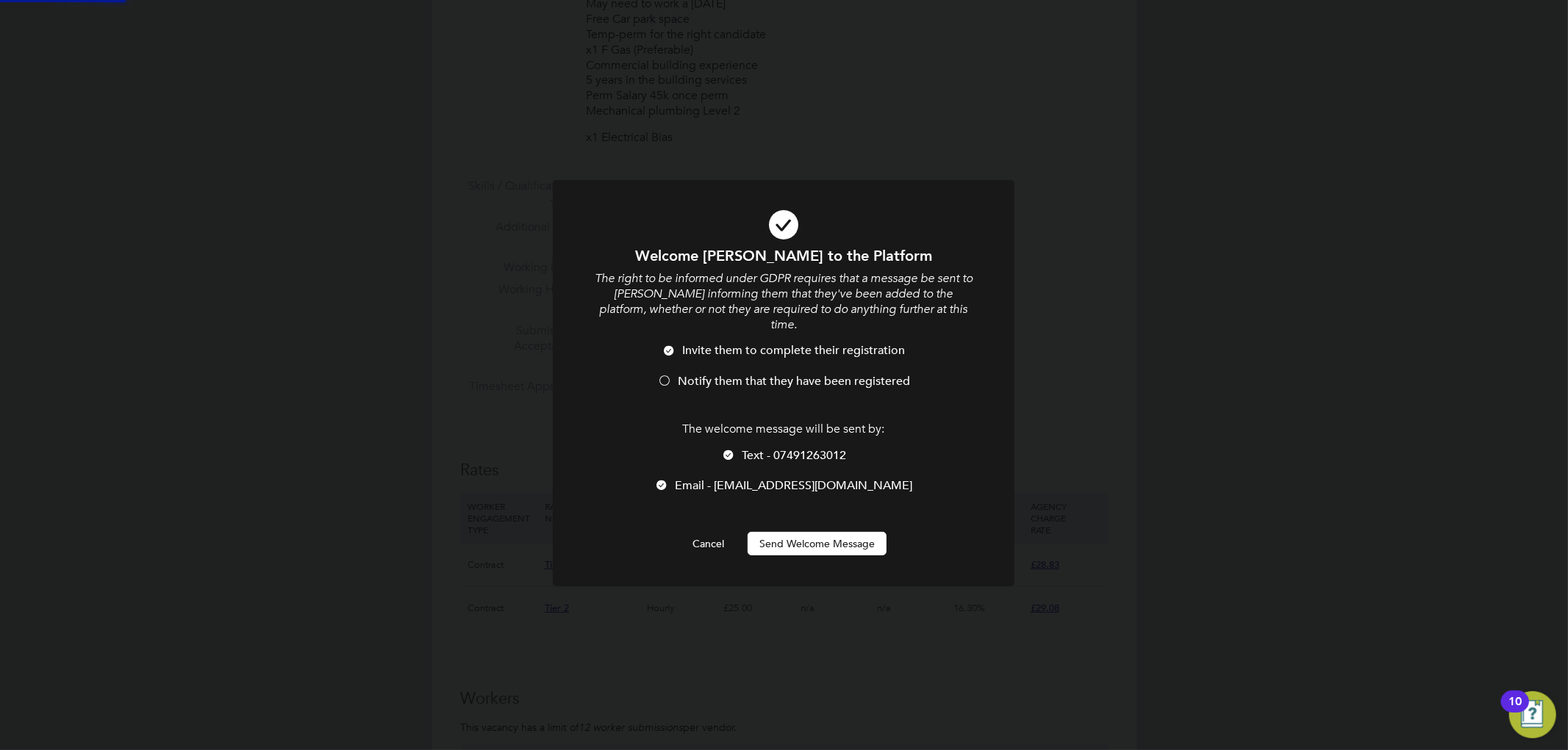
scroll to position [0, 0]
click at [711, 374] on span "Notify them that they have been registered" at bounding box center [794, 381] width 232 height 14
click at [814, 448] on span "Text - 07491263012" at bounding box center [794, 455] width 104 height 14
click at [794, 532] on button "Send Welcome Message" at bounding box center [817, 544] width 139 height 24
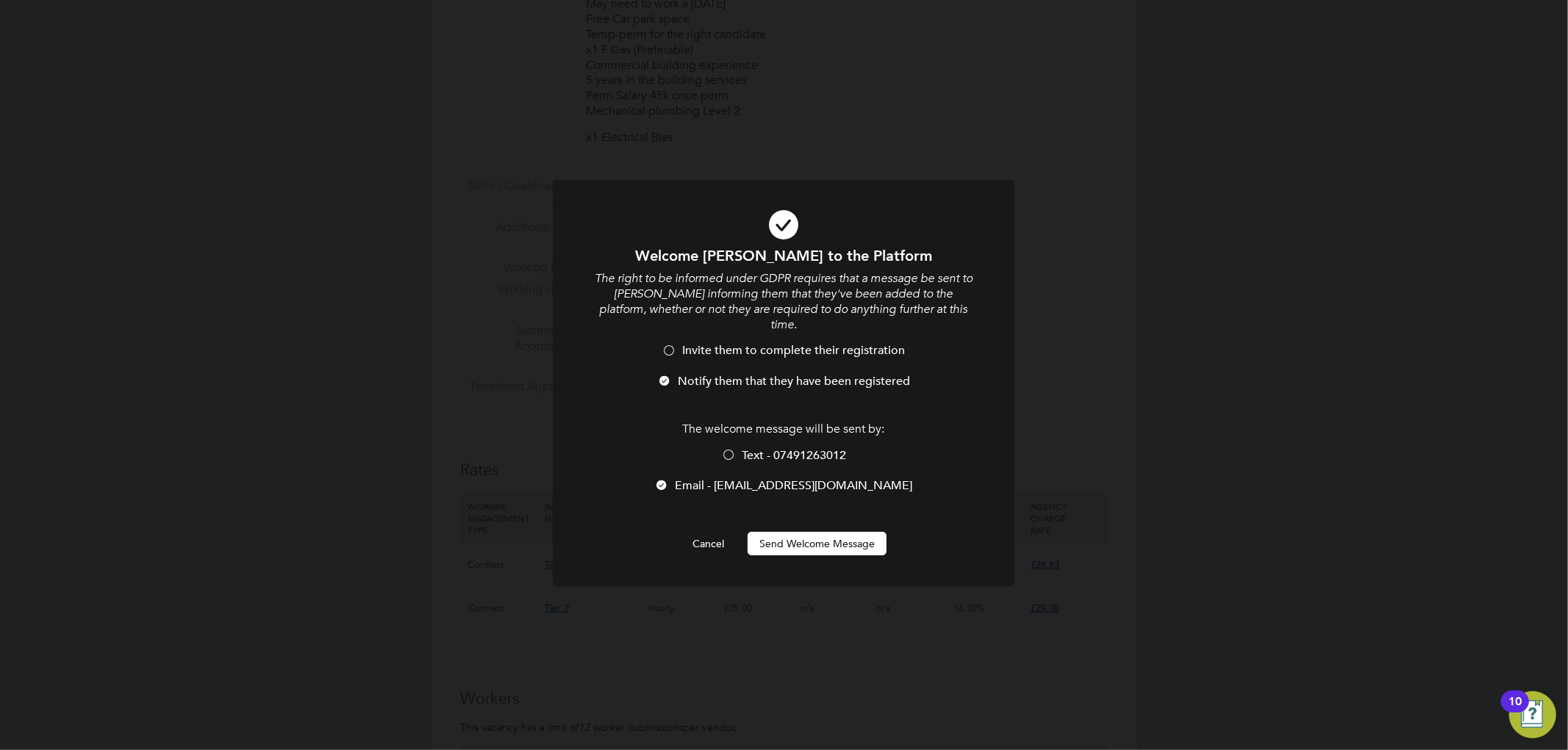
scroll to position [750, 0]
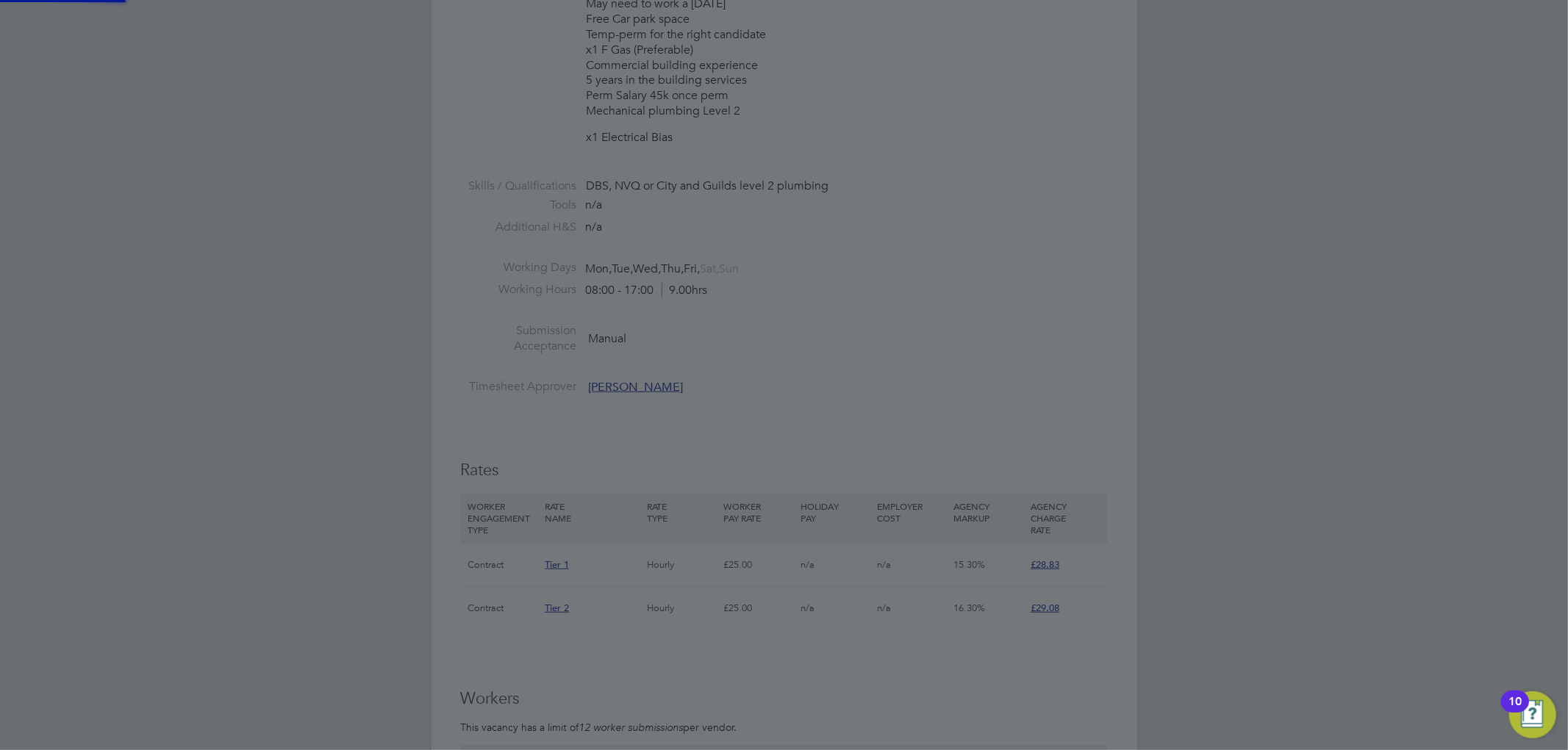
type input "[PERSON_NAME] (1530259)"
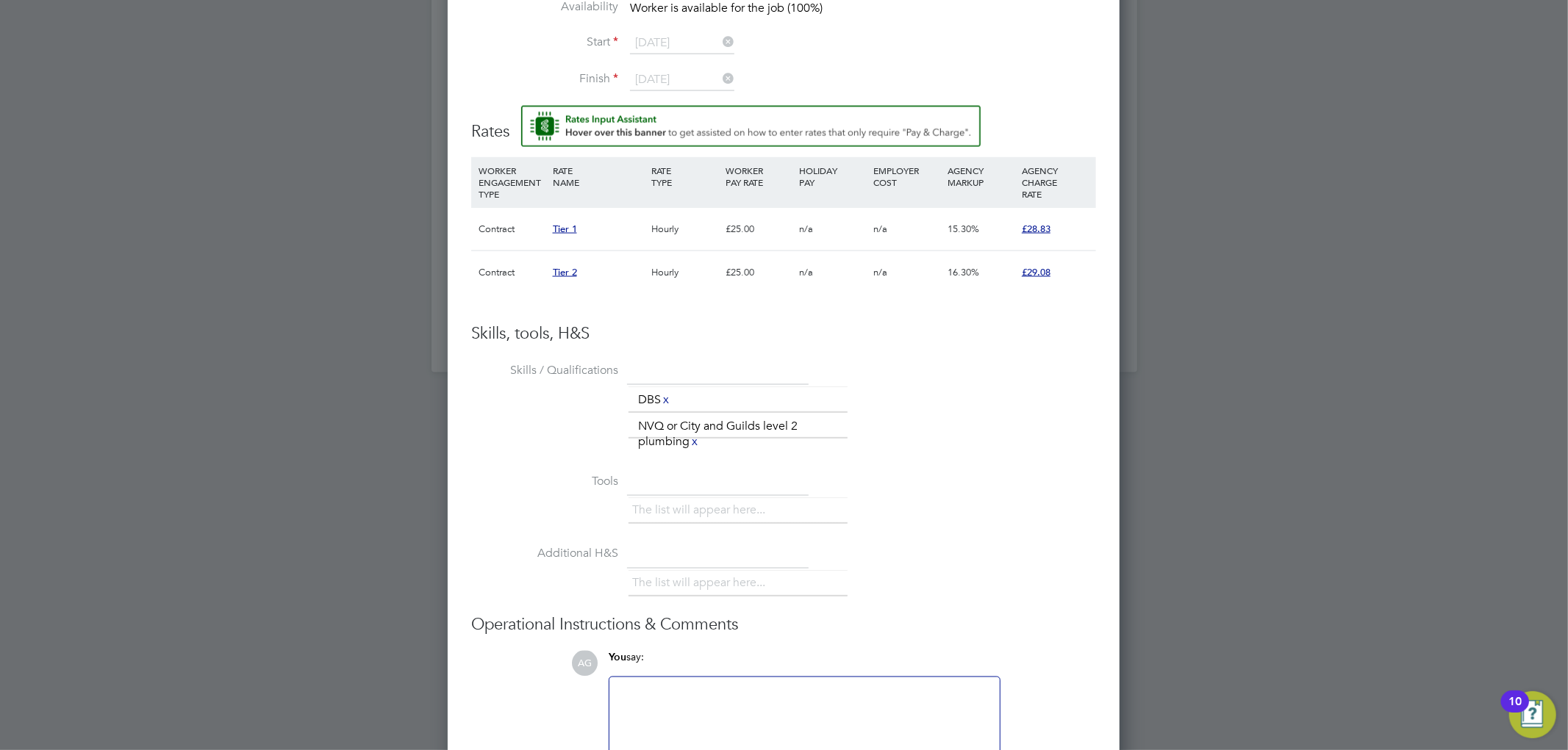
scroll to position [1945, 0]
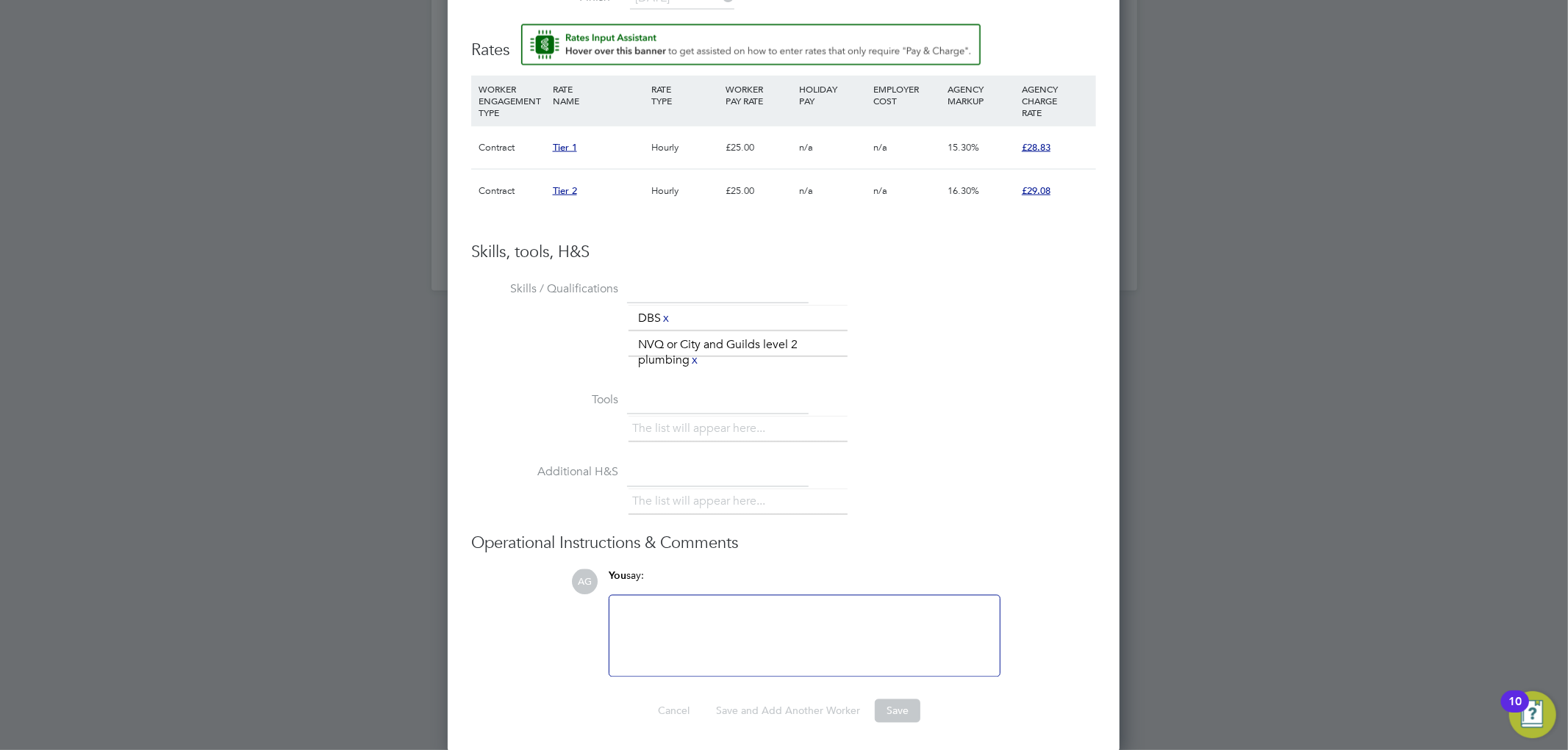
click at [562, 189] on span "Tier 2" at bounding box center [565, 191] width 24 height 12
click at [888, 284] on li "Skills / Qualifications The list will appear here... DBS x NVQ or City and Guil…" at bounding box center [783, 332] width 625 height 111
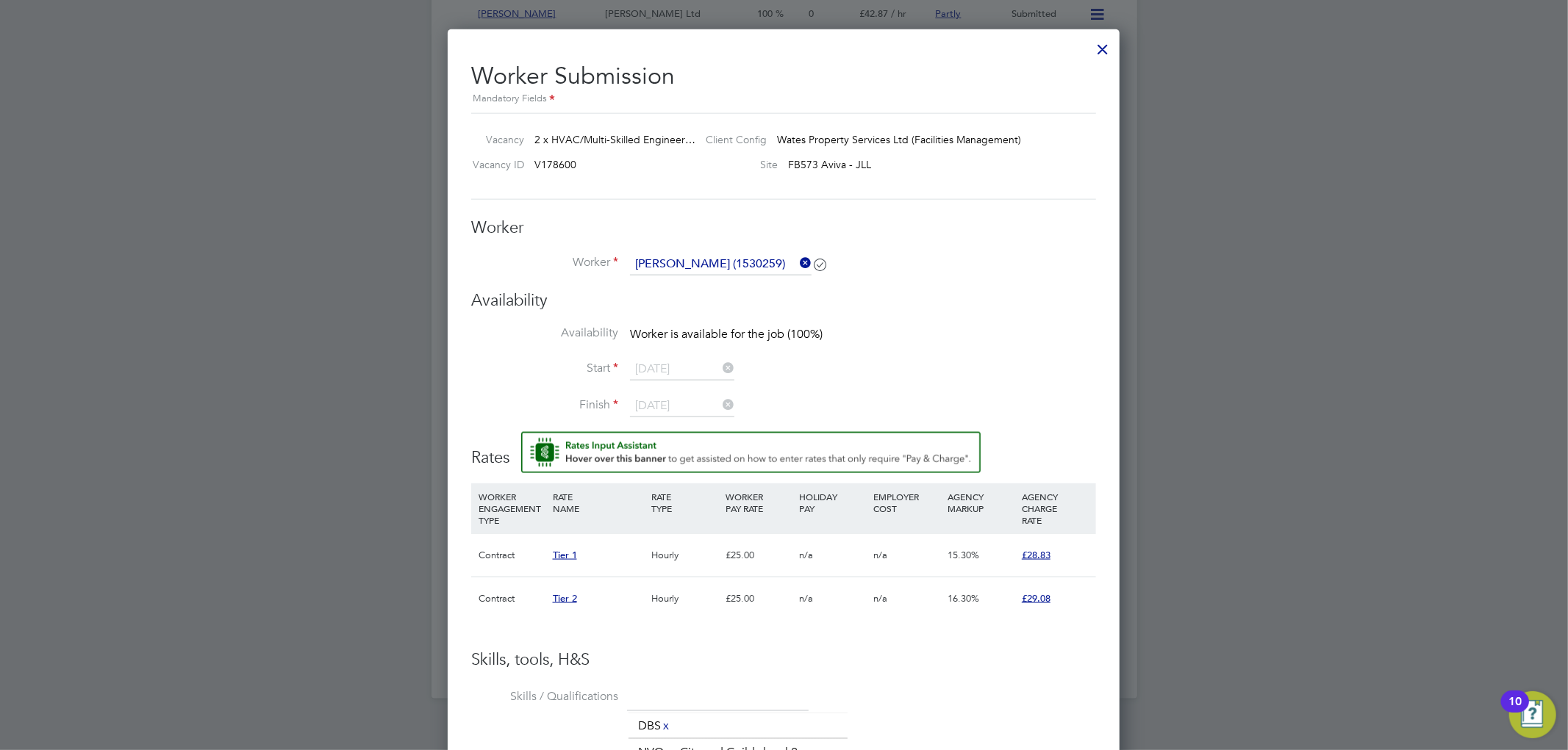
scroll to position [1210, 0]
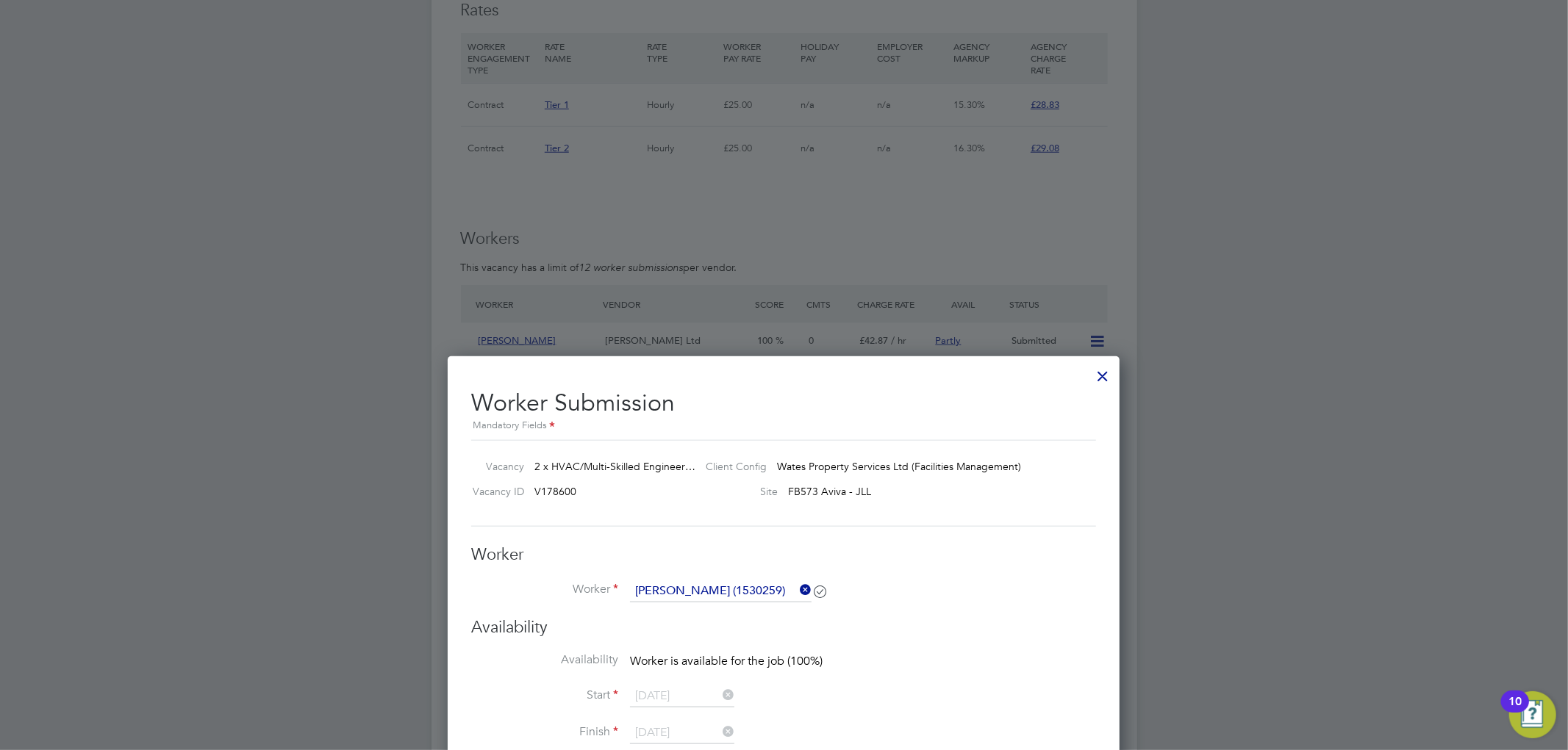
click at [1106, 375] on div at bounding box center [1102, 372] width 27 height 27
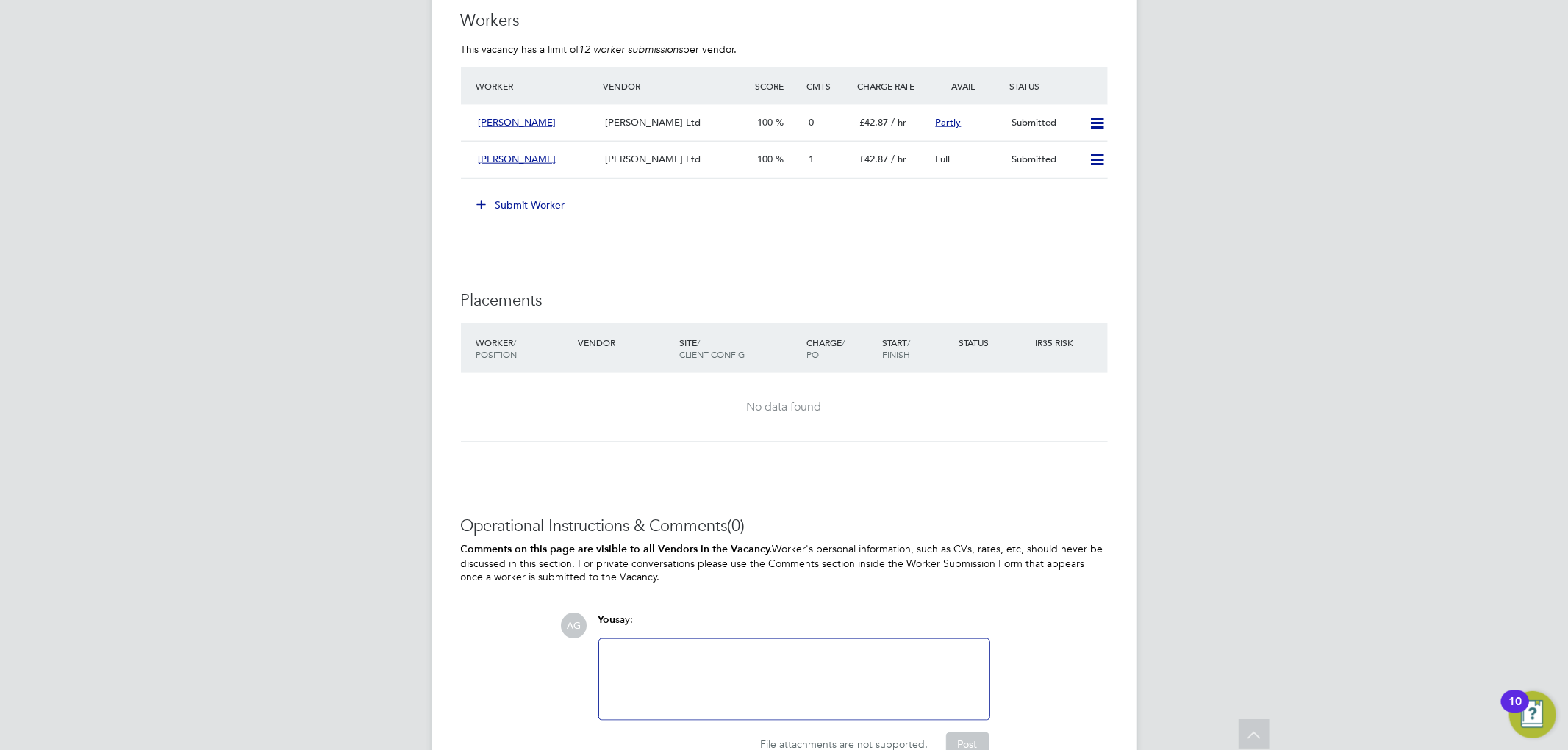
scroll to position [1510, 0]
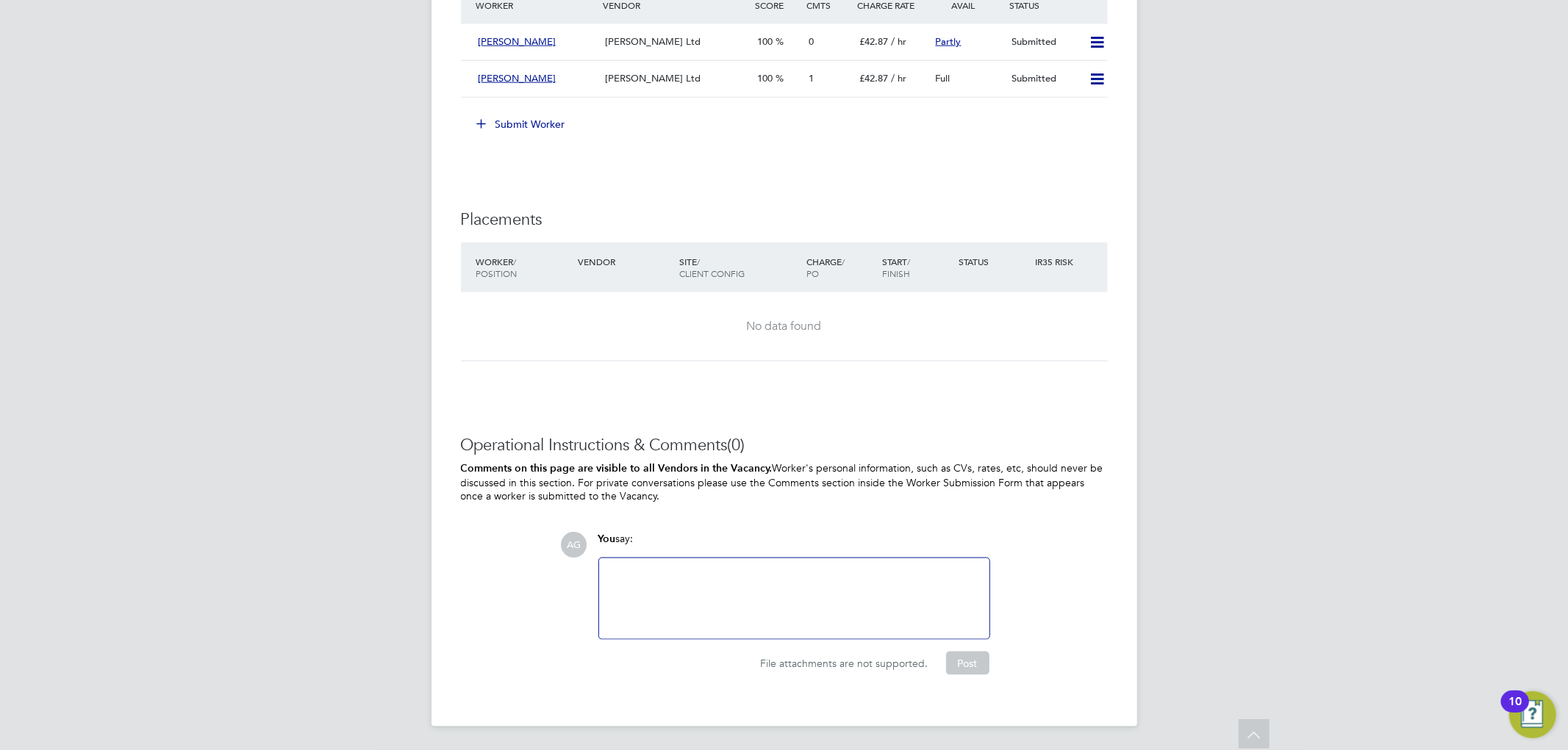
click at [574, 119] on button "Submit Worker" at bounding box center [522, 124] width 110 height 24
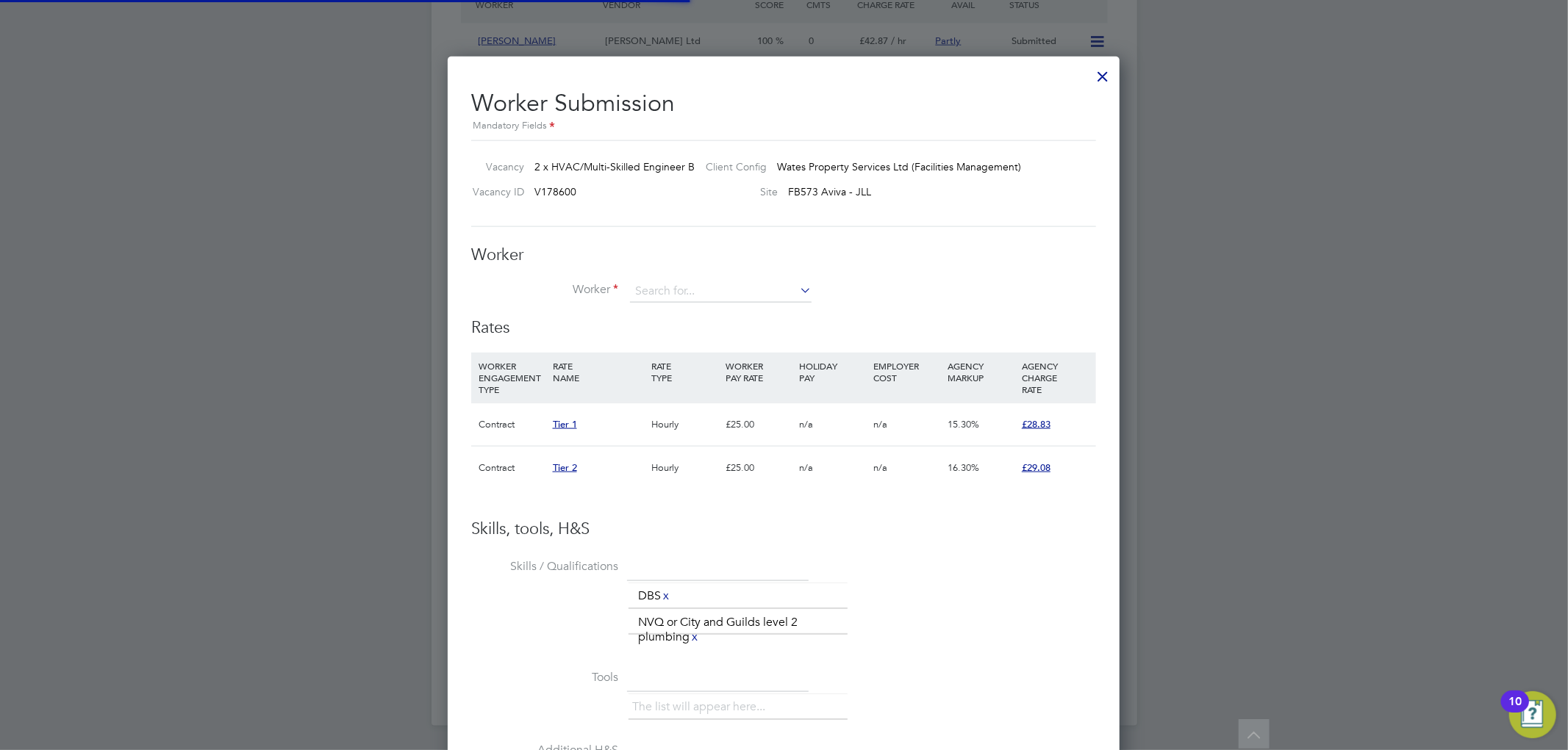
scroll to position [43, 99]
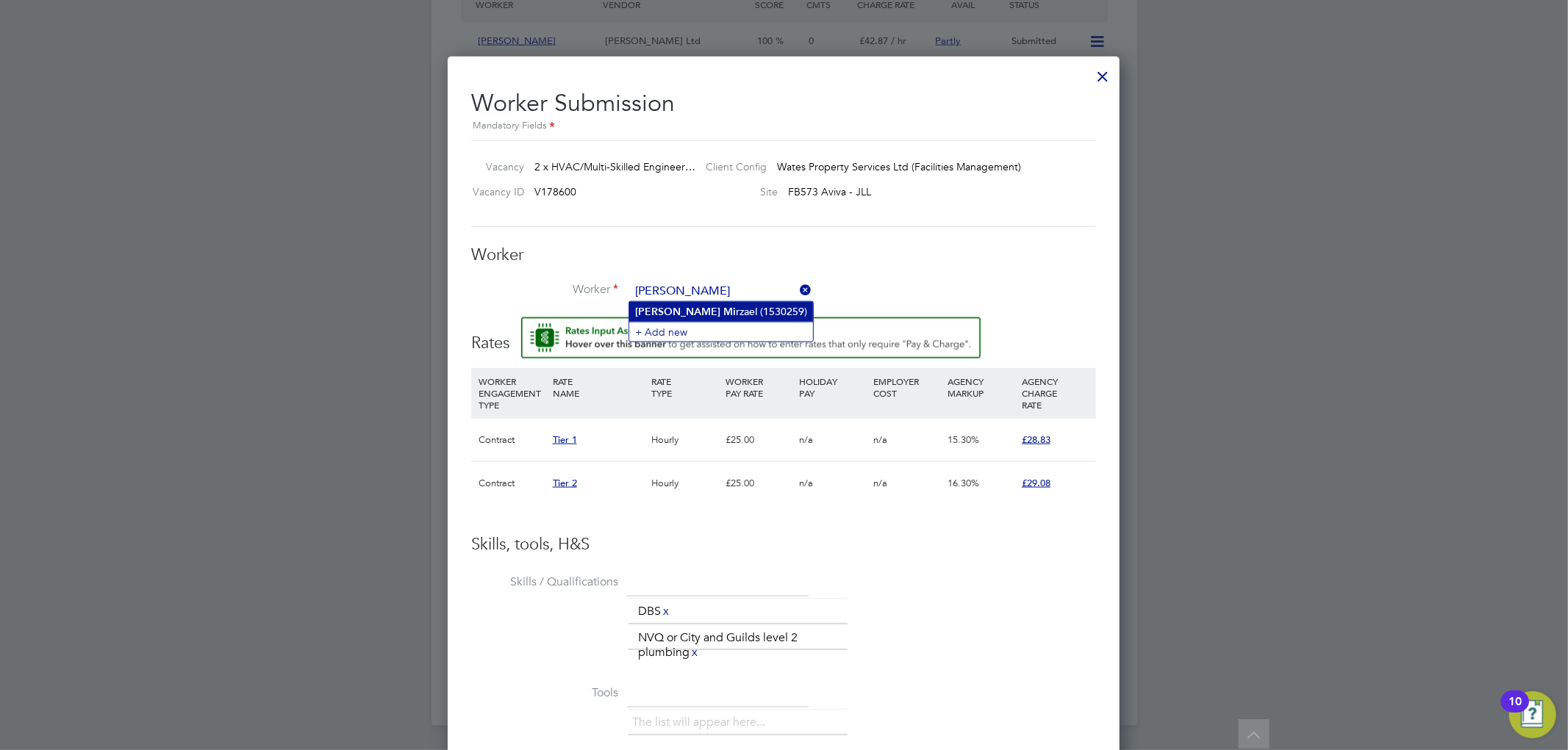
click at [793, 310] on li "[PERSON_NAME] (1530259)" at bounding box center [721, 312] width 184 height 20
type input "[PERSON_NAME] (1530259)"
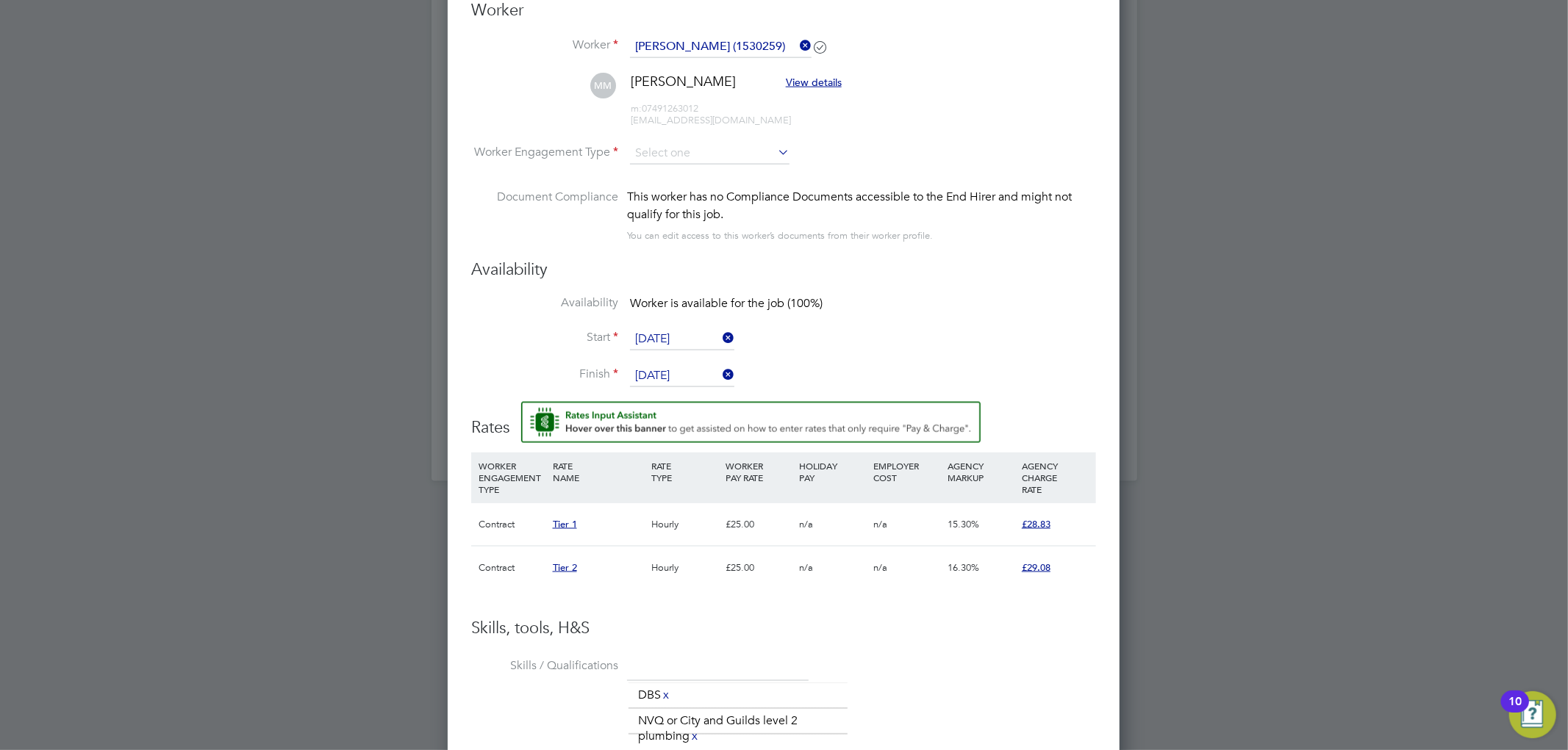
click at [732, 135] on li "MM [PERSON_NAME] View details m: 07491263012 [EMAIL_ADDRESS][DOMAIN_NAME]" at bounding box center [783, 108] width 625 height 70
click at [730, 145] on input at bounding box center [710, 153] width 160 height 22
click at [704, 185] on li "PAYE" at bounding box center [710, 192] width 161 height 19
type input "PAYE"
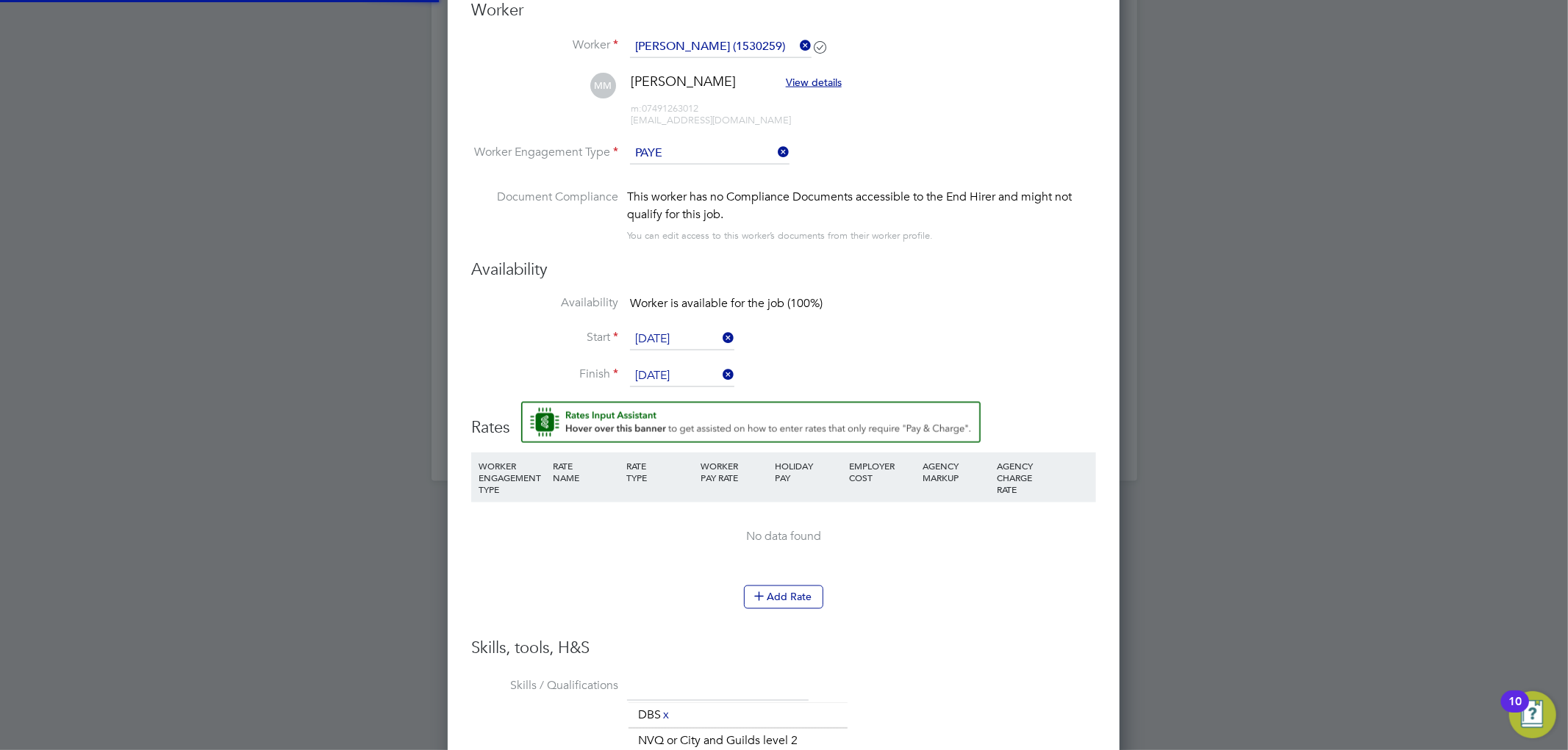
click at [857, 173] on li "Worker Engagement Type PAYE" at bounding box center [783, 165] width 625 height 46
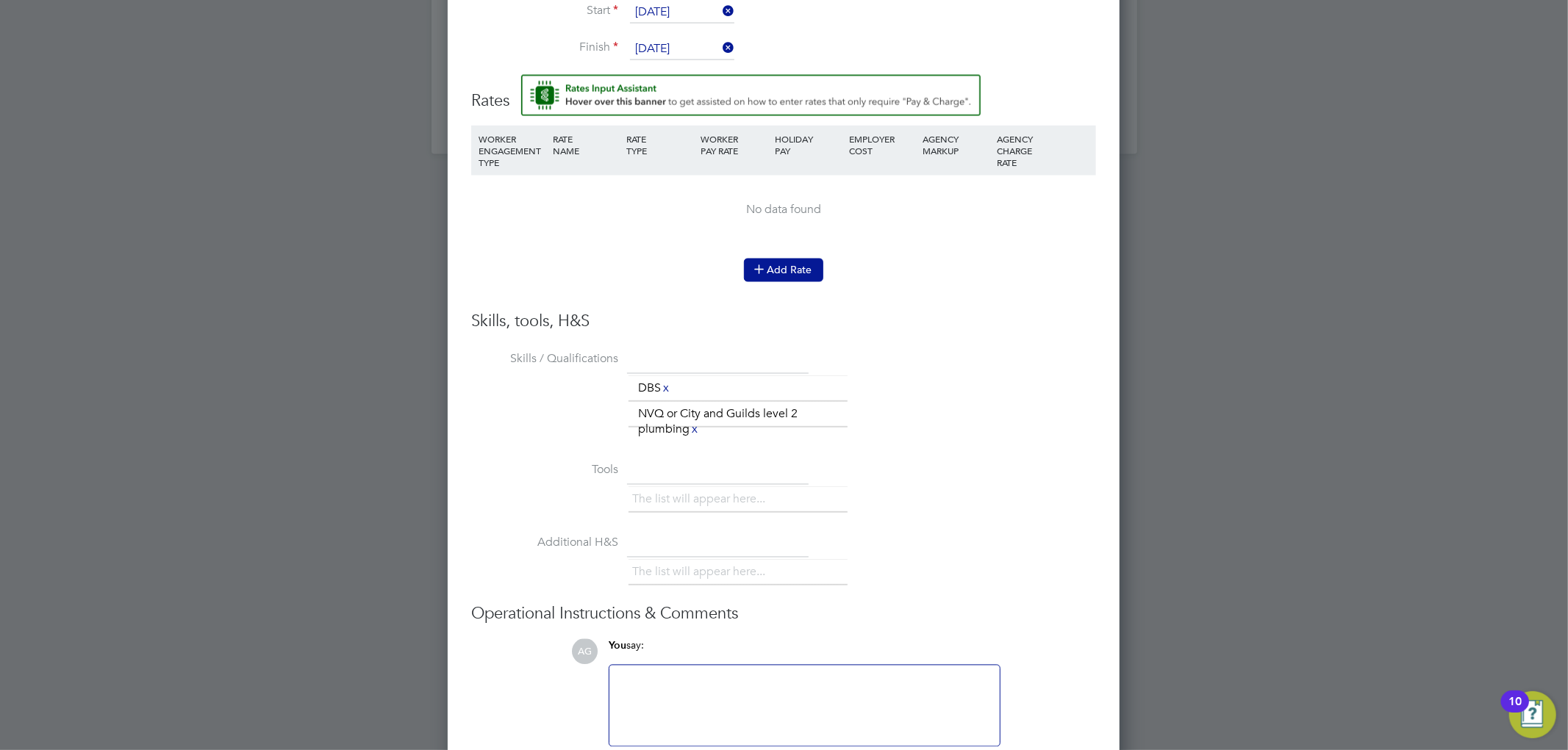
click at [790, 277] on button "Add Rate" at bounding box center [784, 270] width 79 height 24
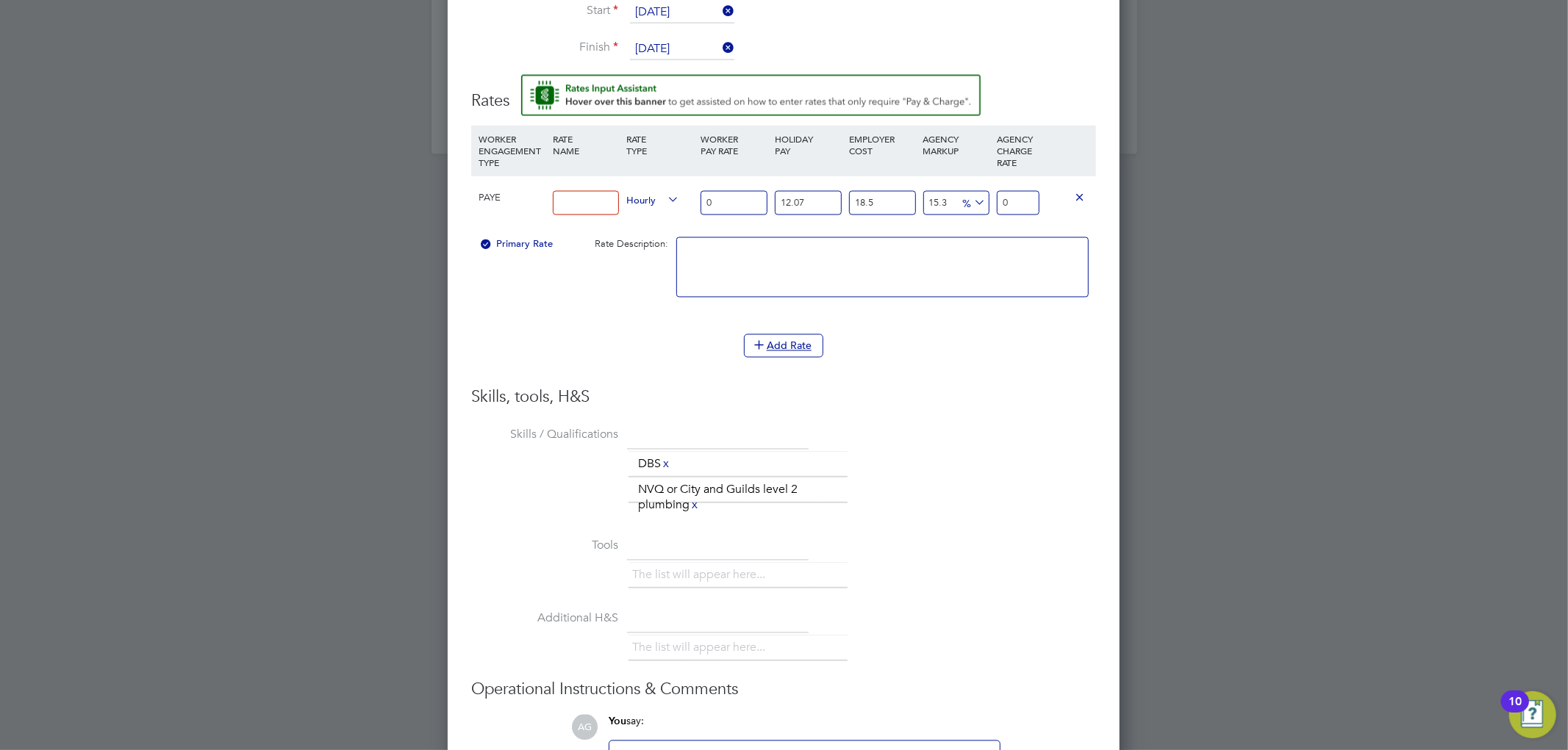
click at [593, 203] on input at bounding box center [587, 203] width 67 height 24
type input "Tier 2"
drag, startPoint x: 724, startPoint y: 197, endPoint x: 685, endPoint y: 191, distance: 39.5
click at [685, 191] on div "PAYE Tier 2 Hourly 0 12.07 n/a 18.5 n/a 15.3 0 % 0" at bounding box center [783, 202] width 625 height 54
type input "2"
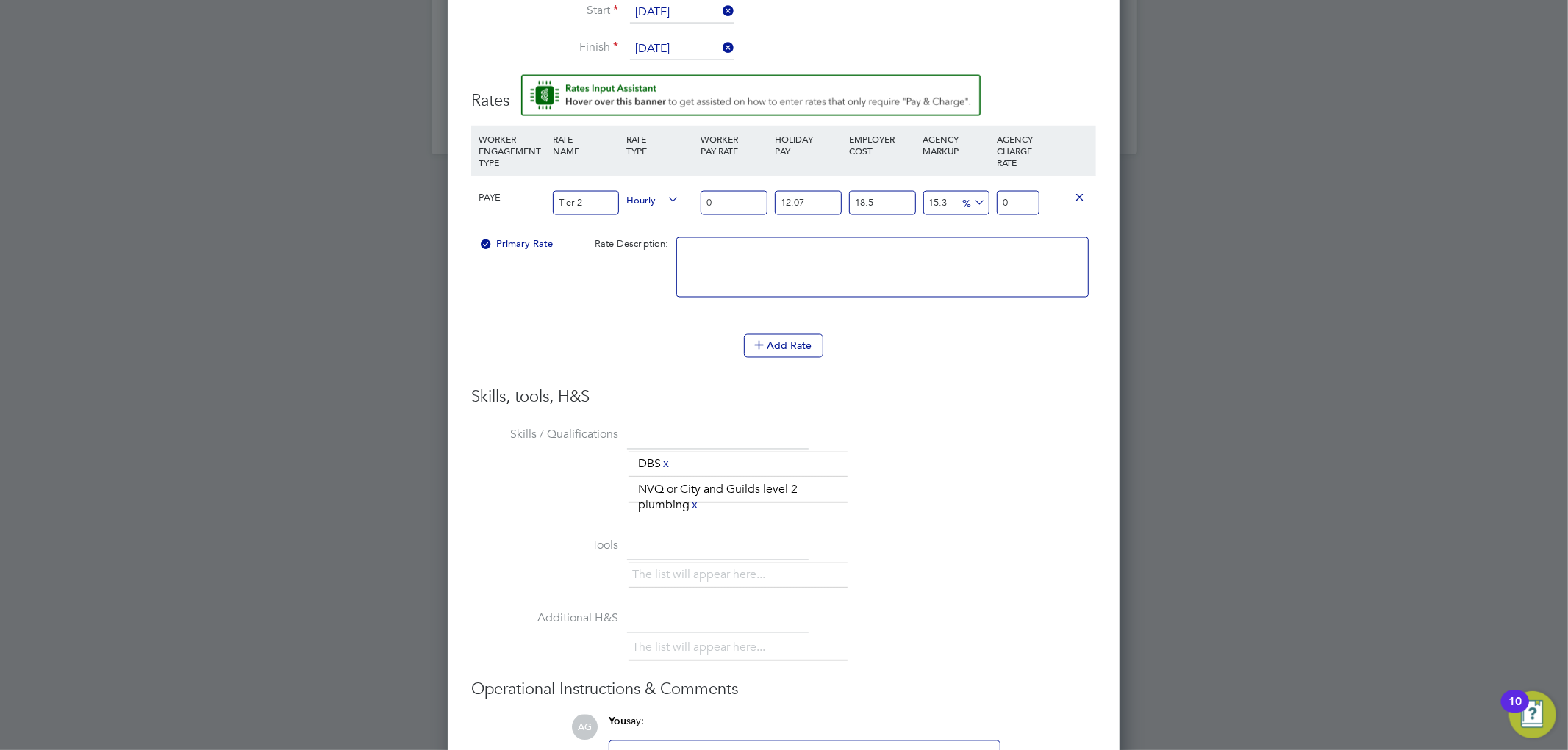
type input "3.062436027"
type input "28"
type input "42.874104378"
type input "28"
click at [924, 424] on li "Skills / Qualifications The list will appear here... DBS x NVQ or City and Guil…" at bounding box center [783, 479] width 625 height 111
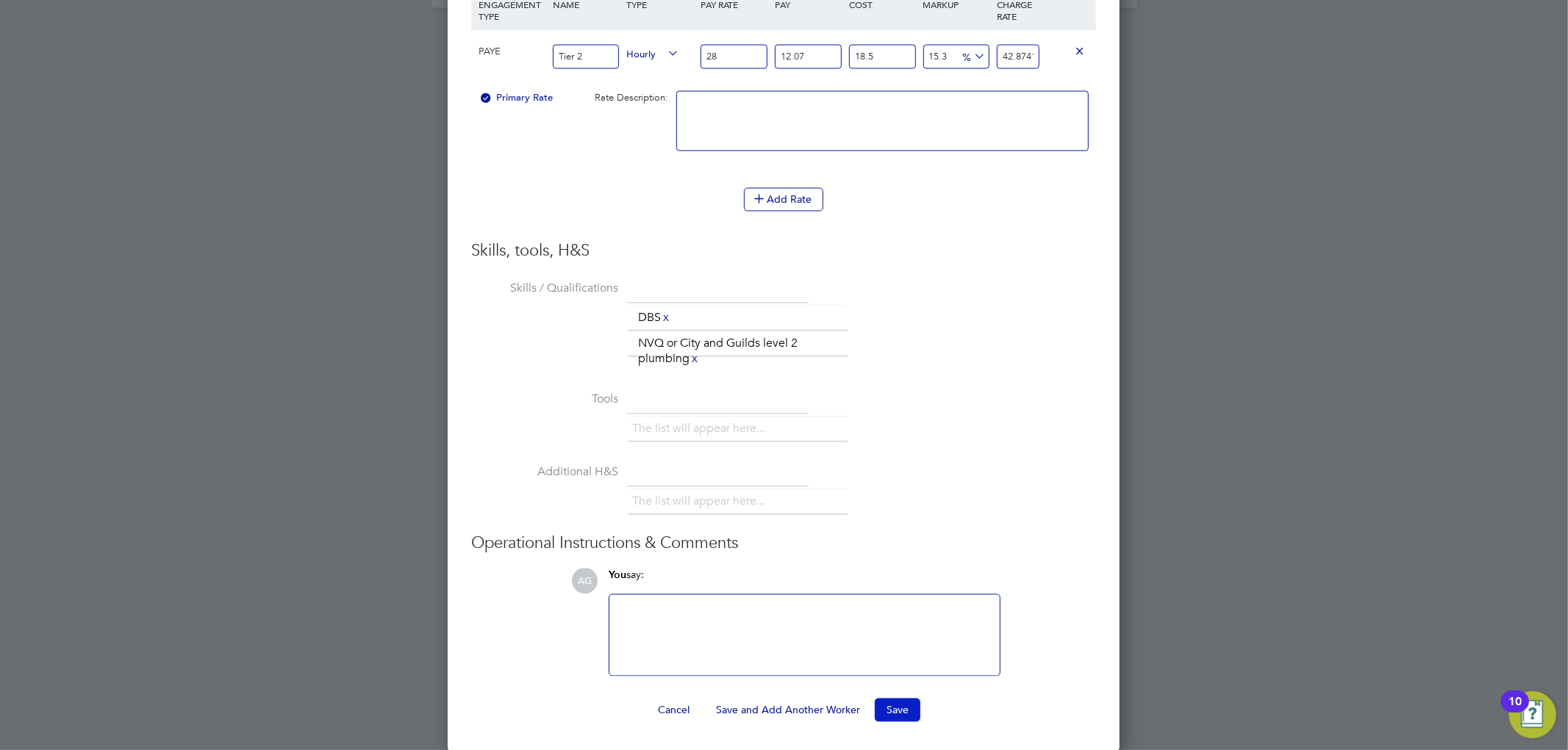
click at [888, 714] on button "Save" at bounding box center [898, 710] width 46 height 24
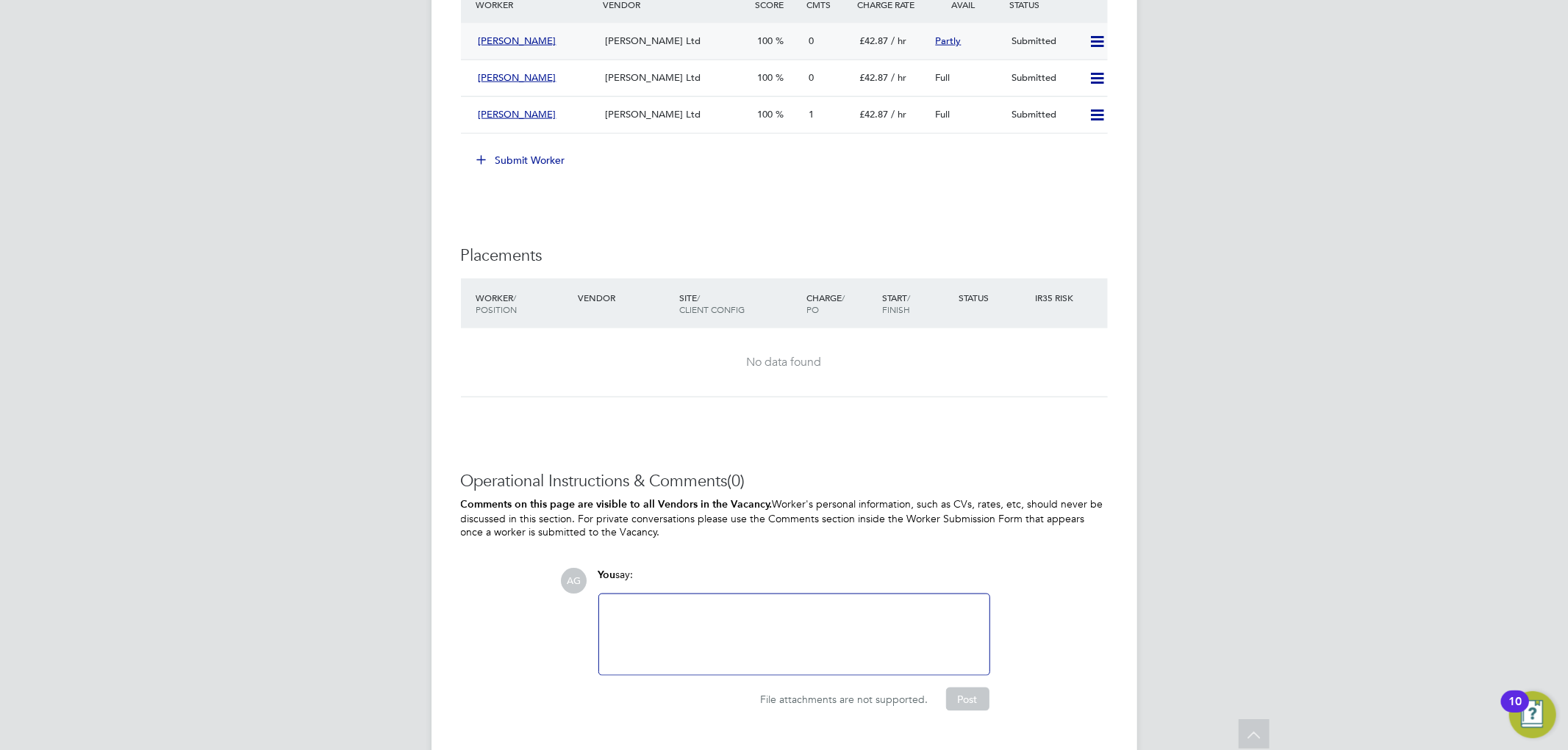
click at [728, 38] on div "[PERSON_NAME] Ltd" at bounding box center [675, 42] width 152 height 24
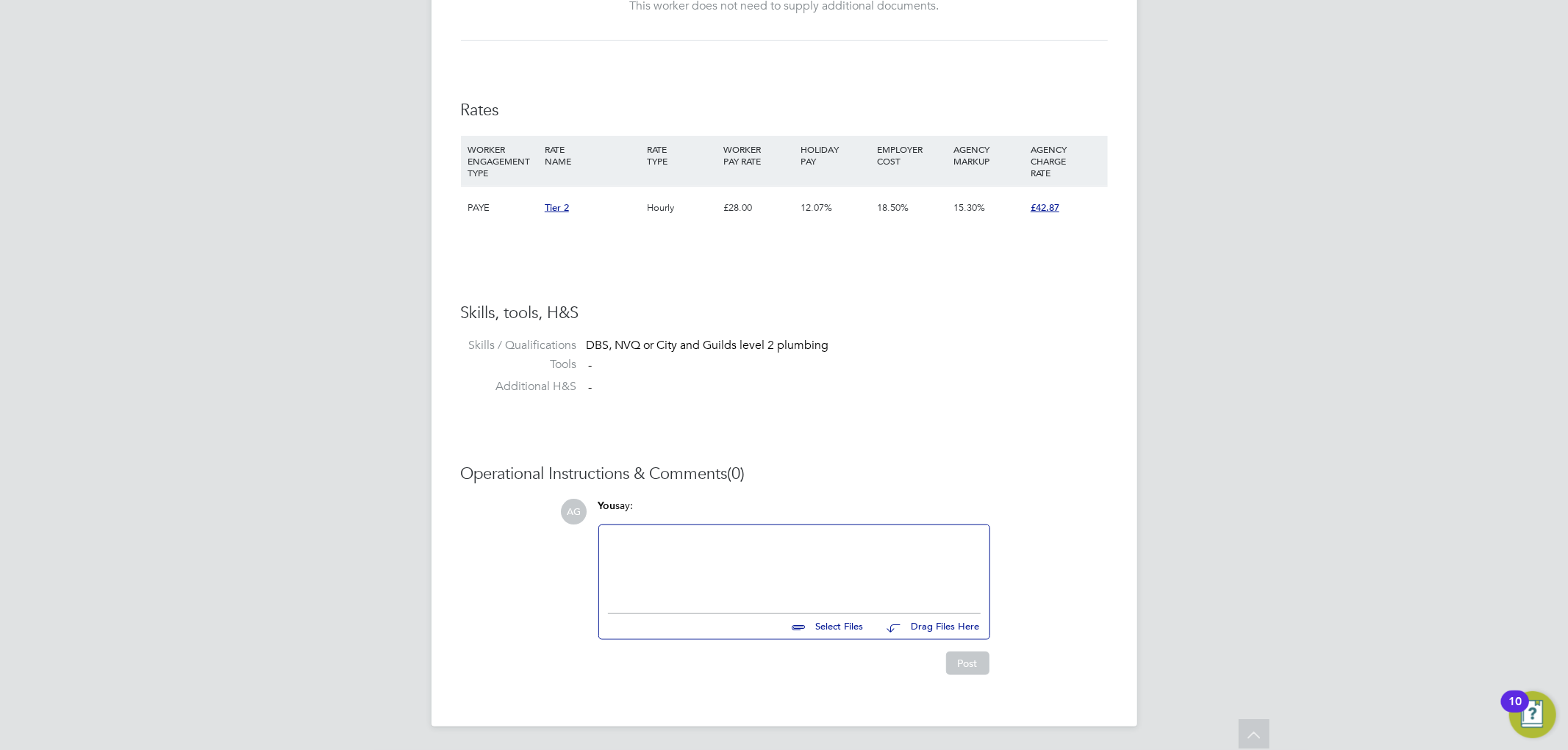
click at [820, 630] on input "file" at bounding box center [870, 624] width 221 height 21
type input "C:\fakepath\Franklin Prime CV.docx"
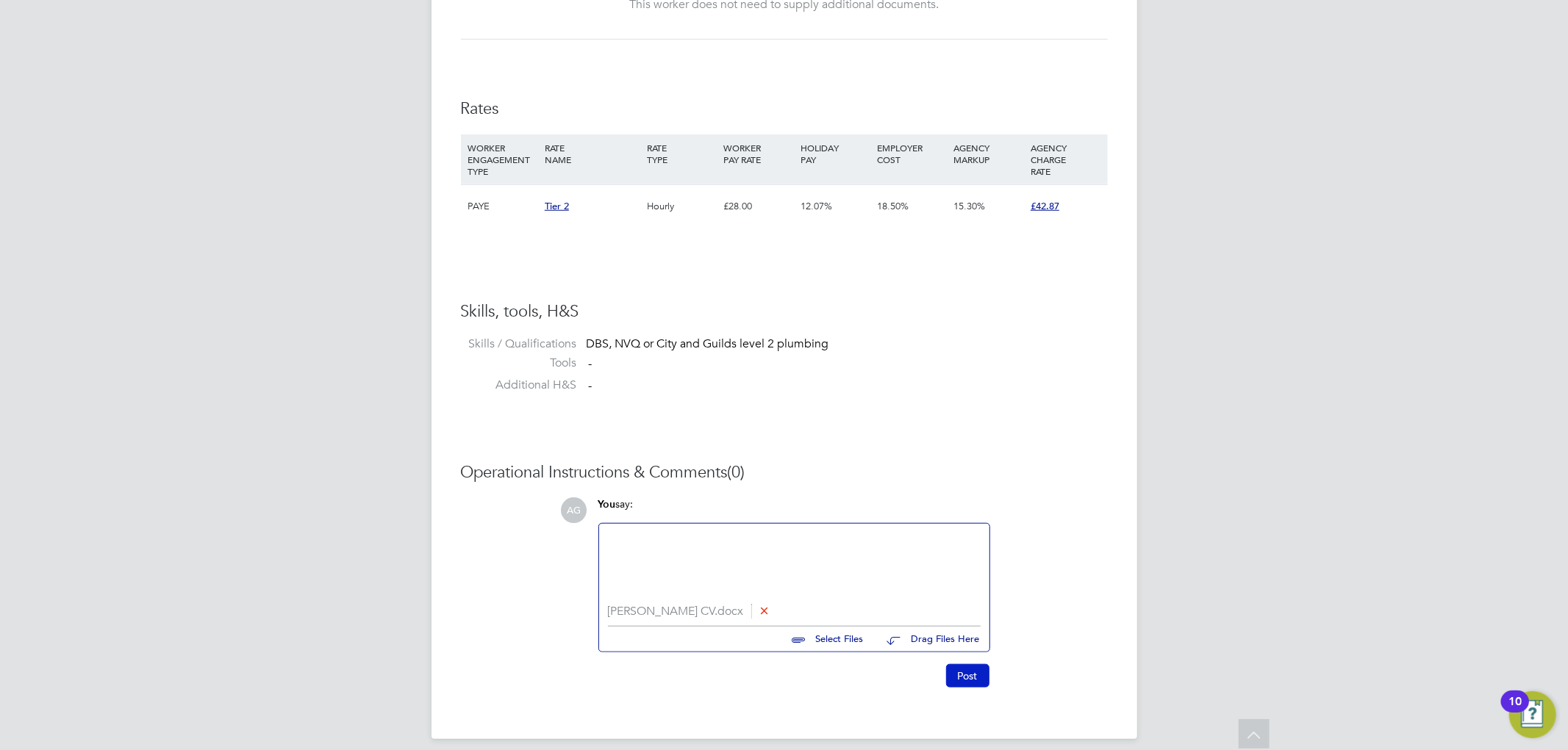
click at [973, 669] on button "Post" at bounding box center [967, 675] width 43 height 24
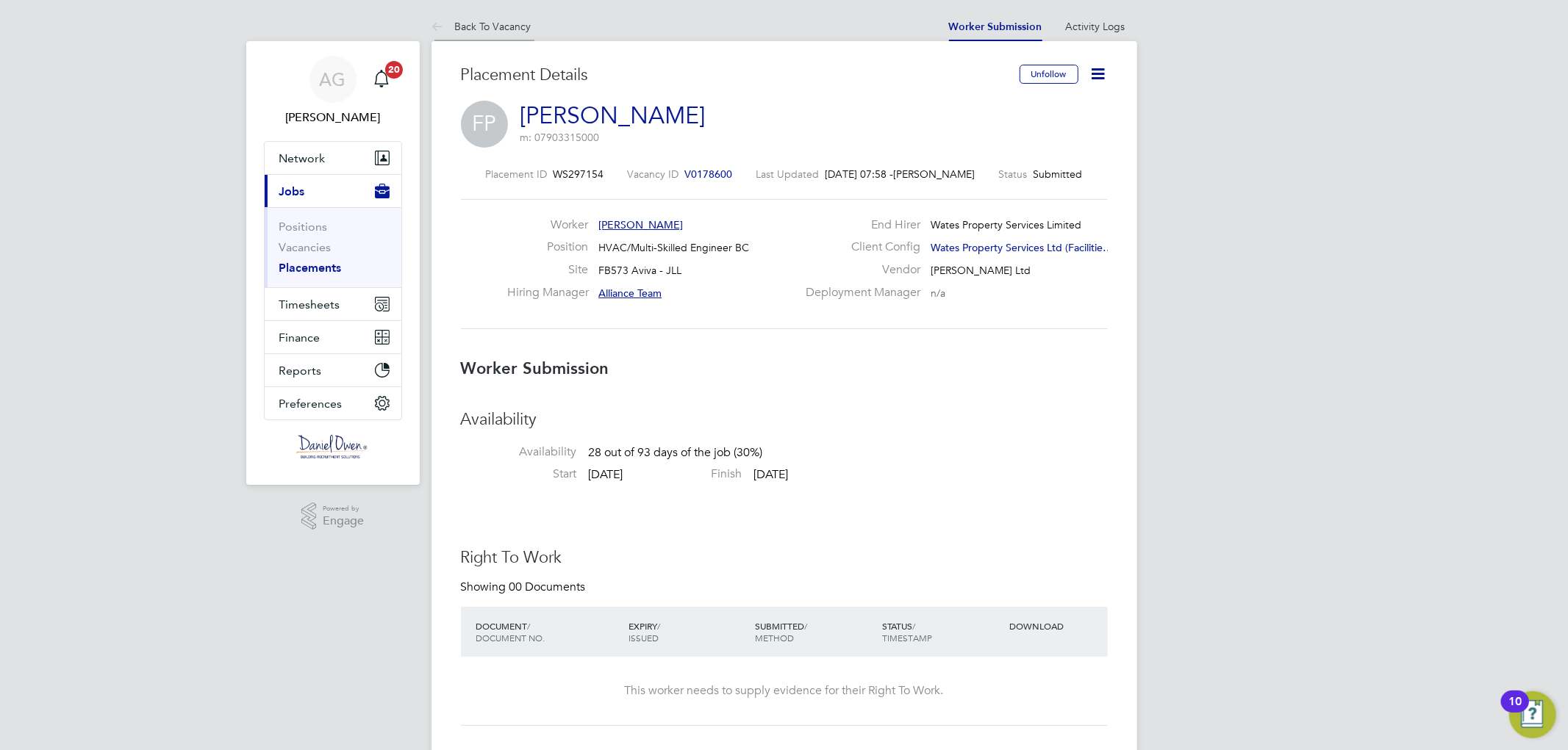
click at [488, 25] on link "Back To Vacancy" at bounding box center [481, 26] width 100 height 13
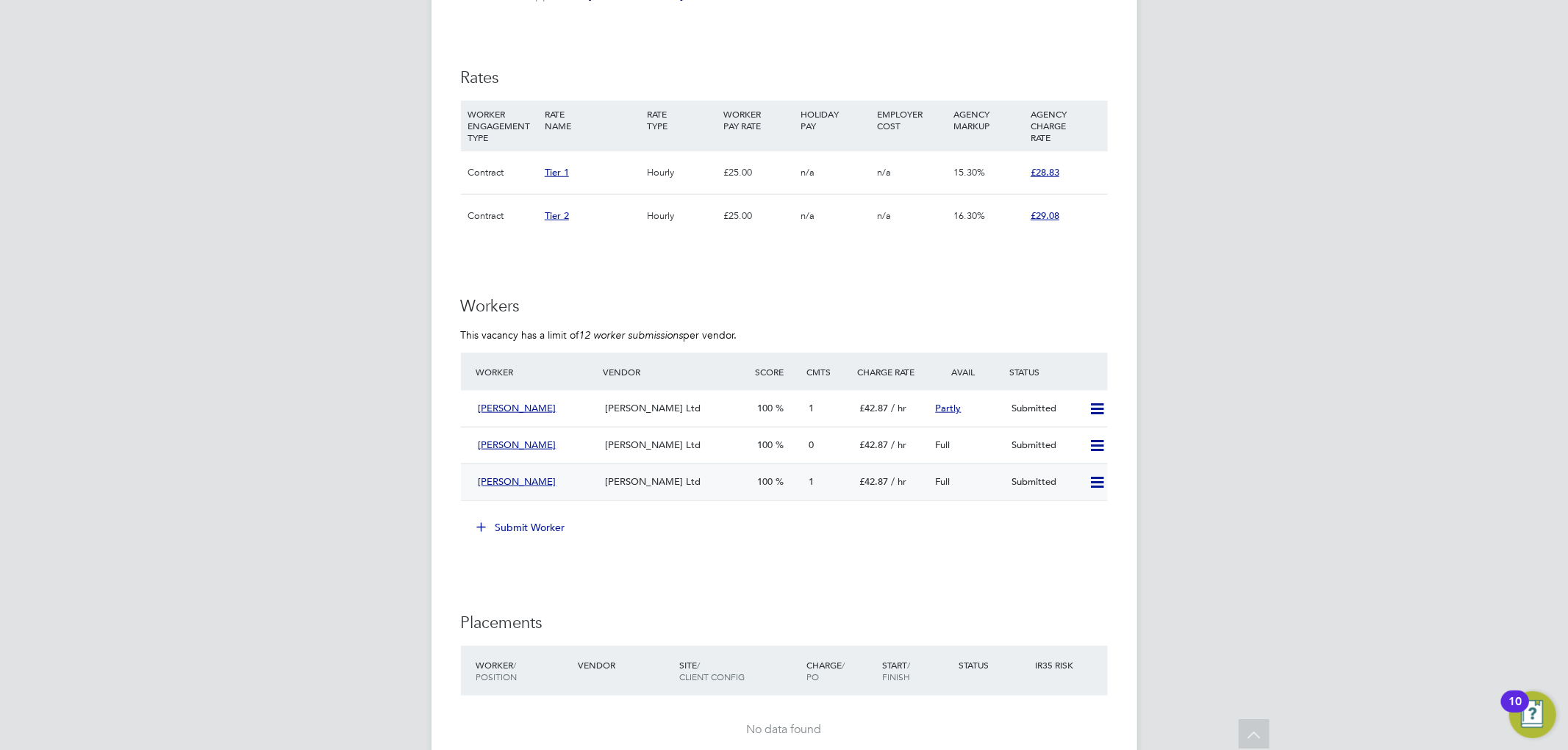
click at [658, 479] on span "[PERSON_NAME] Ltd" at bounding box center [653, 481] width 96 height 12
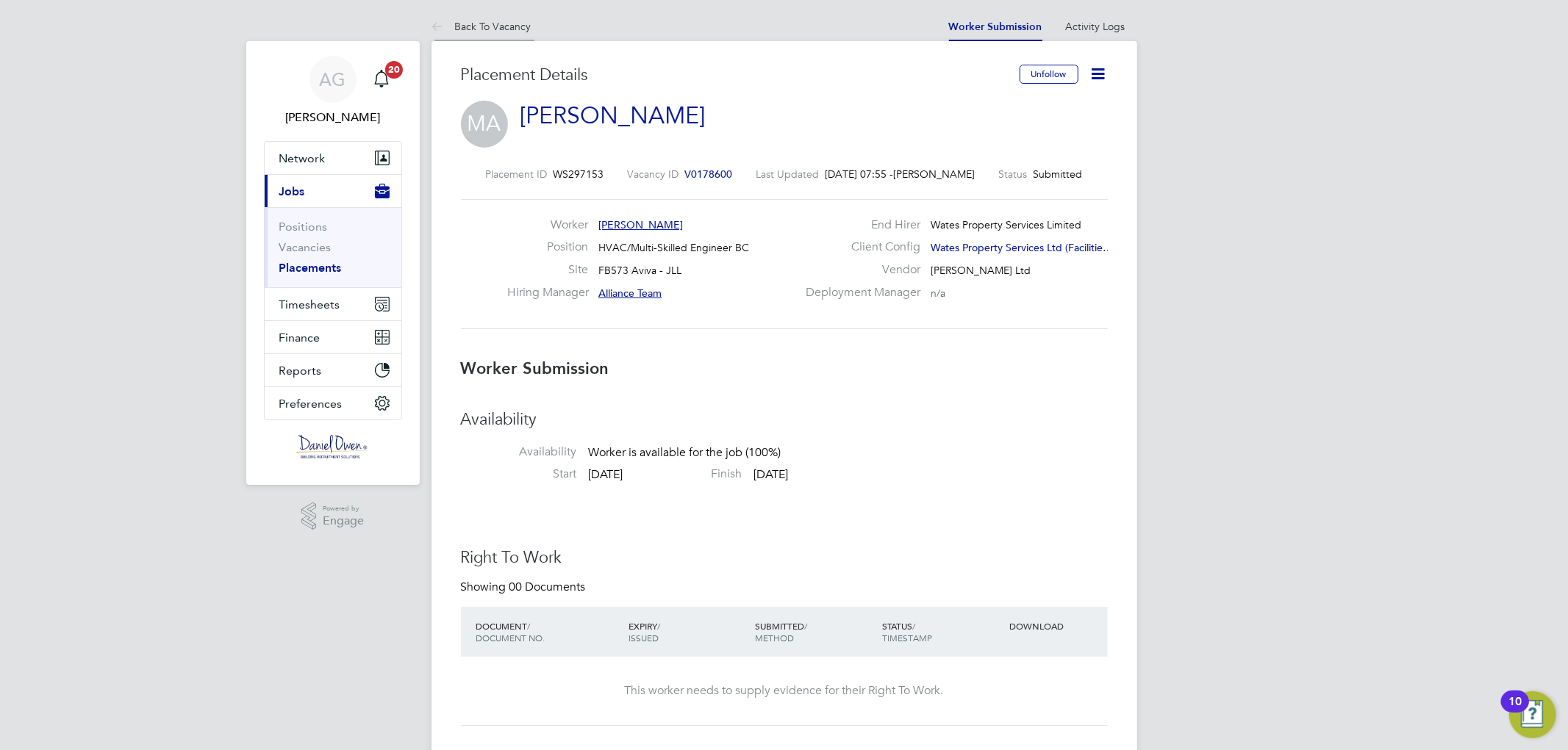
click at [471, 28] on link "Back To Vacancy" at bounding box center [481, 26] width 100 height 13
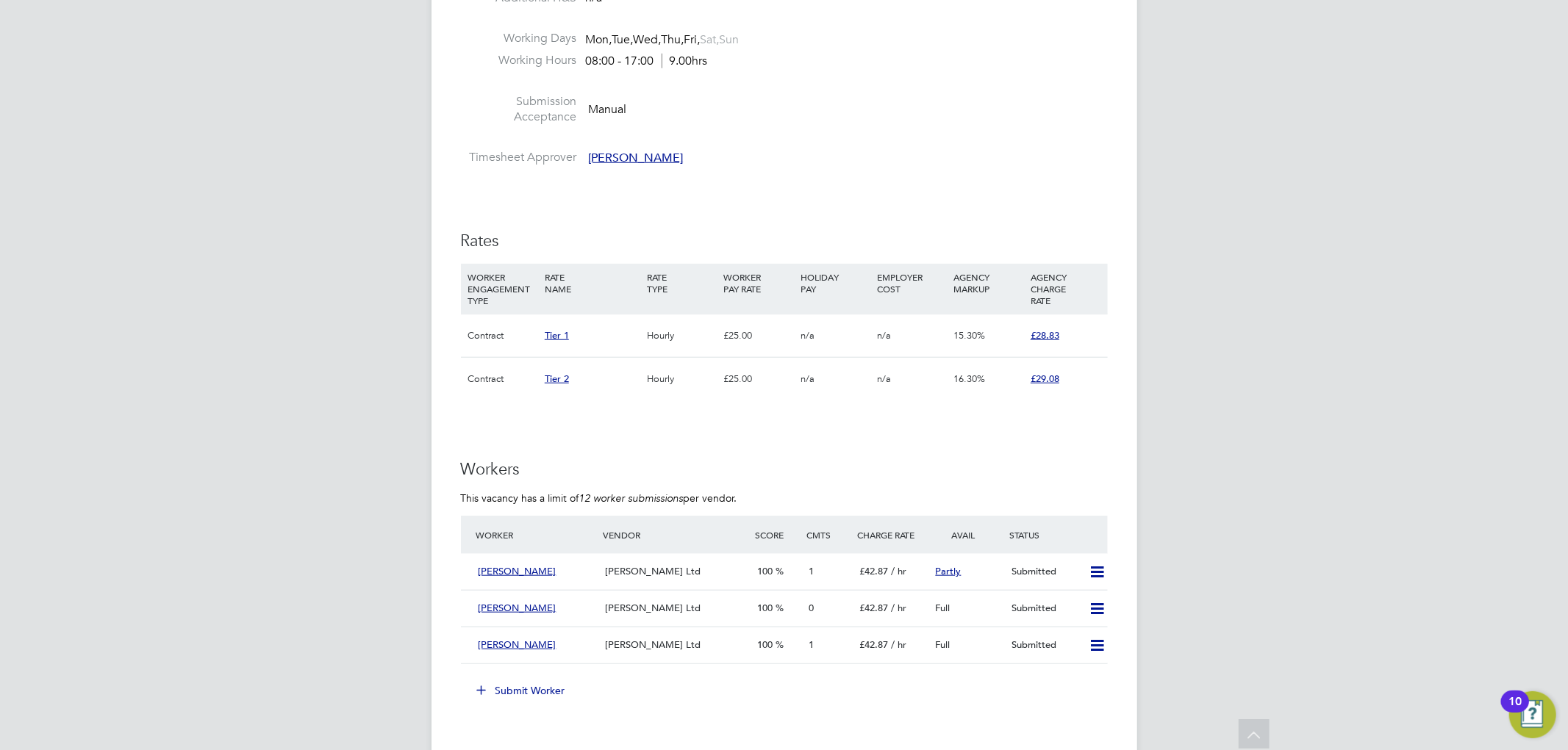
scroll to position [1142, 0]
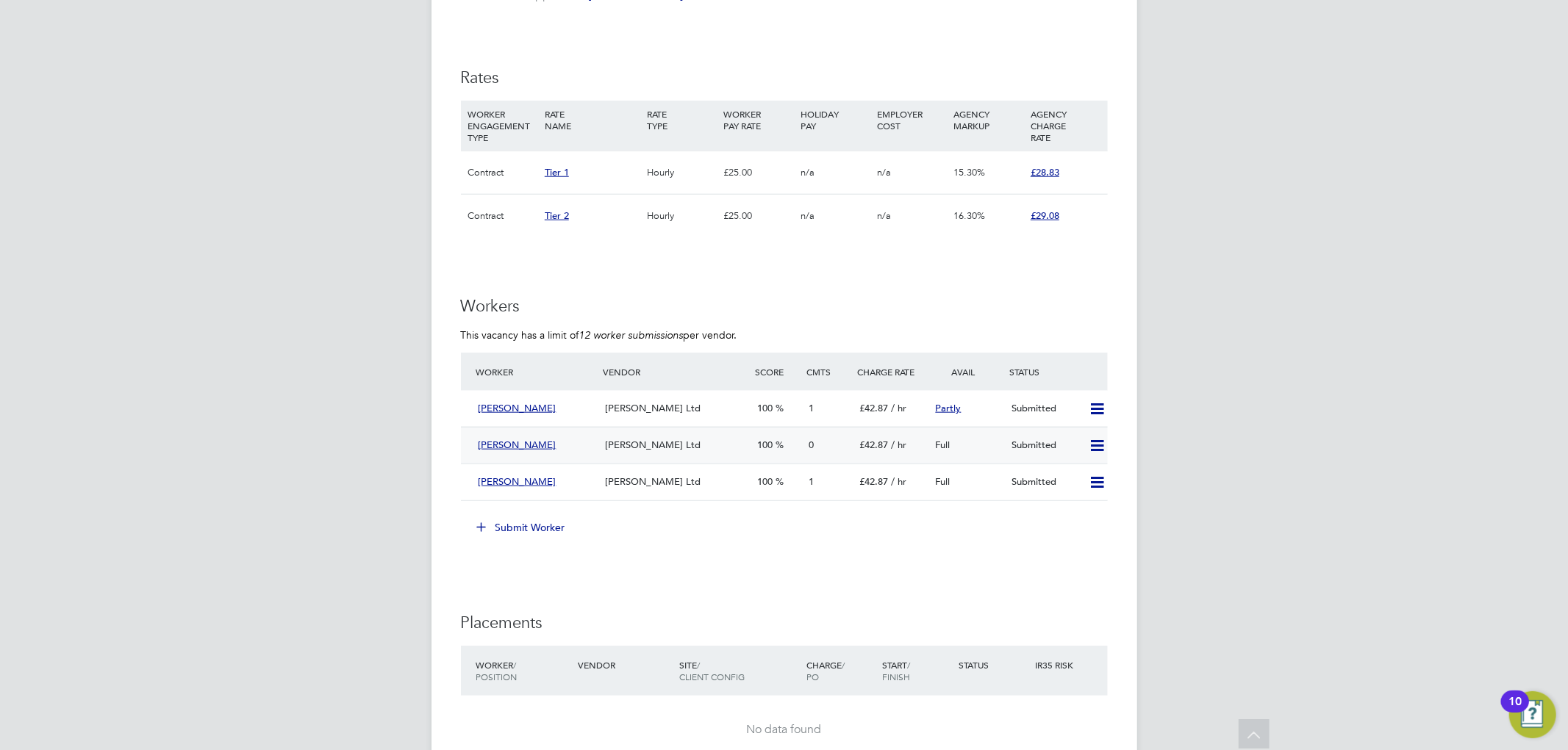
click at [587, 438] on div "[PERSON_NAME]" at bounding box center [536, 446] width 127 height 24
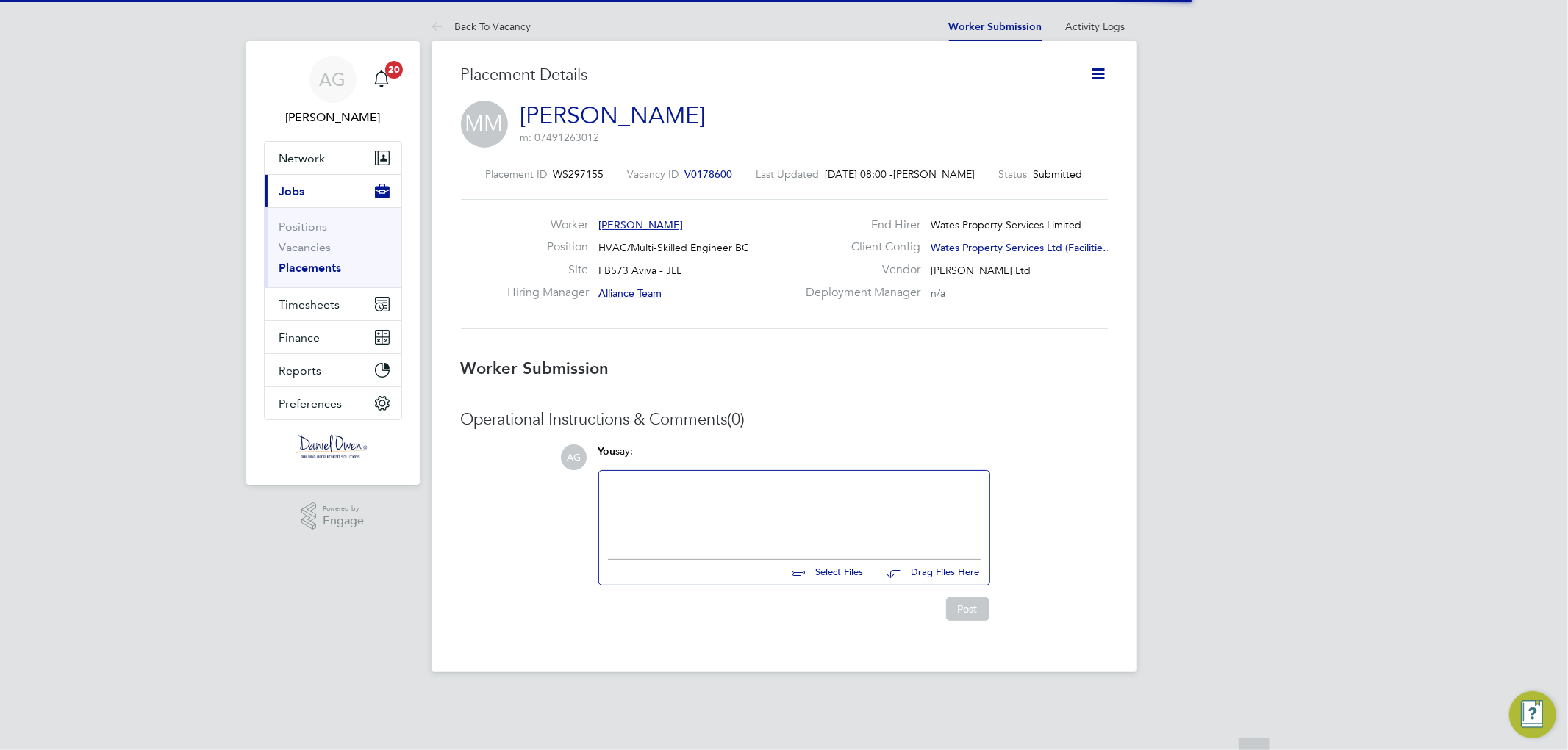
scroll to position [14, 118]
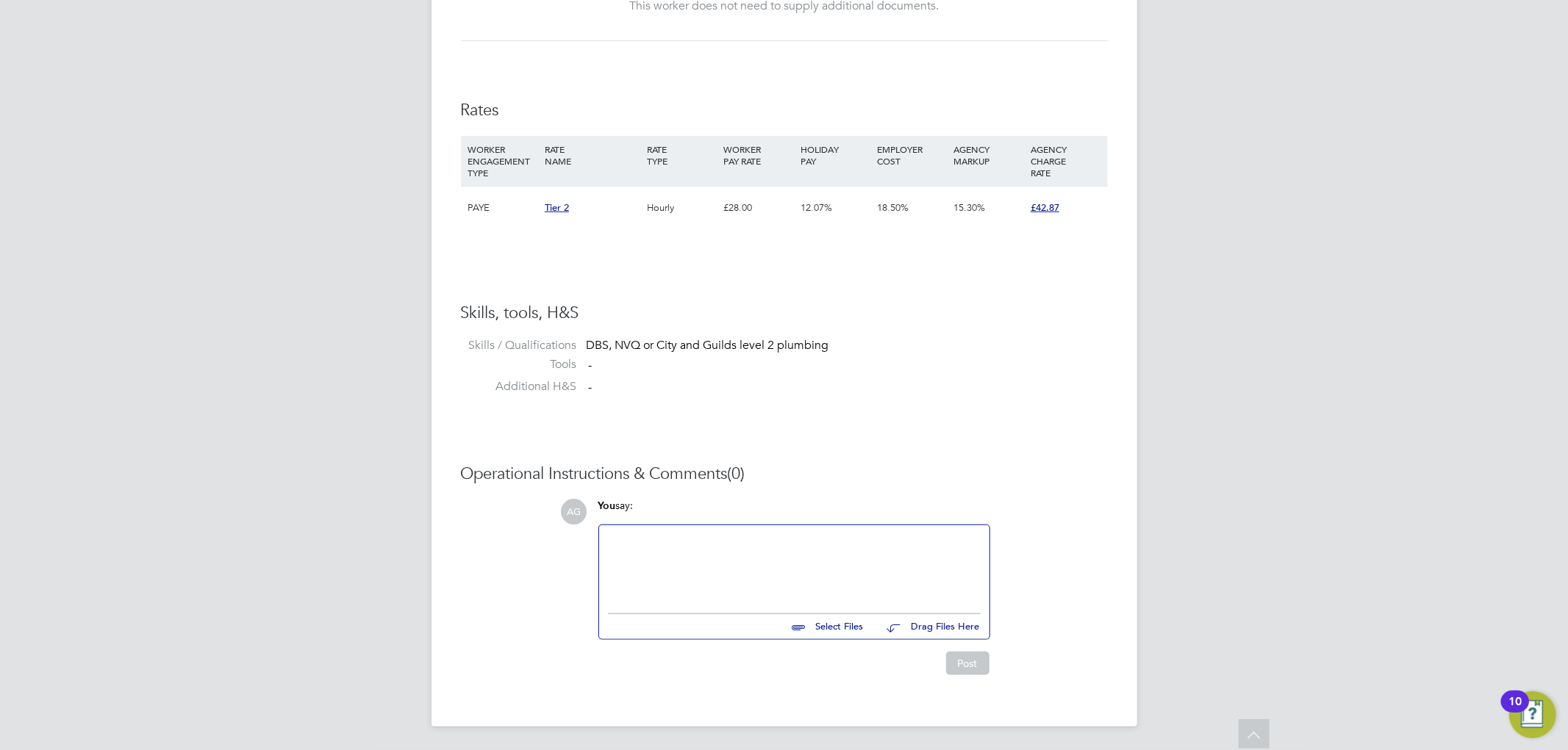
click at [845, 619] on input "file" at bounding box center [870, 624] width 221 height 21
type input "C:\fakepath\[PERSON_NAME] CV.docx"
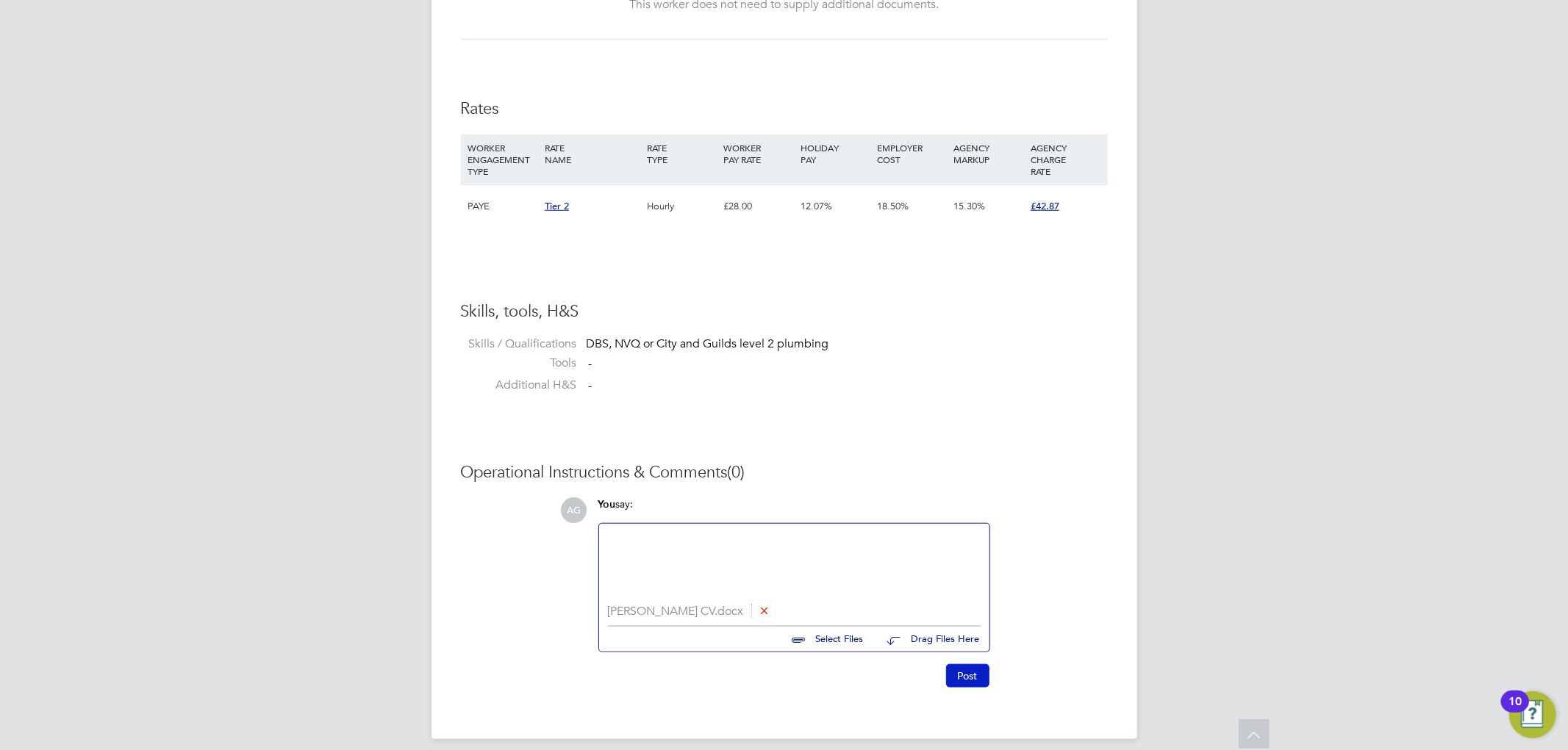
click at [983, 684] on button "Post" at bounding box center [967, 675] width 43 height 24
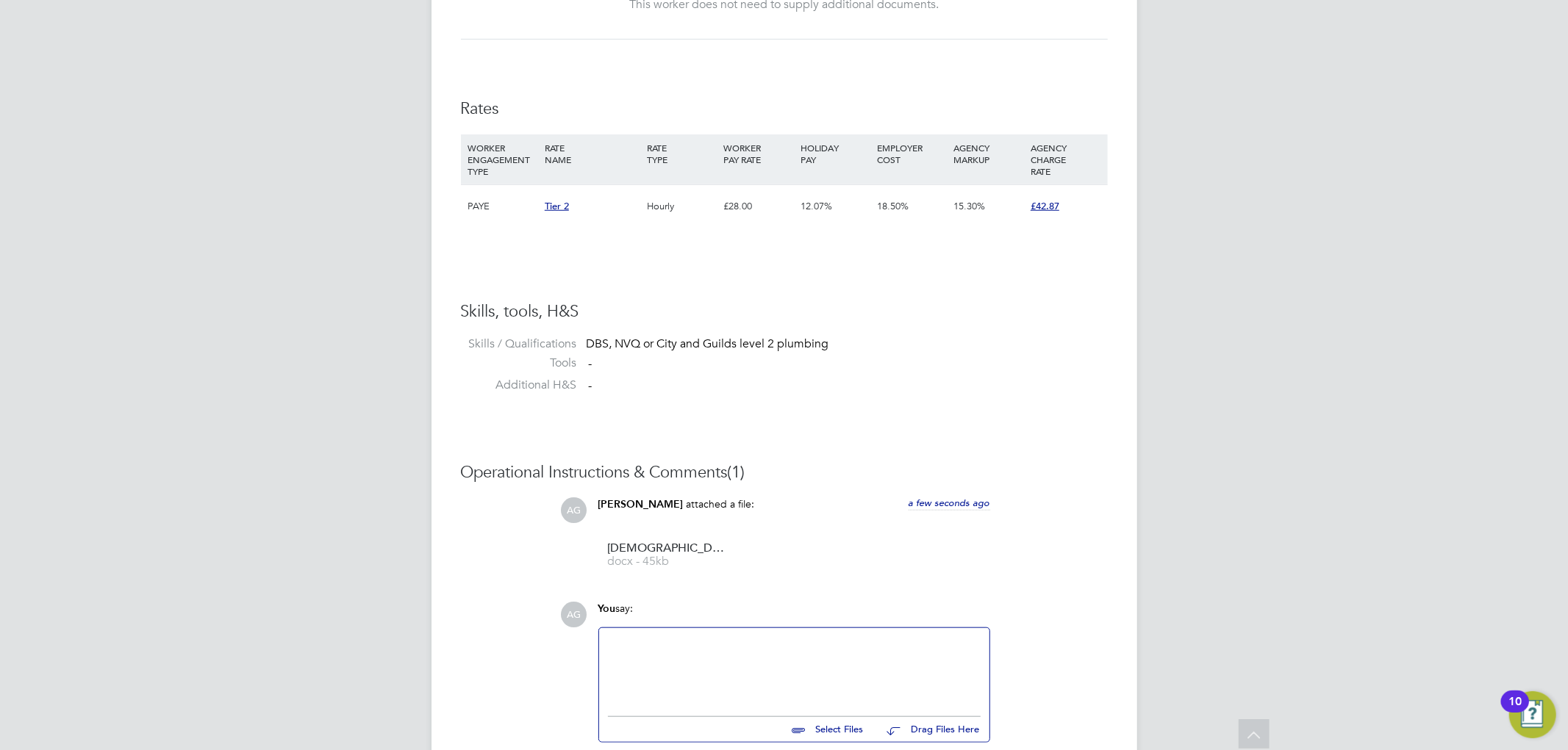
click at [1076, 572] on div "AG [PERSON_NAME] attached a file: a few seconds ago [PERSON_NAME]%20Mirzaei%20C…" at bounding box center [834, 539] width 547 height 82
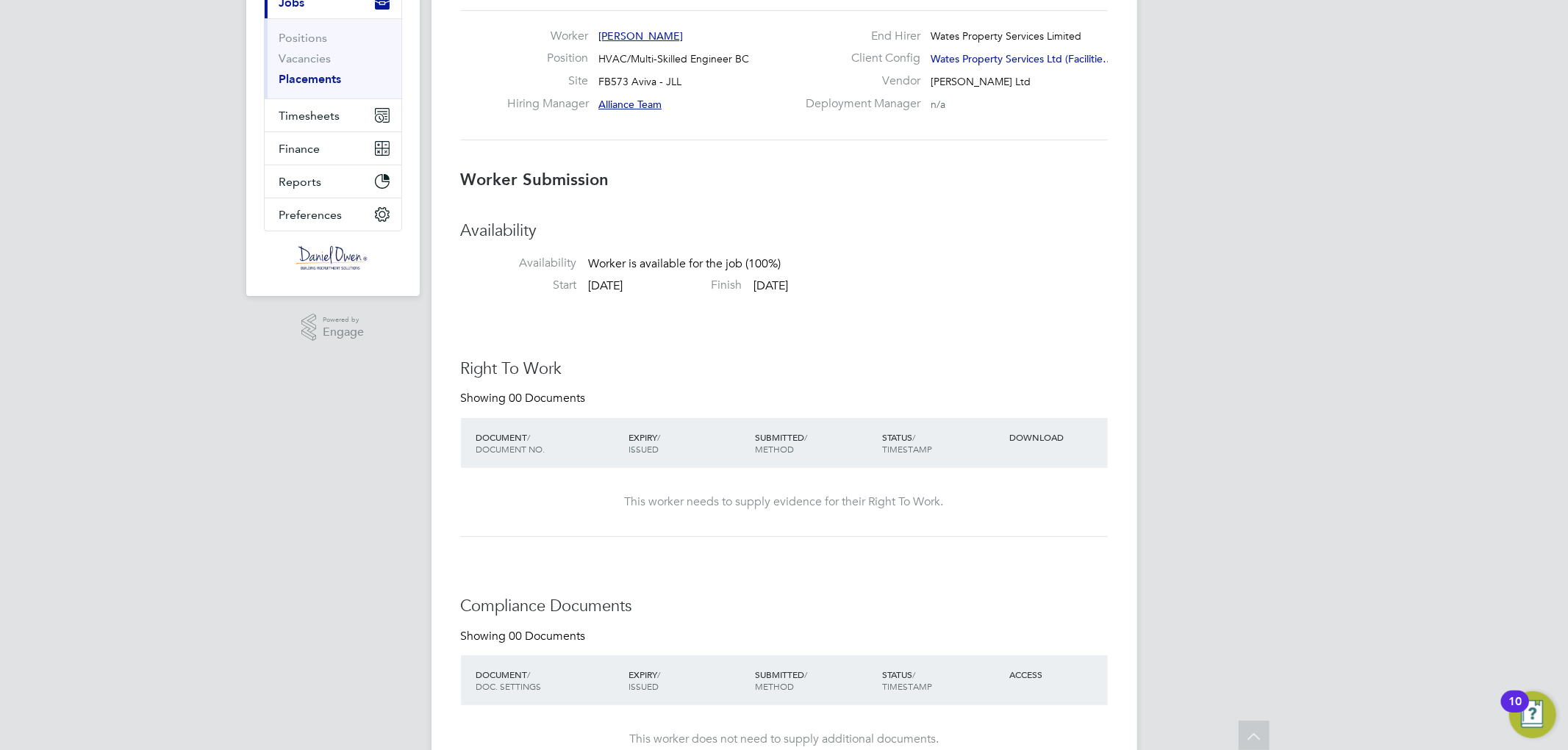
scroll to position [0, 0]
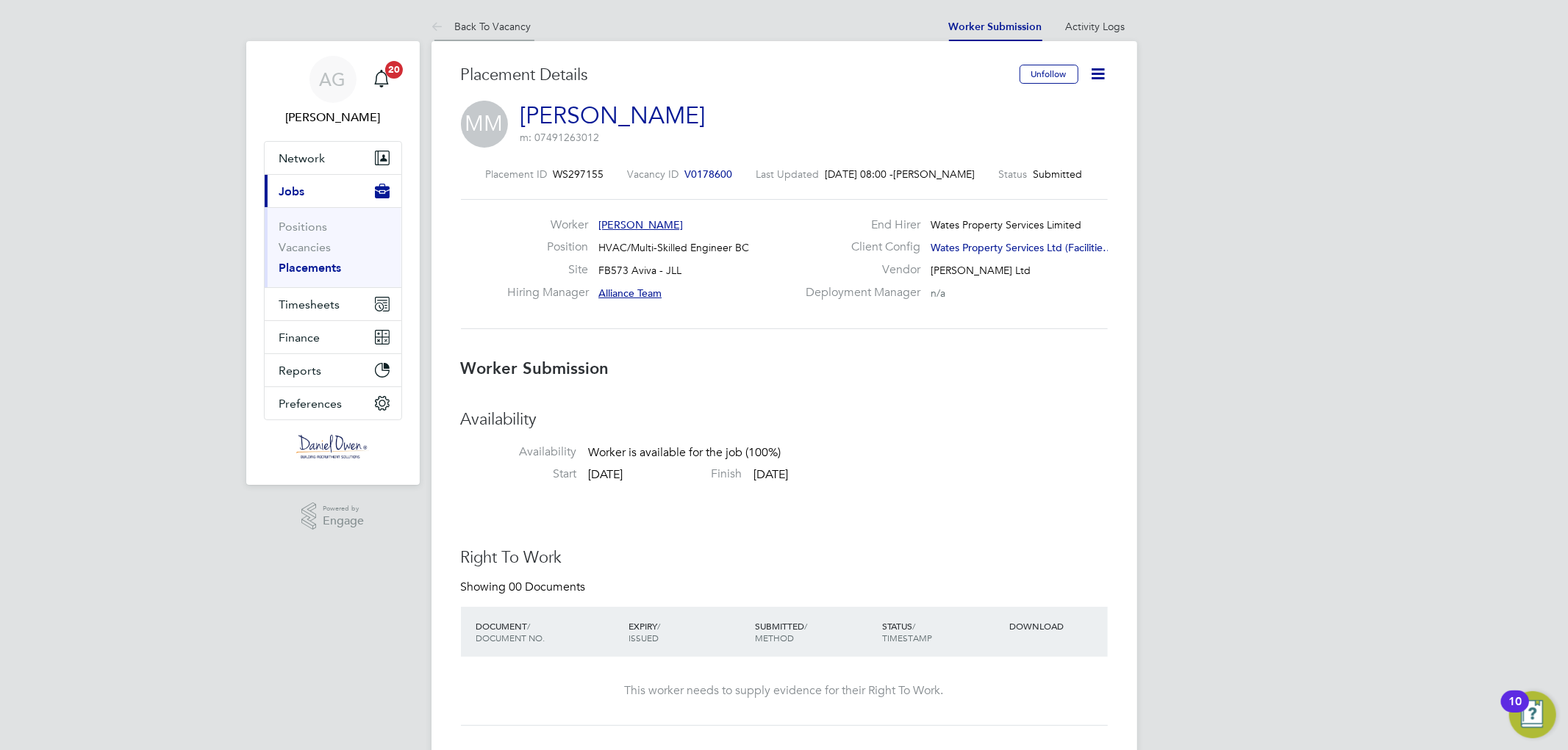
click at [523, 26] on link "Back To Vacancy" at bounding box center [481, 26] width 100 height 13
